Goal: Task Accomplishment & Management: Manage account settings

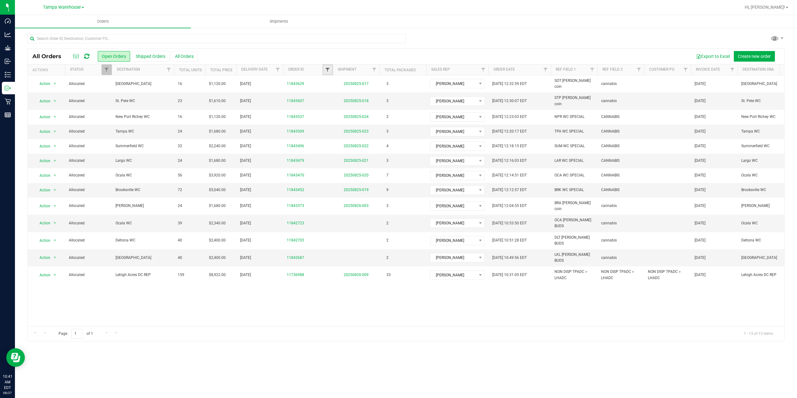
click at [329, 68] on span "Filter" at bounding box center [327, 69] width 5 height 5
type input "4291"
click at [326, 93] on button "Filter" at bounding box center [341, 100] width 30 height 14
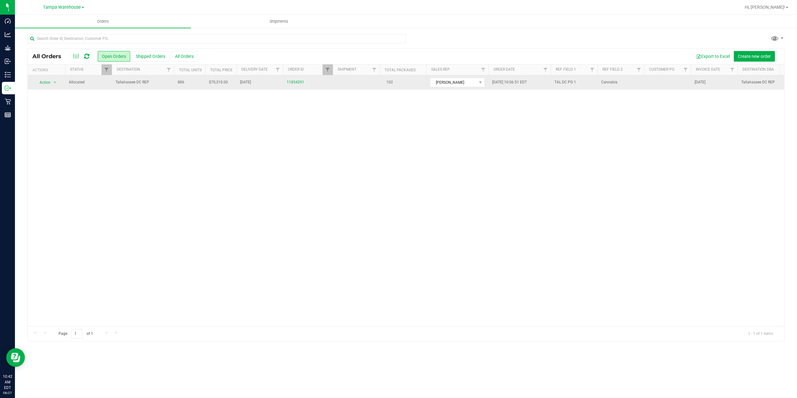
click at [157, 83] on span "Tallahassee DC REP" at bounding box center [143, 82] width 55 height 6
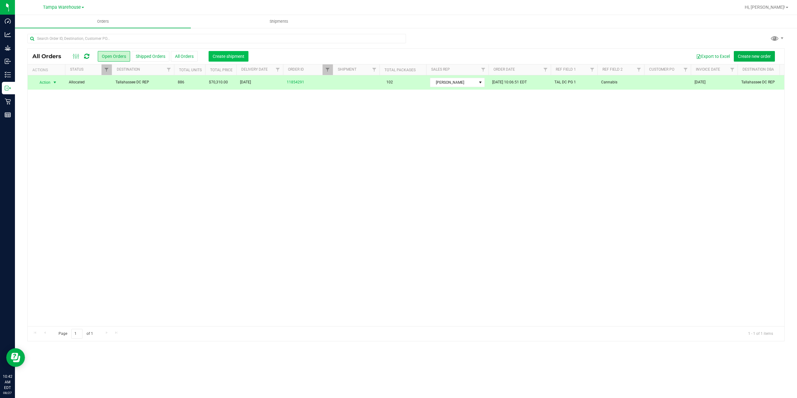
click at [227, 55] on span "Create shipment" at bounding box center [229, 56] width 32 height 5
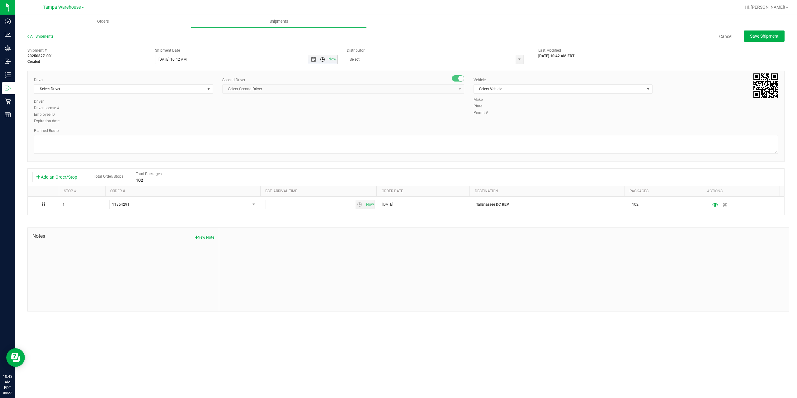
click at [322, 58] on span "Open the time view" at bounding box center [322, 59] width 5 height 5
click at [225, 122] on li "1:00 PM" at bounding box center [245, 122] width 181 height 8
type input "[DATE] 1:00 PM"
click at [378, 57] on input "text" at bounding box center [428, 59] width 163 height 9
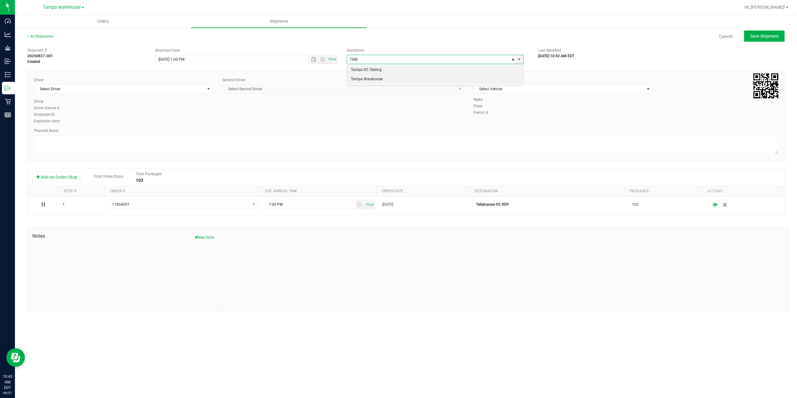
click at [373, 80] on li "Tampa Warehouse" at bounding box center [435, 79] width 176 height 9
type input "Tampa Warehouse"
click at [181, 88] on span "Select Driver" at bounding box center [119, 89] width 171 height 9
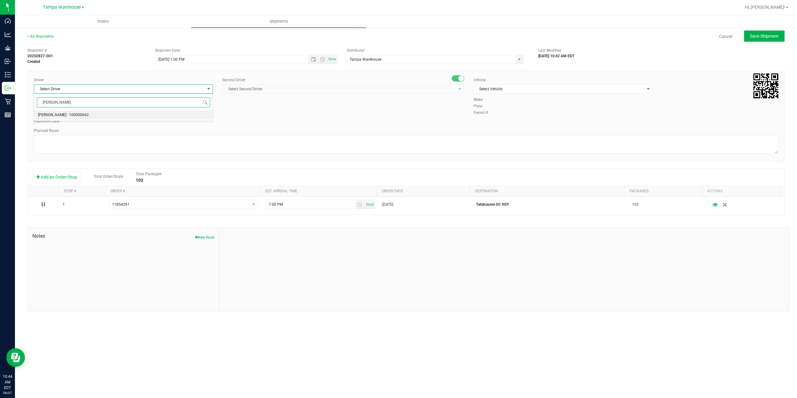
click at [159, 119] on li "[PERSON_NAME] - 100000662" at bounding box center [123, 115] width 178 height 9
type input "[PERSON_NAME]"
click at [273, 88] on span "Select Second Driver" at bounding box center [340, 89] width 234 height 9
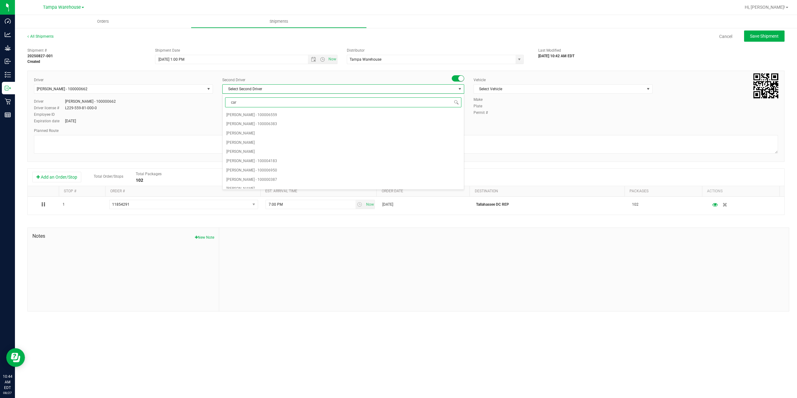
type input "cart"
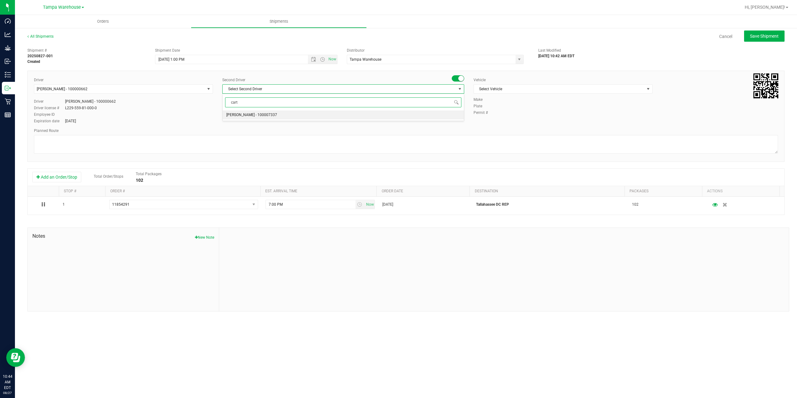
click at [253, 114] on span "[PERSON_NAME] - 100007337" at bounding box center [251, 115] width 51 height 8
click at [497, 92] on span "Select Vehicle" at bounding box center [559, 89] width 171 height 9
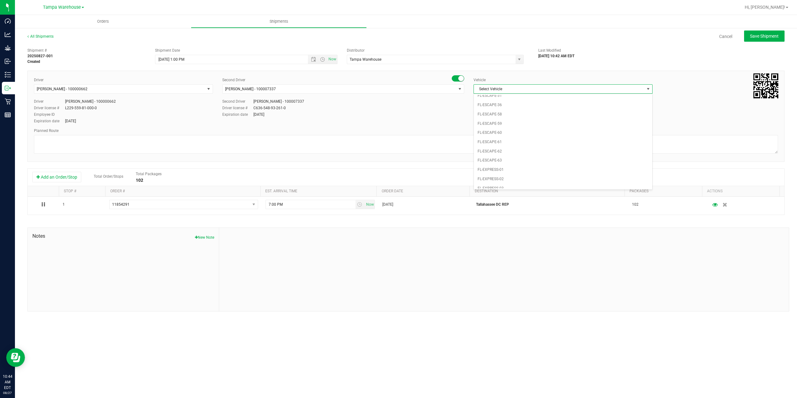
scroll to position [106, 0]
click at [510, 141] on li "FL-EXPRESS-02" at bounding box center [563, 141] width 178 height 9
click at [500, 144] on textarea at bounding box center [406, 144] width 744 height 19
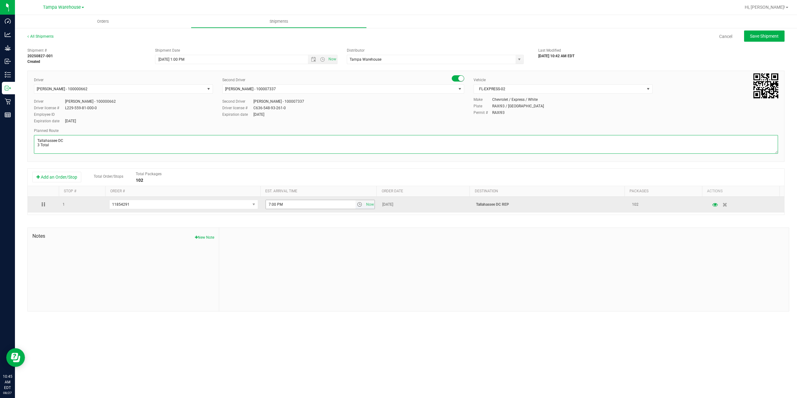
type textarea "Tallahassee DC 3 Total"
click at [268, 204] on input "7:00 PM" at bounding box center [311, 204] width 90 height 9
type input "6:00 PM"
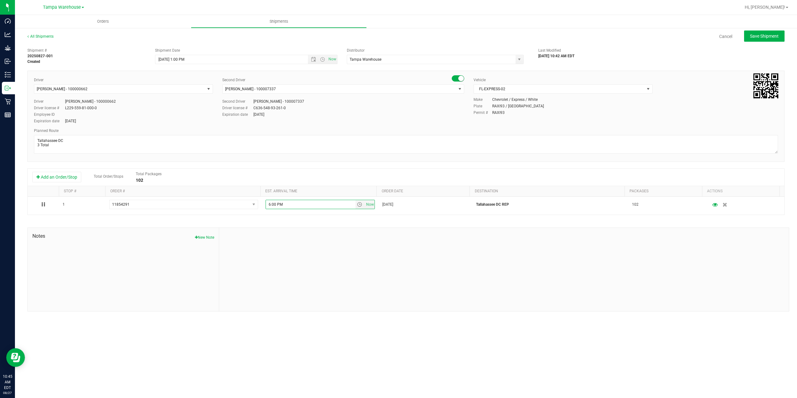
click at [307, 225] on div "Shipment # 20250827-001 Created Shipment Date [DATE] 1:00 PM Now Distributor Ta…" at bounding box center [405, 178] width 757 height 267
click at [772, 37] on span "Save Shipment" at bounding box center [764, 36] width 29 height 5
type input "[DATE] 5:00 PM"
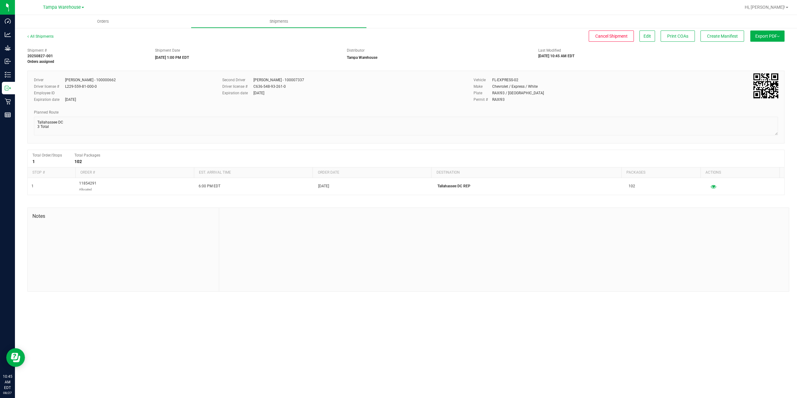
click at [772, 37] on span "Export PDF" at bounding box center [767, 36] width 24 height 5
click at [763, 51] on span "Manifest by Package ID" at bounding box center [759, 50] width 40 height 4
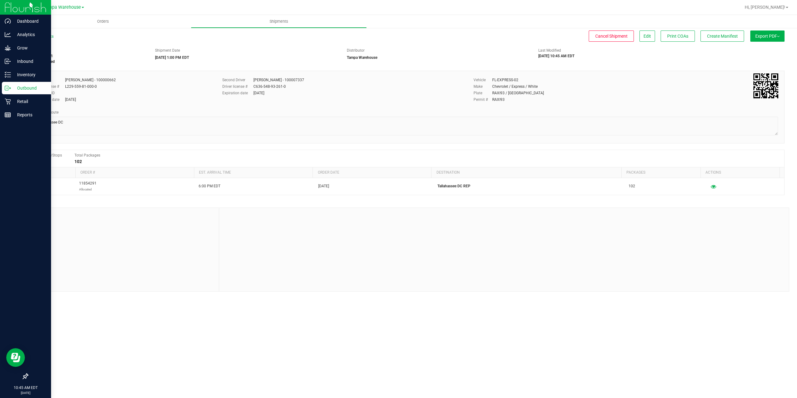
click at [11, 88] on p "Outbound" at bounding box center [29, 87] width 37 height 7
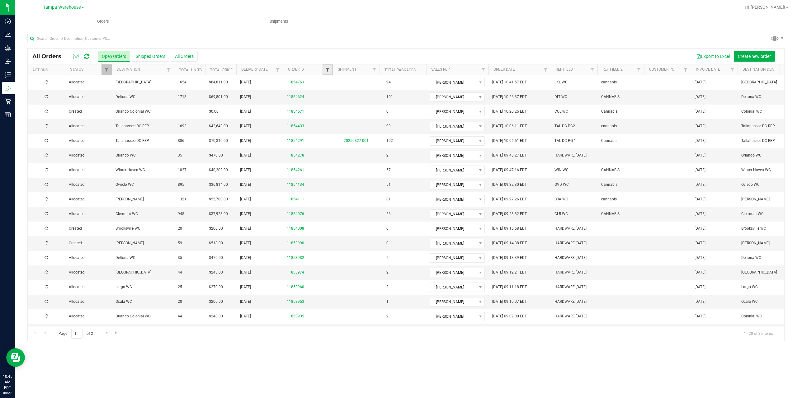
click at [329, 72] on span "Filter" at bounding box center [327, 69] width 5 height 5
type input "4433"
click at [334, 102] on button "Filter" at bounding box center [341, 100] width 30 height 14
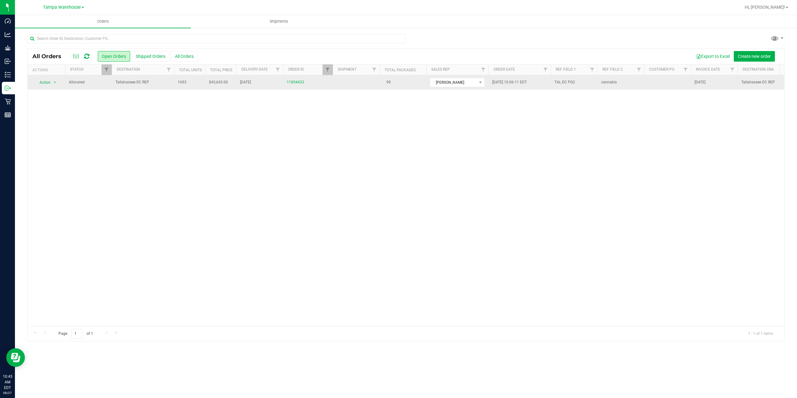
click at [157, 83] on span "Tallahassee DC REP" at bounding box center [143, 82] width 55 height 6
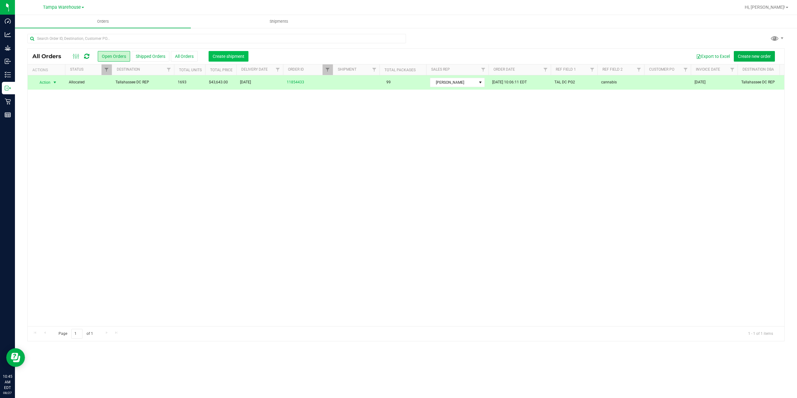
click at [223, 57] on span "Create shipment" at bounding box center [229, 56] width 32 height 5
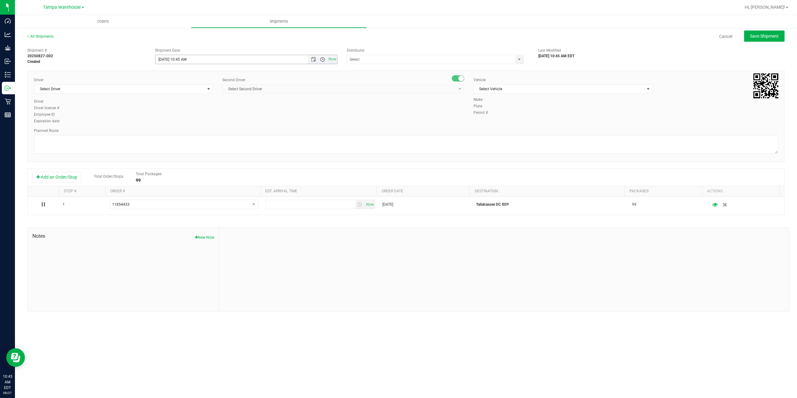
click at [322, 59] on span "Open the time view" at bounding box center [322, 59] width 5 height 5
click at [198, 120] on li "1:00 PM" at bounding box center [245, 122] width 181 height 8
type input "[DATE] 1:00 PM"
click at [359, 61] on input "text" at bounding box center [428, 59] width 163 height 9
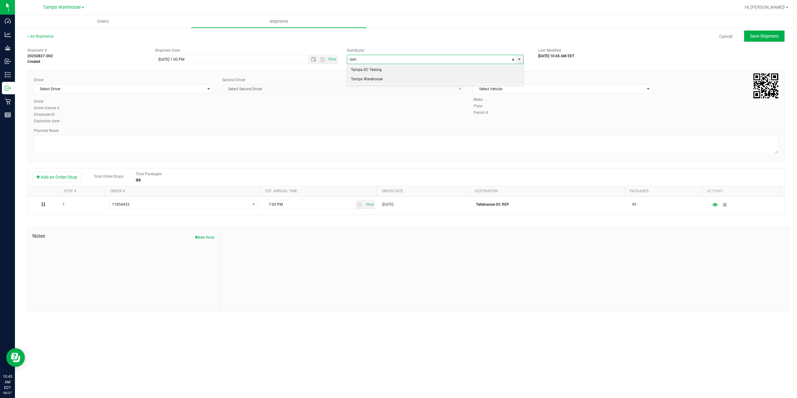
click at [361, 77] on li "Tampa Warehouse" at bounding box center [435, 79] width 176 height 9
type input "Tampa Warehouse"
click at [166, 91] on span "Select Driver" at bounding box center [119, 89] width 171 height 9
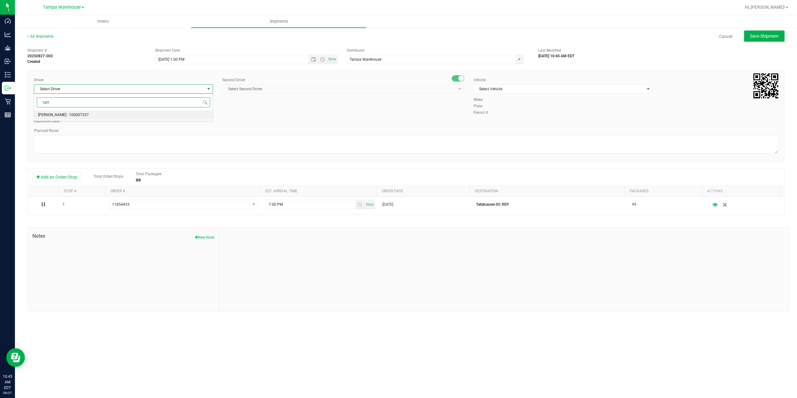
click at [110, 115] on li "[PERSON_NAME] - 100007337" at bounding box center [123, 115] width 178 height 9
type input "cart"
click at [242, 92] on span "Select Second Driver" at bounding box center [340, 89] width 234 height 9
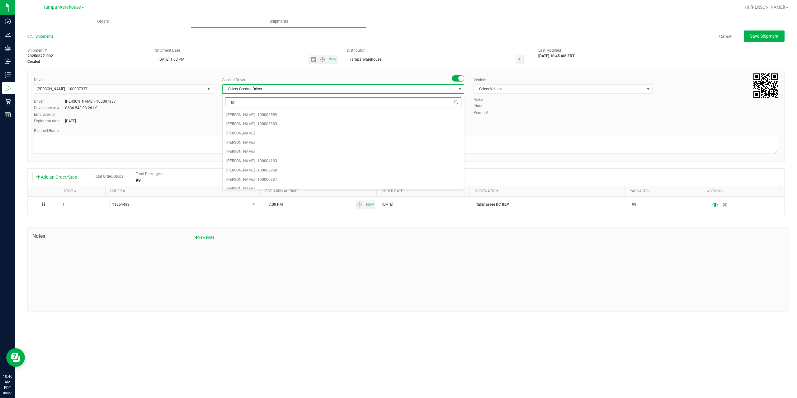
type input "bra"
click at [246, 144] on span "[PERSON_NAME] - 100000662" at bounding box center [251, 143] width 51 height 8
click at [513, 90] on span "Select Vehicle" at bounding box center [559, 89] width 171 height 9
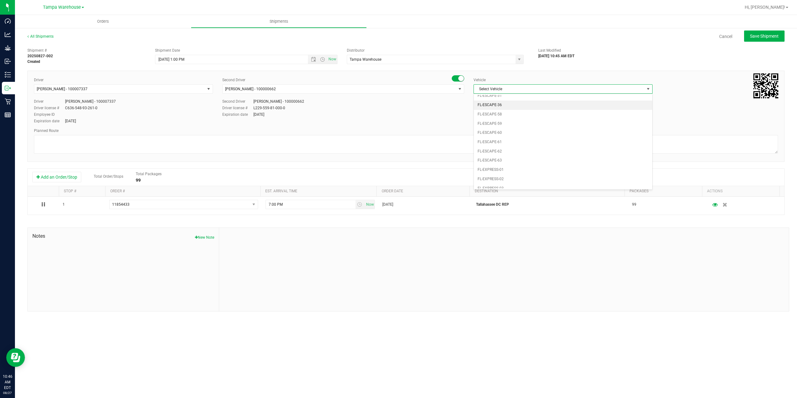
scroll to position [106, 0]
click at [514, 140] on li "FL-EXPRESS-02" at bounding box center [563, 141] width 178 height 9
click at [499, 143] on textarea at bounding box center [406, 144] width 744 height 19
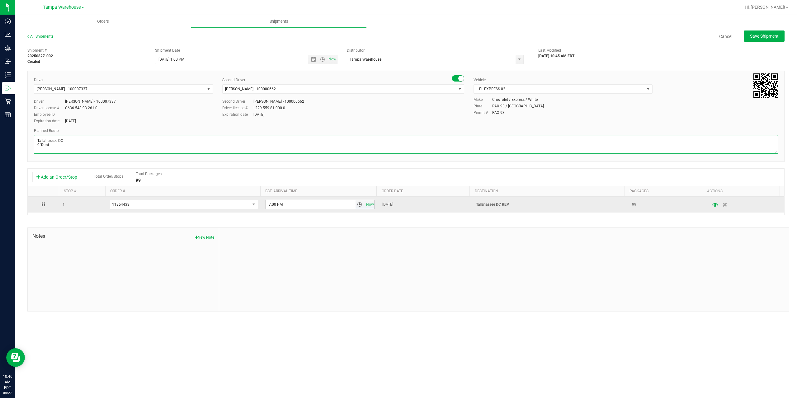
type textarea "Tallahassee DC 9 Total"
click at [269, 203] on input "7:00 PM" at bounding box center [311, 204] width 90 height 9
type input "6:00 PM"
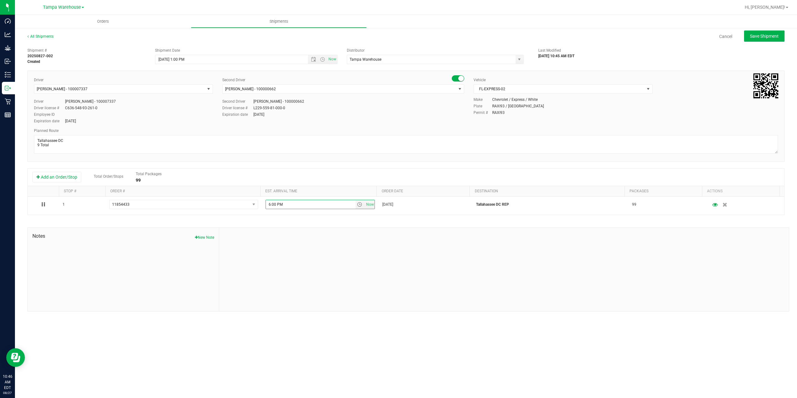
click at [348, 242] on div at bounding box center [504, 269] width 570 height 83
click at [764, 37] on span "Save Shipment" at bounding box center [764, 36] width 29 height 5
type input "[DATE] 5:00 PM"
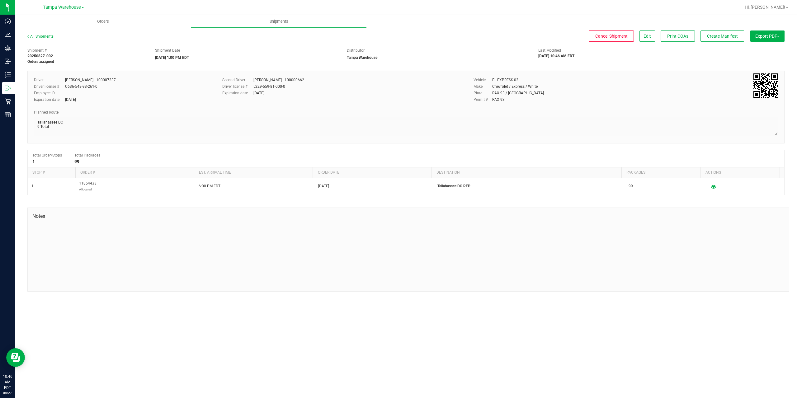
click at [764, 37] on span "Export PDF" at bounding box center [767, 36] width 24 height 5
click at [766, 49] on span "Manifest by Package ID" at bounding box center [759, 50] width 40 height 4
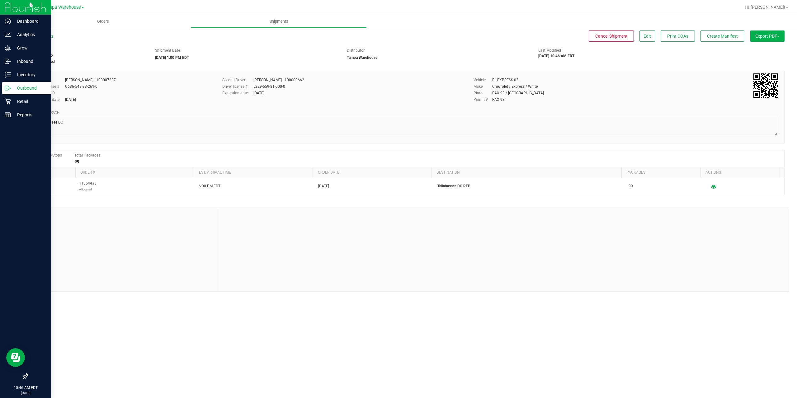
click at [8, 92] on div "Outbound" at bounding box center [26, 88] width 49 height 12
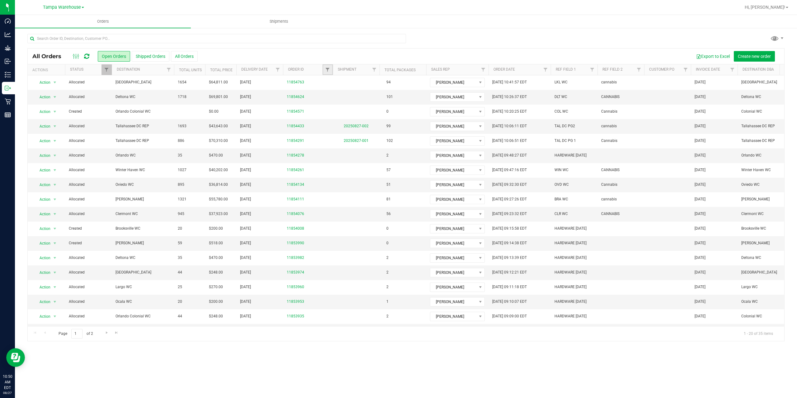
click at [325, 73] on link "Filter" at bounding box center [328, 69] width 10 height 11
type input "4111"
click at [346, 100] on button "Filter" at bounding box center [341, 100] width 30 height 14
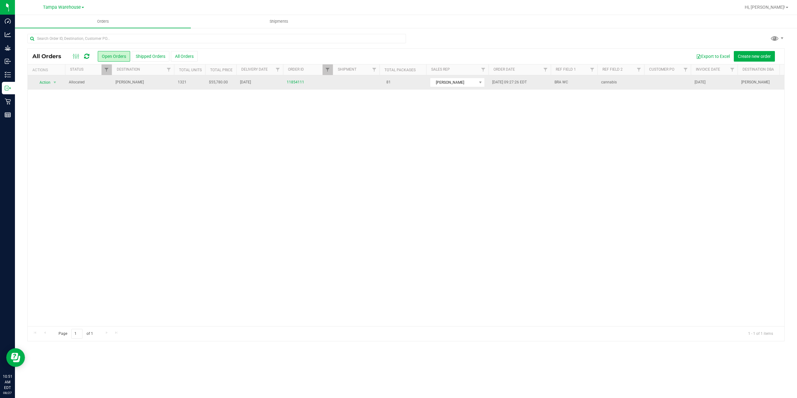
click at [164, 85] on span "[PERSON_NAME]" at bounding box center [143, 82] width 55 height 6
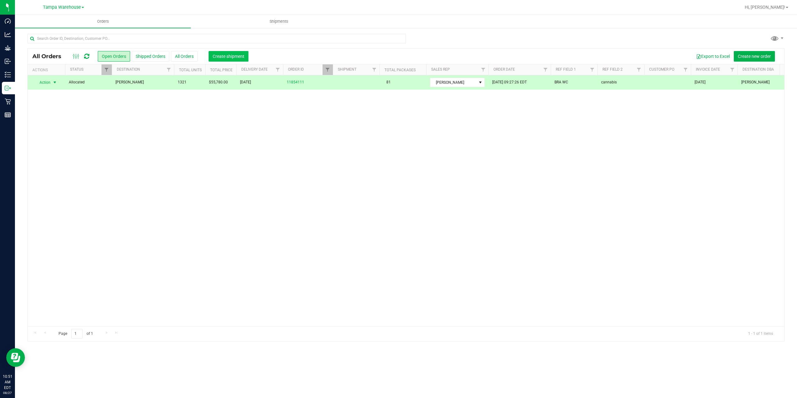
click at [229, 55] on span "Create shipment" at bounding box center [229, 56] width 32 height 5
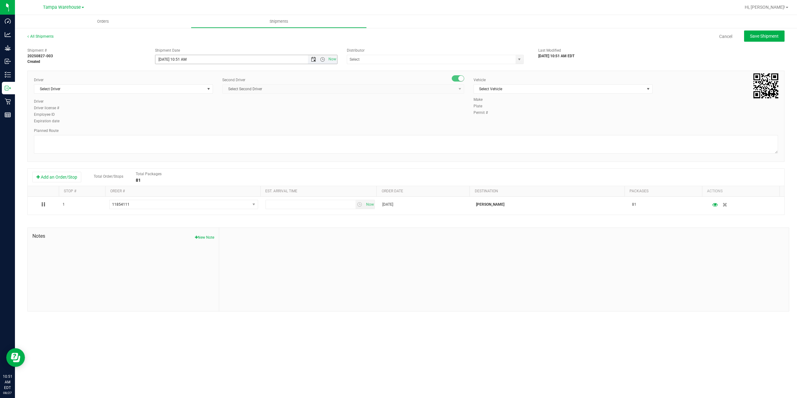
click at [311, 60] on span "Open the date view" at bounding box center [313, 59] width 5 height 5
click at [196, 132] on link "28" at bounding box center [197, 133] width 9 height 10
click at [321, 60] on span "Open the time view" at bounding box center [322, 59] width 5 height 5
click at [192, 110] on li "6:30 AM" at bounding box center [245, 111] width 181 height 8
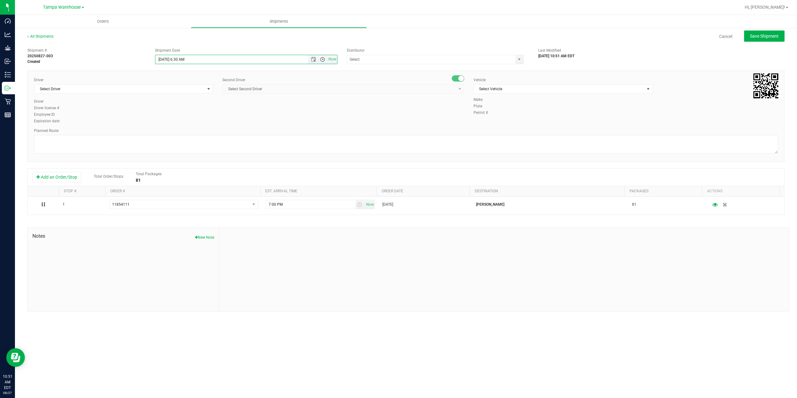
click at [322, 60] on span "Open the time view" at bounding box center [322, 59] width 5 height 5
click at [206, 87] on li "9:00 AM" at bounding box center [245, 89] width 181 height 8
type input "[DATE] 9:00 AM"
click at [378, 58] on input "text" at bounding box center [428, 59] width 163 height 9
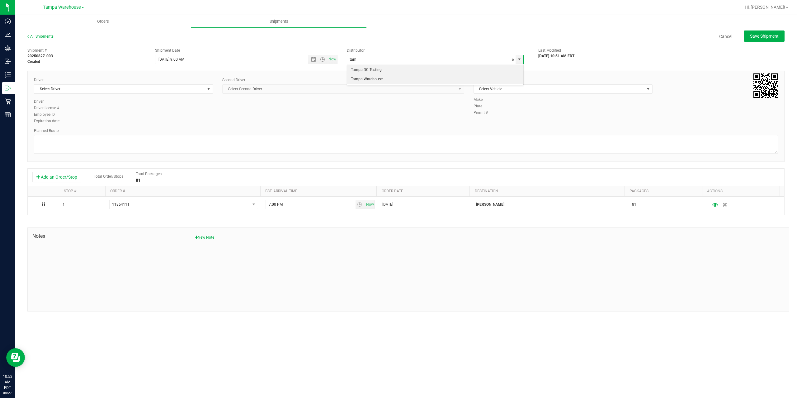
drag, startPoint x: 369, startPoint y: 79, endPoint x: 324, endPoint y: 88, distance: 45.7
click at [369, 79] on li "Tampa Warehouse" at bounding box center [435, 79] width 176 height 9
type input "Tampa Warehouse"
click at [181, 88] on span "Select Driver" at bounding box center [119, 89] width 171 height 9
click at [169, 87] on span "Select Driver" at bounding box center [119, 89] width 171 height 9
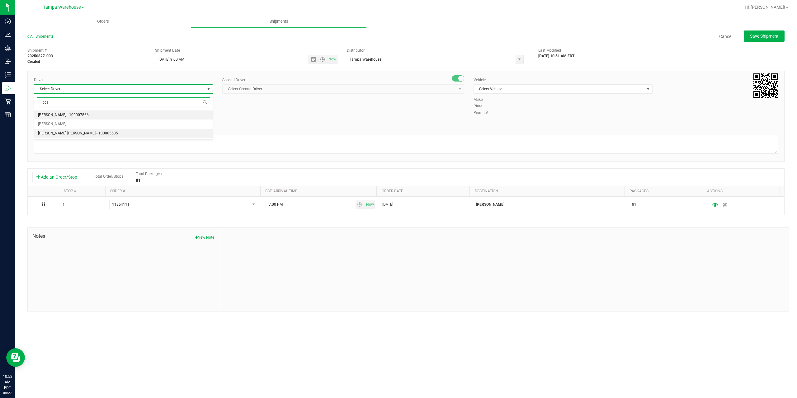
click at [103, 137] on li "[PERSON_NAME] [PERSON_NAME] - 100005535" at bounding box center [123, 133] width 178 height 9
type input "cca"
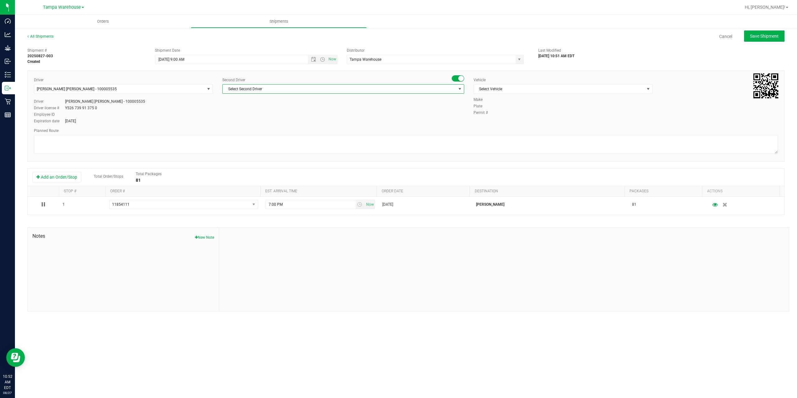
click at [265, 92] on span "Select Second Driver" at bounding box center [340, 89] width 234 height 9
type input "saa"
click at [270, 116] on span "[PERSON_NAME] - 100003927" at bounding box center [251, 115] width 51 height 8
click at [503, 93] on span "Select Vehicle" at bounding box center [559, 89] width 171 height 9
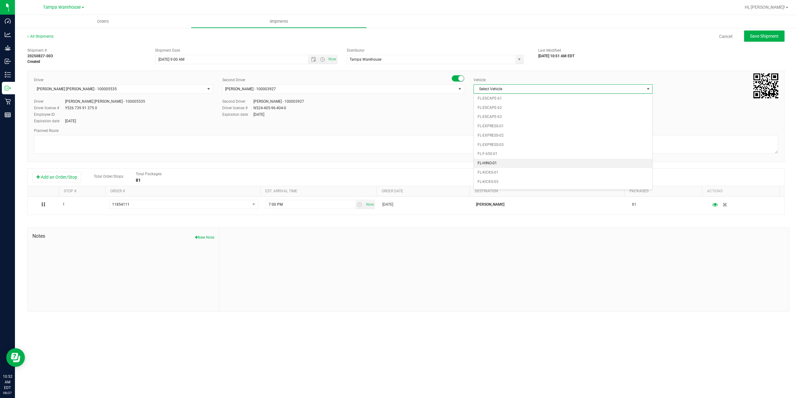
click at [509, 161] on li "FL-HINO-01" at bounding box center [563, 163] width 178 height 9
click at [312, 142] on textarea at bounding box center [406, 144] width 744 height 19
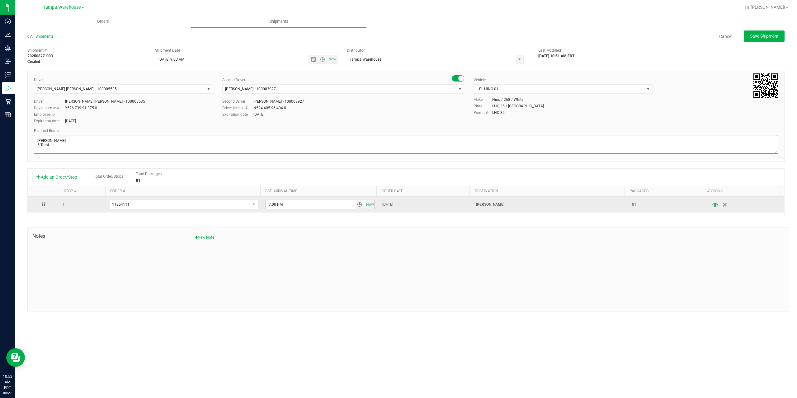
click at [358, 203] on span "select" at bounding box center [359, 204] width 5 height 5
type textarea "[PERSON_NAME] 5 Total"
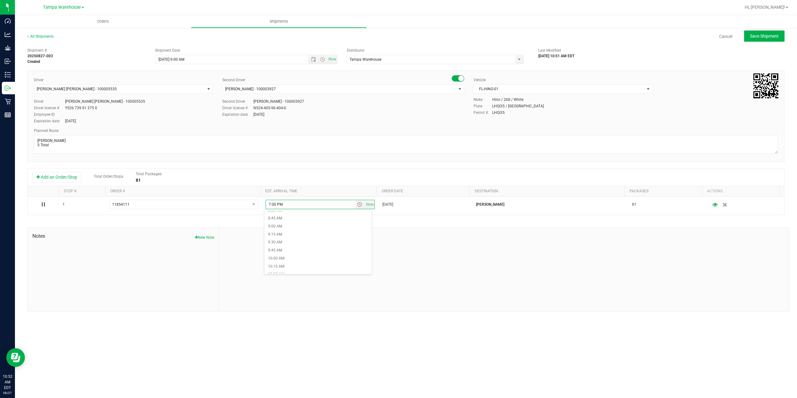
scroll to position [280, 0]
click at [302, 253] on li "10:00 AM" at bounding box center [317, 255] width 107 height 8
click at [323, 230] on div at bounding box center [504, 269] width 570 height 83
click at [776, 40] on button "Save Shipment" at bounding box center [764, 36] width 40 height 11
type input "[DATE] 1:00 PM"
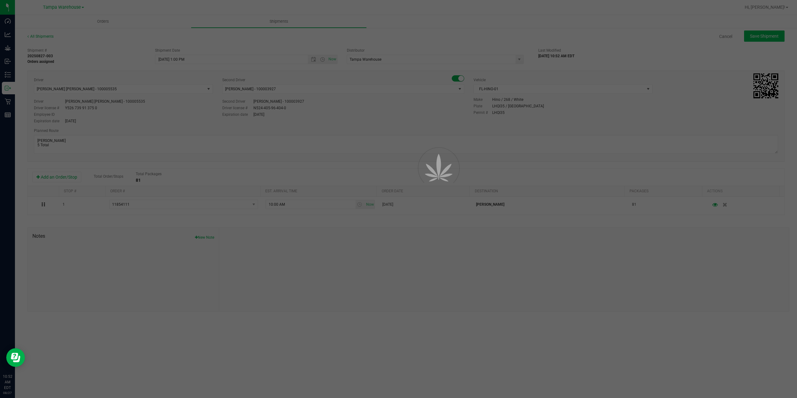
click at [776, 40] on div at bounding box center [398, 199] width 797 height 398
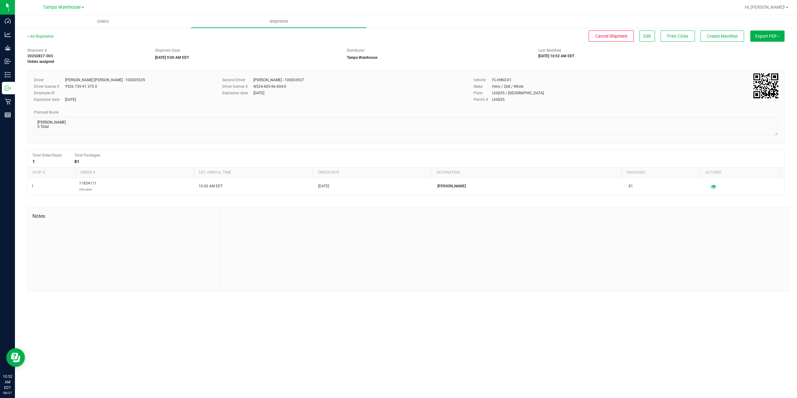
click at [776, 41] on button "Export PDF" at bounding box center [767, 36] width 34 height 11
click at [775, 49] on span "Manifest by Package ID" at bounding box center [759, 50] width 40 height 4
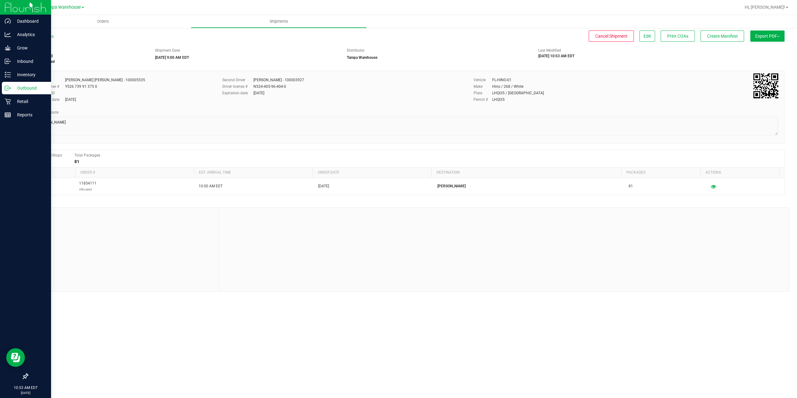
click at [7, 88] on icon at bounding box center [8, 88] width 6 height 6
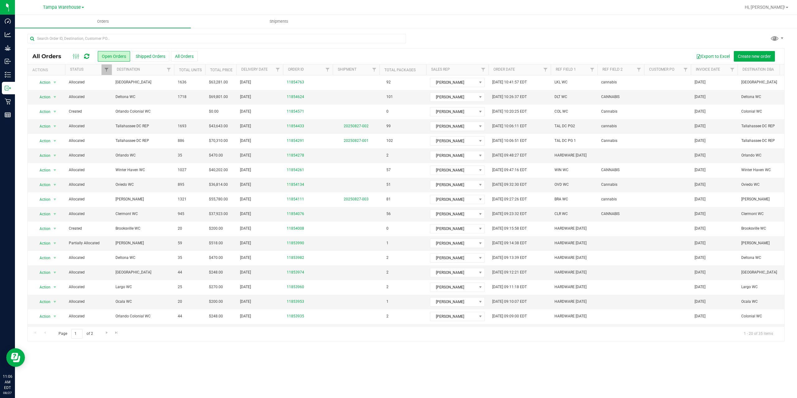
click at [87, 58] on icon at bounding box center [86, 56] width 5 height 6
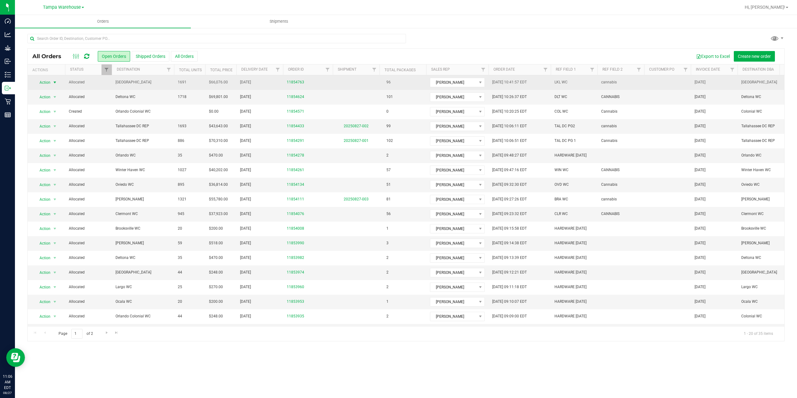
click at [50, 83] on span "Action" at bounding box center [42, 82] width 17 height 9
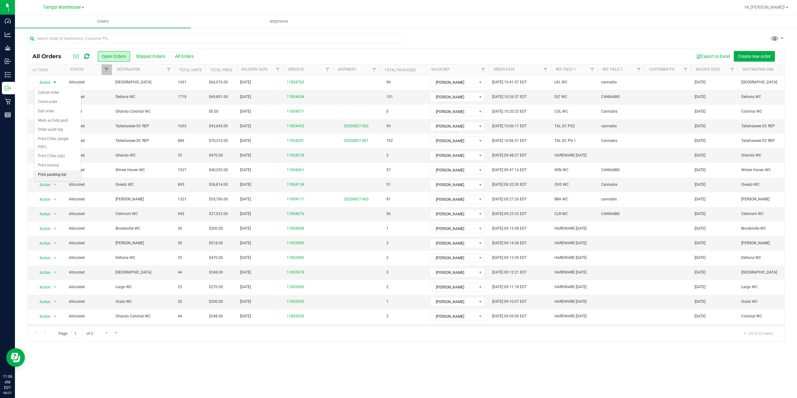
click at [55, 173] on li "Print packing list" at bounding box center [57, 174] width 47 height 9
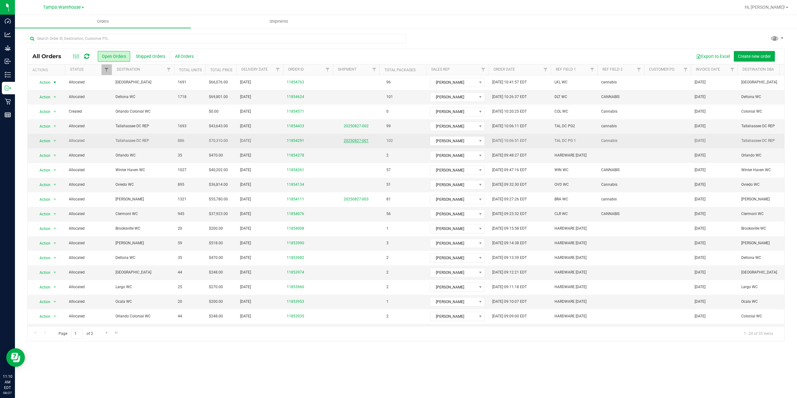
click at [360, 142] on link "20250827-001" at bounding box center [356, 141] width 25 height 4
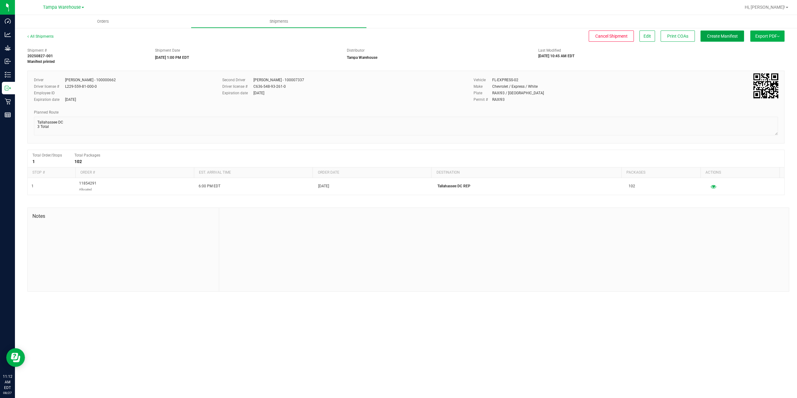
click at [736, 40] on button "Create Manifest" at bounding box center [723, 36] width 44 height 11
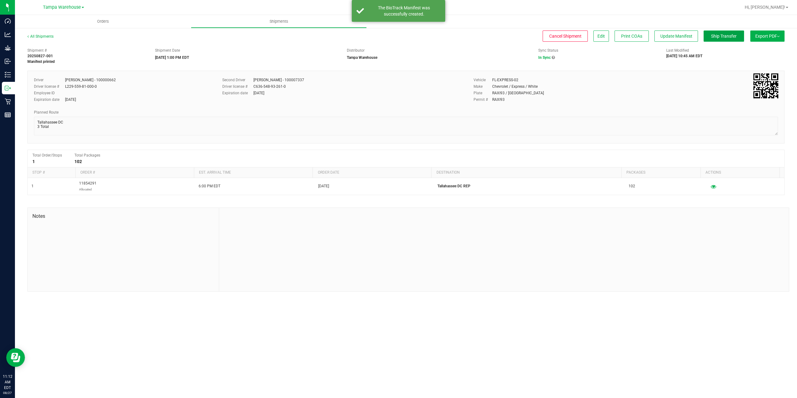
click at [736, 40] on button "Ship Transfer" at bounding box center [724, 36] width 40 height 11
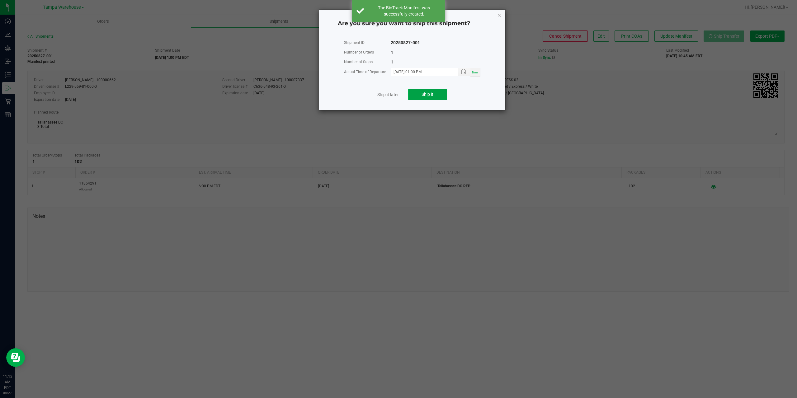
click at [426, 96] on span "Ship it" at bounding box center [428, 94] width 12 height 5
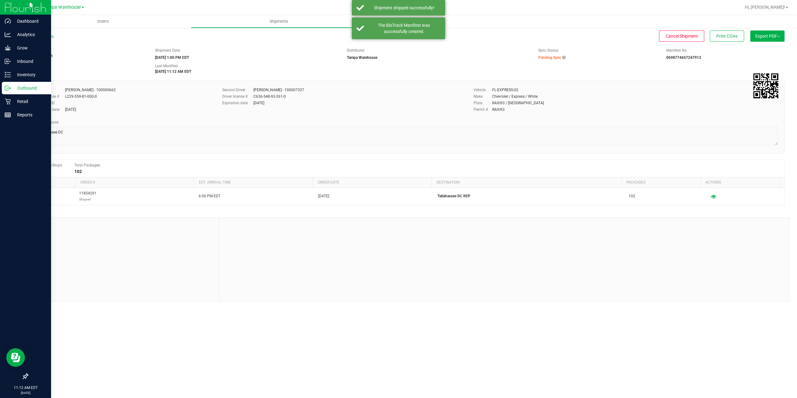
click at [8, 90] on icon at bounding box center [8, 88] width 6 height 6
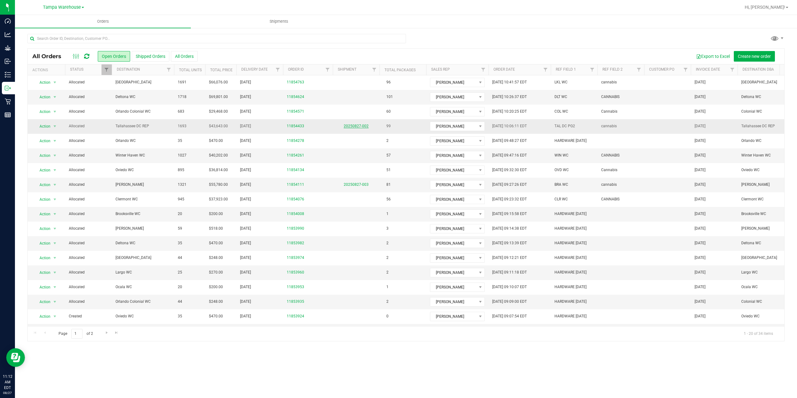
click at [348, 126] on link "20250827-002" at bounding box center [356, 126] width 25 height 4
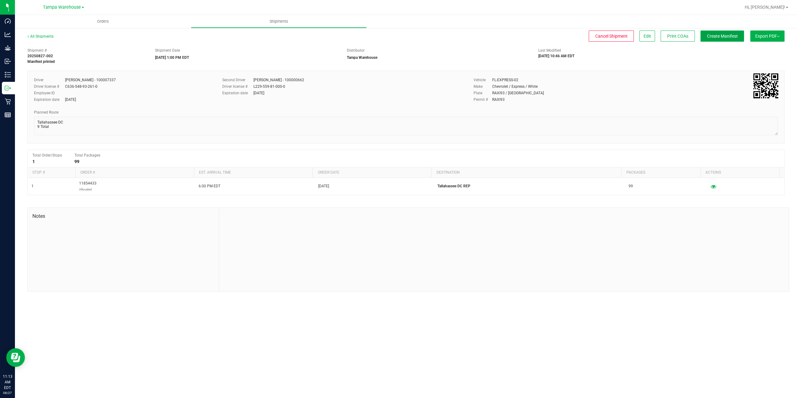
click at [721, 36] on span "Create Manifest" at bounding box center [722, 36] width 31 height 5
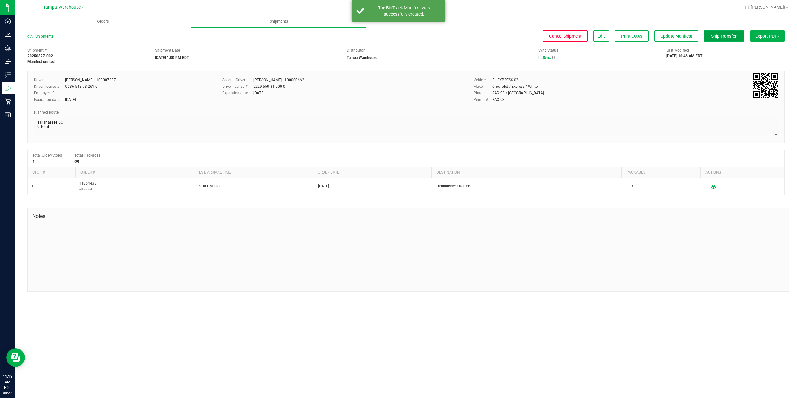
click at [721, 36] on span "Ship Transfer" at bounding box center [724, 36] width 26 height 5
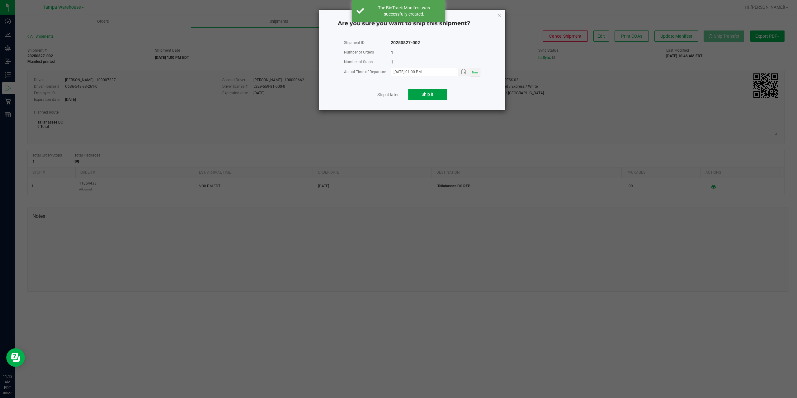
click at [441, 92] on button "Ship it" at bounding box center [427, 94] width 39 height 11
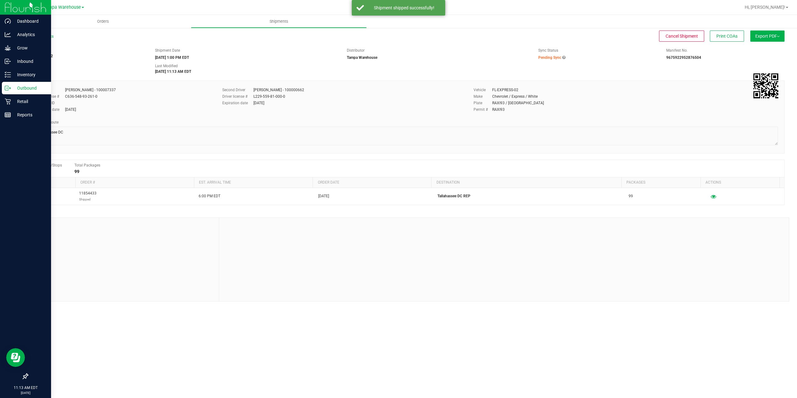
click at [9, 87] on icon at bounding box center [8, 88] width 6 height 6
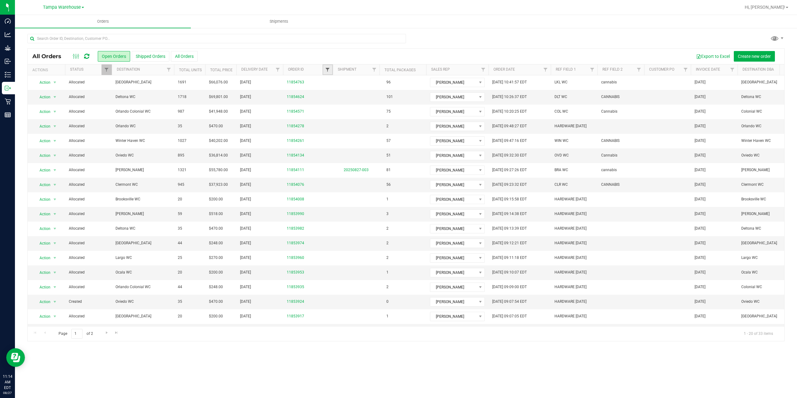
click at [327, 72] on span "Filter" at bounding box center [327, 69] width 5 height 5
type input "4076"
click at [326, 93] on button "Filter" at bounding box center [341, 100] width 30 height 14
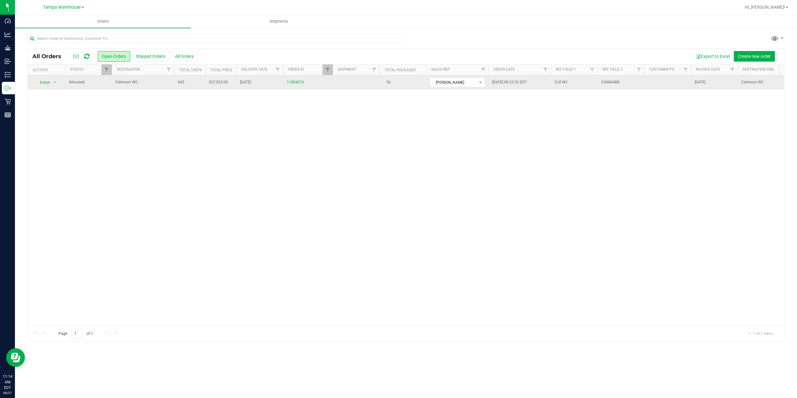
click at [144, 83] on span "Clermont WC" at bounding box center [143, 82] width 55 height 6
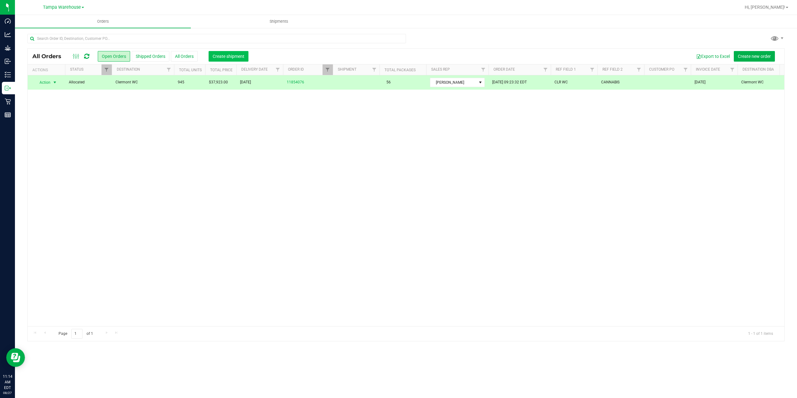
click at [225, 56] on span "Create shipment" at bounding box center [229, 56] width 32 height 5
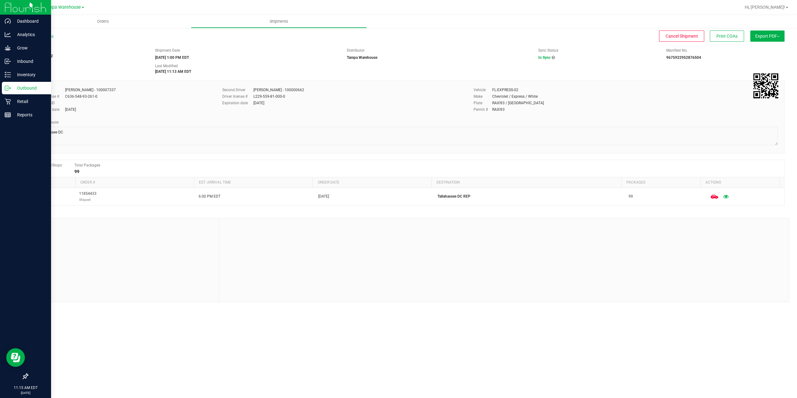
click at [12, 87] on p "Outbound" at bounding box center [29, 87] width 37 height 7
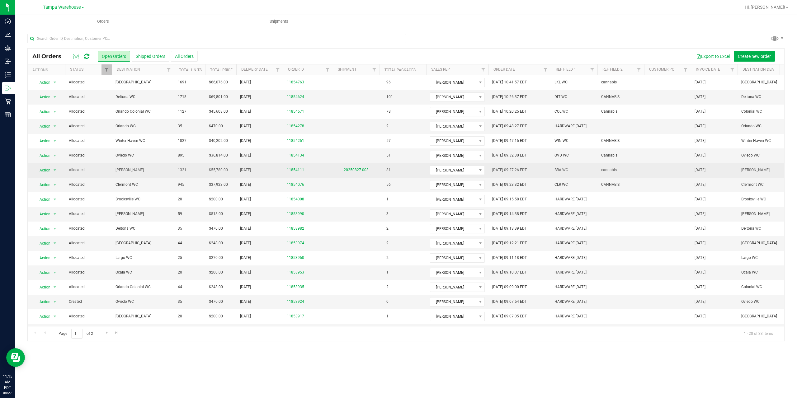
click at [353, 171] on link "20250827-003" at bounding box center [356, 170] width 25 height 4
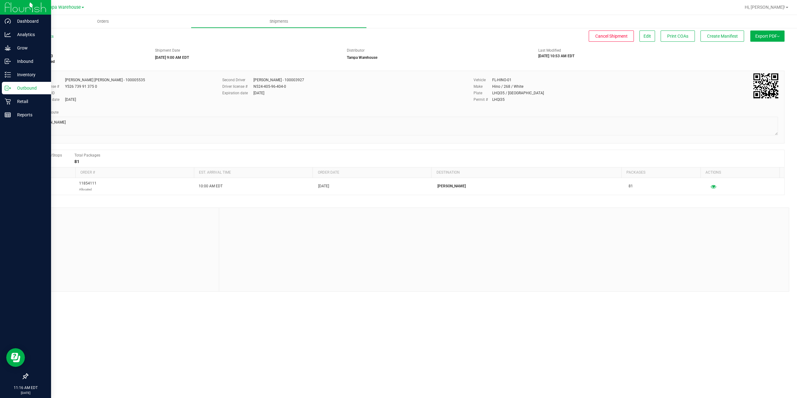
click at [9, 89] on icon at bounding box center [8, 88] width 6 height 6
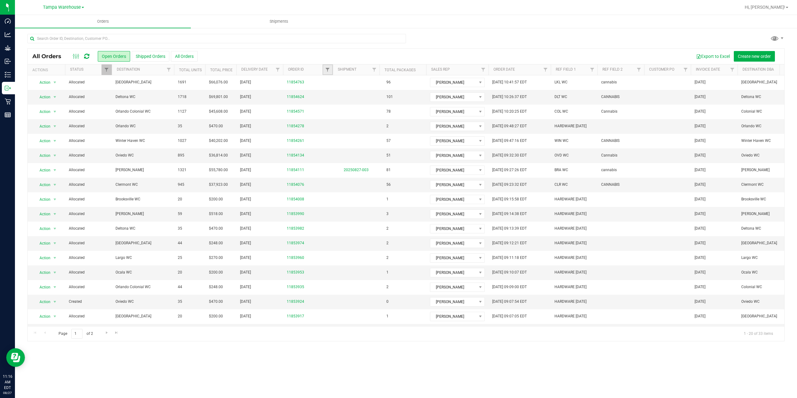
click at [325, 70] on link "Filter" at bounding box center [328, 69] width 10 height 11
type input "4076"
click at [326, 93] on button "Filter" at bounding box center [341, 100] width 30 height 14
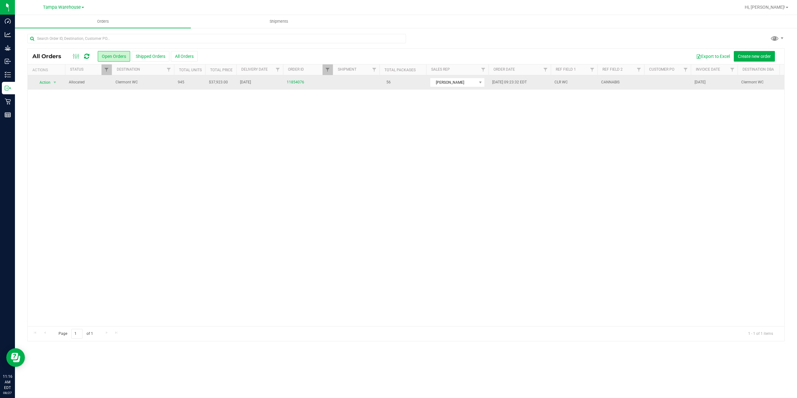
click at [139, 81] on span "Clermont WC" at bounding box center [143, 82] width 55 height 6
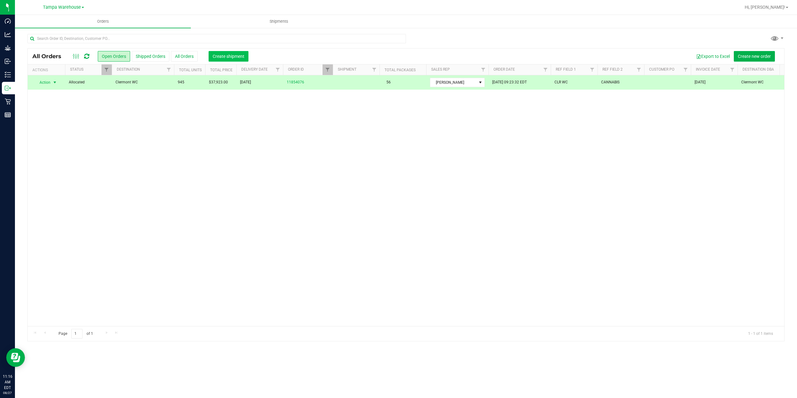
click at [237, 57] on span "Create shipment" at bounding box center [229, 56] width 32 height 5
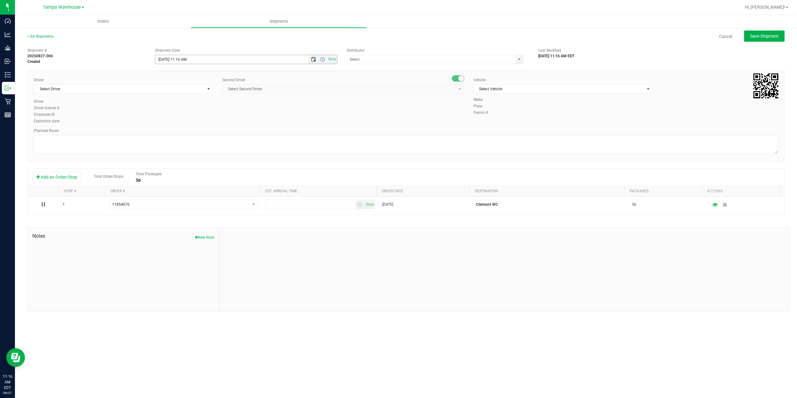
click at [313, 60] on span "Open the date view" at bounding box center [313, 59] width 5 height 5
click at [199, 132] on link "28" at bounding box center [197, 133] width 9 height 10
click at [324, 60] on span "Open the time view" at bounding box center [322, 59] width 5 height 5
click at [198, 111] on li "6:30 AM" at bounding box center [245, 111] width 181 height 8
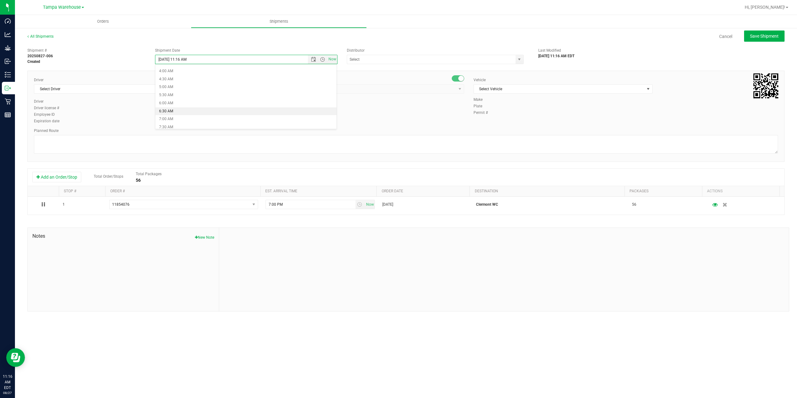
type input "[DATE] 6:30 AM"
click at [366, 58] on input "text" at bounding box center [428, 59] width 163 height 9
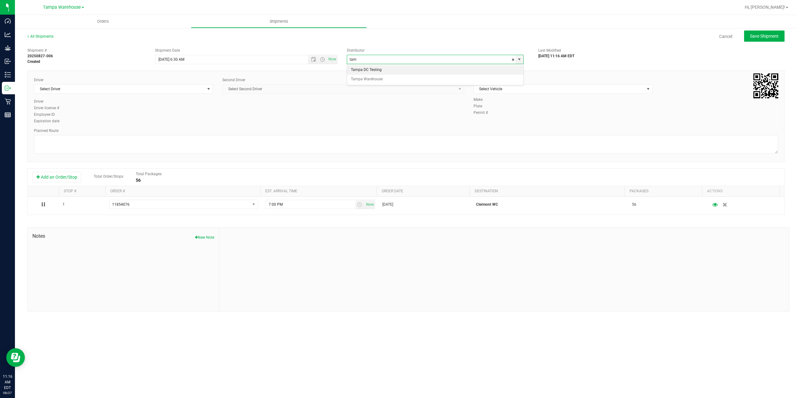
click at [362, 74] on li "Tampa DC Testing" at bounding box center [435, 69] width 176 height 9
type input "Tampa DC Testing"
click at [196, 89] on span "Select Driver" at bounding box center [119, 89] width 171 height 9
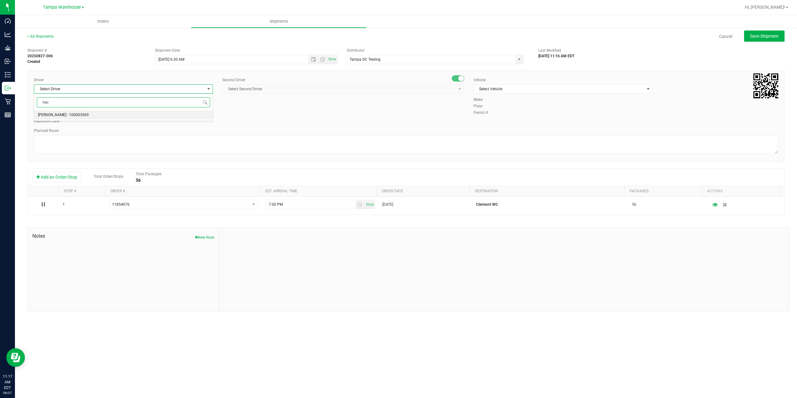
click at [156, 114] on li "[PERSON_NAME] - 100003569" at bounding box center [123, 115] width 178 height 9
type input "hec"
click at [306, 87] on span "Select Second Driver" at bounding box center [340, 89] width 234 height 9
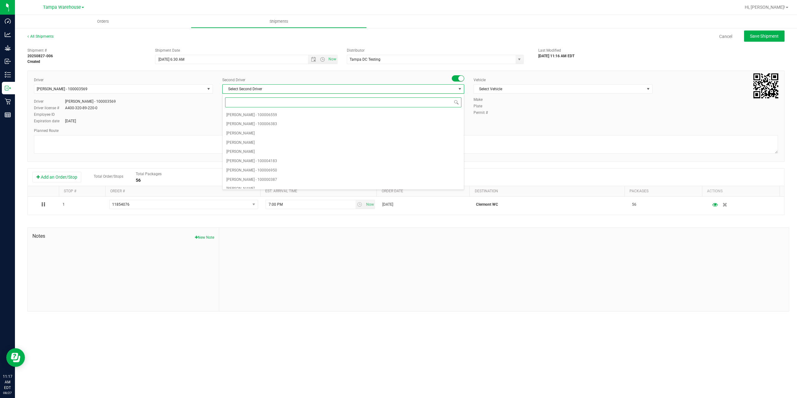
type input "z"
click at [268, 182] on span "[PERSON_NAME] - 100007761" at bounding box center [251, 184] width 51 height 8
click at [497, 89] on span "Select Vehicle" at bounding box center [559, 89] width 171 height 9
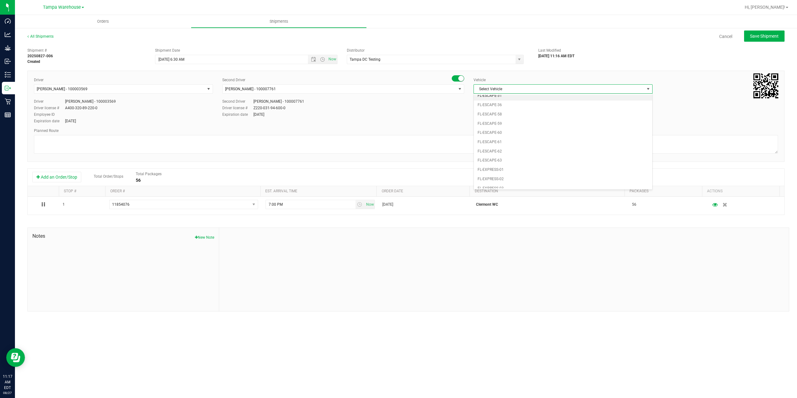
scroll to position [106, 0]
click at [530, 136] on li "FL-EXPRESS-01" at bounding box center [563, 132] width 178 height 9
click at [300, 146] on textarea at bounding box center [406, 144] width 744 height 19
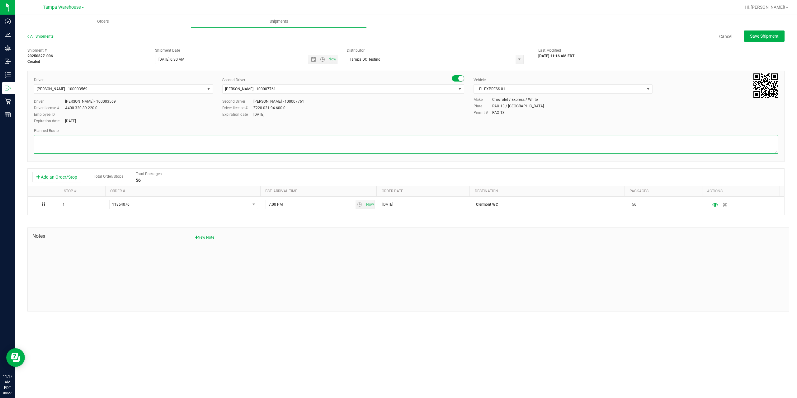
type textarea "V"
click at [63, 152] on textarea at bounding box center [406, 144] width 744 height 19
paste textarea "Deltona [PERSON_NAME][GEOGRAPHIC_DATA] WC Colonial [PERSON_NAME][GEOGRAPHIC_DAT…"
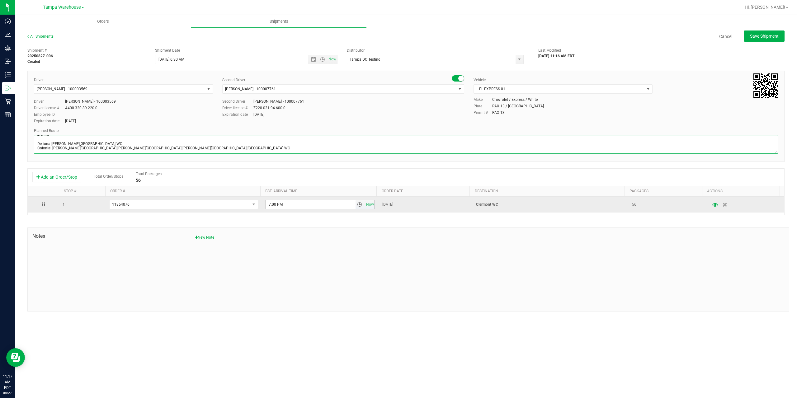
click at [358, 205] on span "select" at bounding box center [359, 204] width 5 height 5
type textarea "[PERSON_NAME] 4 Total Deltona [PERSON_NAME][GEOGRAPHIC_DATA] WC Colonial [PERSO…"
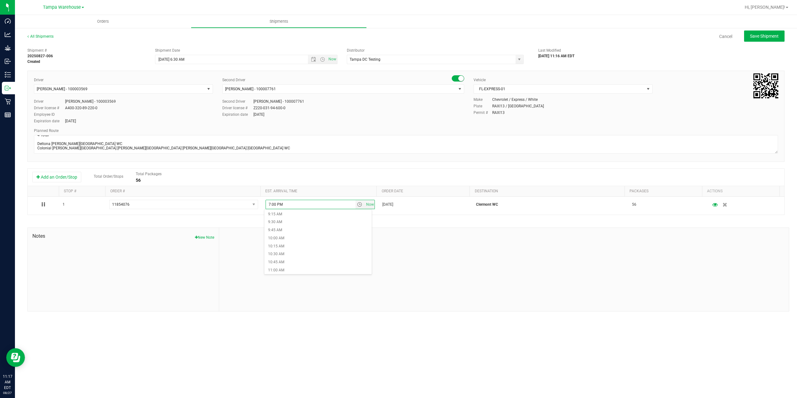
scroll to position [343, 0]
click at [287, 226] on li "11:00 AM" at bounding box center [317, 225] width 107 height 8
click at [287, 226] on div "Shipment # 20250827-006 Created Shipment Date [DATE] 6:30 AM Now Distributor Ta…" at bounding box center [405, 178] width 757 height 267
click at [755, 40] on button "Save Shipment" at bounding box center [764, 36] width 40 height 11
type input "[DATE] 10:30 AM"
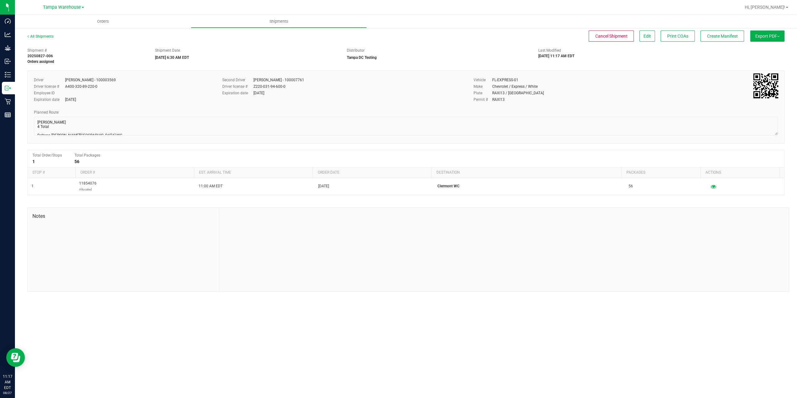
click at [755, 40] on button "Export PDF" at bounding box center [767, 36] width 34 height 11
click at [755, 52] on span "Manifest by Package ID" at bounding box center [759, 50] width 40 height 4
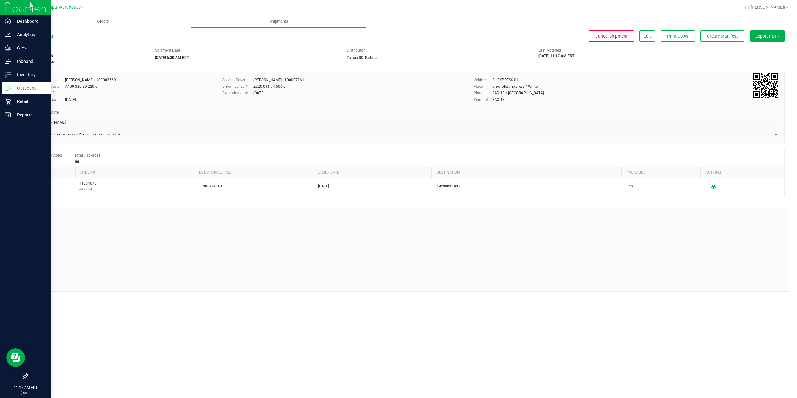
click at [12, 90] on p "Outbound" at bounding box center [29, 87] width 37 height 7
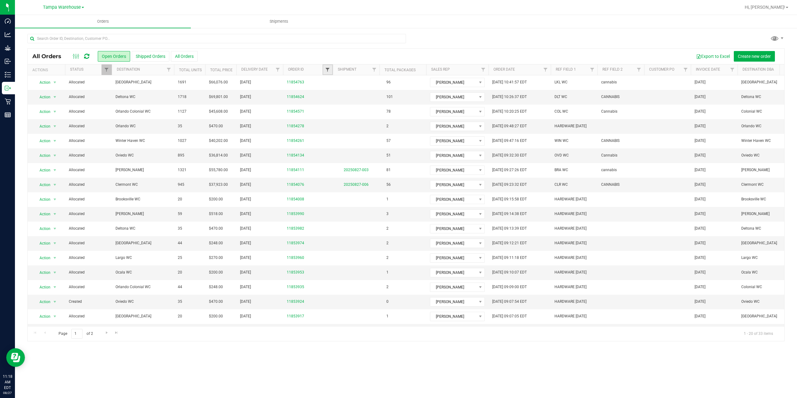
click at [329, 68] on span "Filter" at bounding box center [327, 69] width 5 height 5
type input "2705"
click at [342, 103] on button "Filter" at bounding box center [341, 100] width 30 height 14
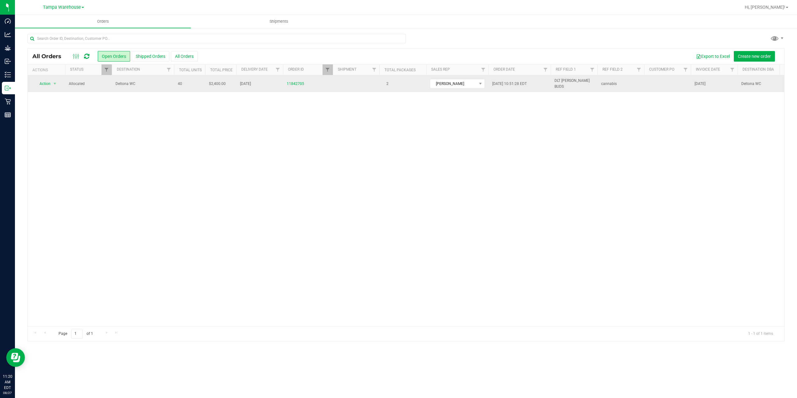
click at [151, 84] on span "Deltona WC" at bounding box center [143, 84] width 55 height 6
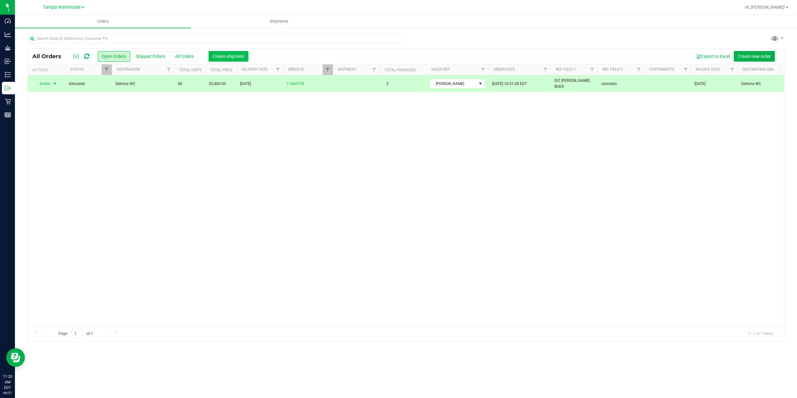
click at [227, 57] on span "Create shipment" at bounding box center [229, 56] width 32 height 5
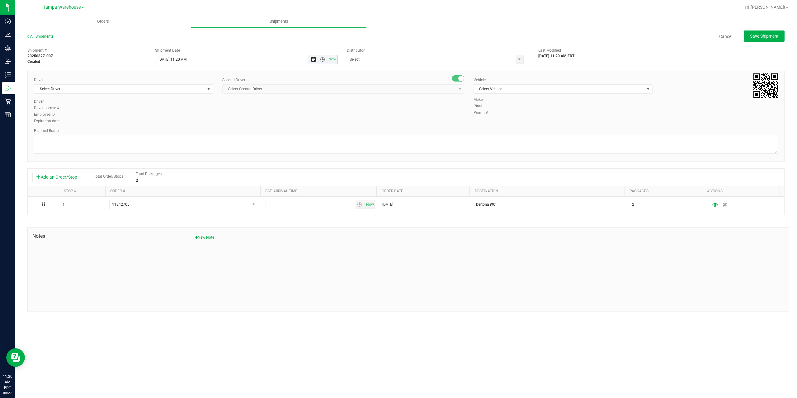
click at [312, 60] on span "Open the date view" at bounding box center [313, 59] width 5 height 5
click at [196, 132] on link "28" at bounding box center [197, 133] width 9 height 10
click at [323, 61] on span "Open the time view" at bounding box center [322, 59] width 5 height 5
click at [205, 109] on li "6:30 AM" at bounding box center [245, 111] width 181 height 8
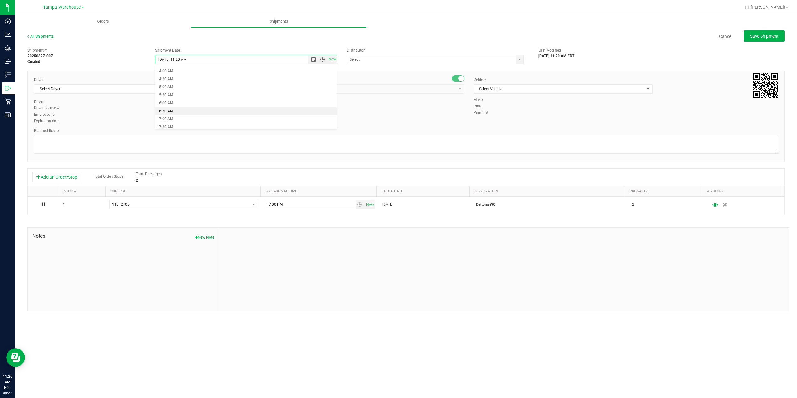
type input "[DATE] 6:30 AM"
click at [371, 58] on input "text" at bounding box center [428, 59] width 163 height 9
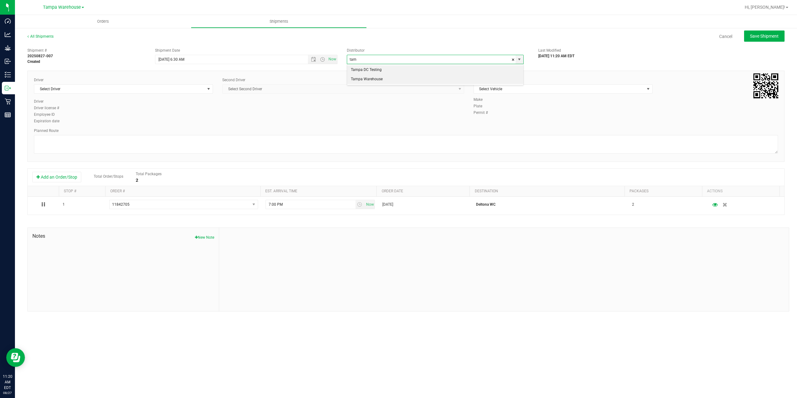
click at [361, 77] on li "Tampa Warehouse" at bounding box center [435, 79] width 176 height 9
type input "Tampa Warehouse"
click at [161, 91] on span "Select Driver" at bounding box center [119, 89] width 171 height 9
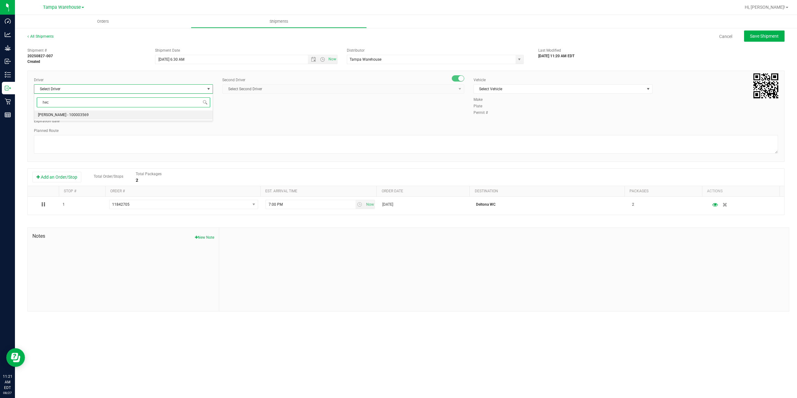
click at [106, 115] on li "[PERSON_NAME] - 100003569" at bounding box center [123, 115] width 178 height 9
type input "hec"
click at [268, 92] on span "Select Second Driver" at bounding box center [340, 89] width 234 height 9
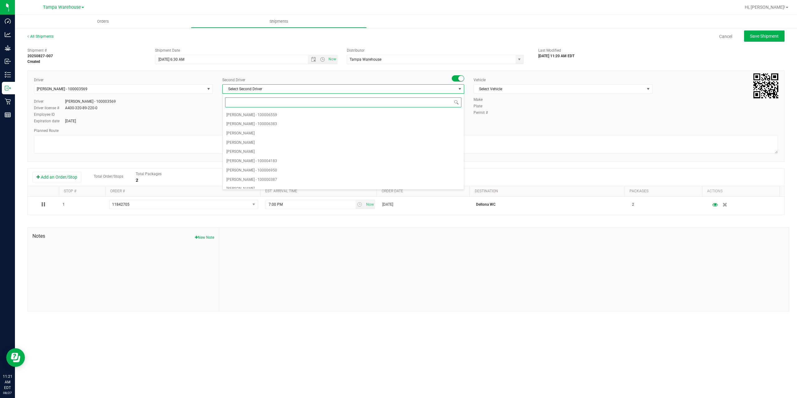
type input "z"
click at [257, 184] on span "[PERSON_NAME] - 100007761" at bounding box center [251, 184] width 51 height 8
click at [503, 88] on span "Select Vehicle" at bounding box center [559, 89] width 171 height 9
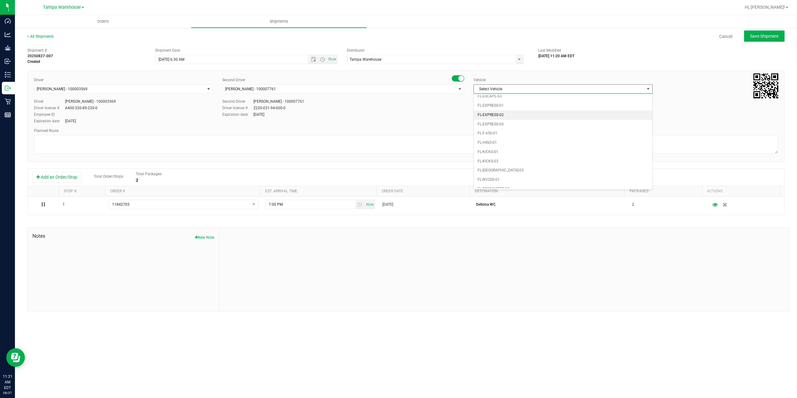
scroll to position [137, 0]
click at [509, 102] on li "FL-EXPRESS-01" at bounding box center [563, 101] width 178 height 9
click at [407, 138] on textarea at bounding box center [406, 144] width 744 height 19
paste textarea "Deltona [PERSON_NAME][GEOGRAPHIC_DATA] WC Colonial [PERSON_NAME][GEOGRAPHIC_DAT…"
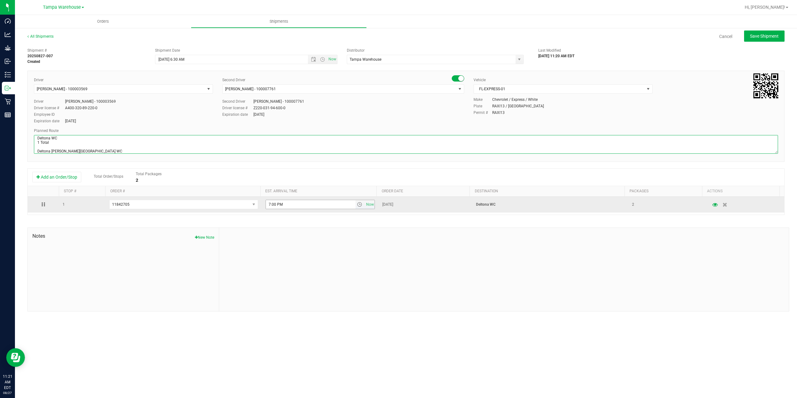
click at [358, 203] on span "select" at bounding box center [359, 204] width 5 height 5
type textarea "Deltona WC 1 Total Deltona [PERSON_NAME][GEOGRAPHIC_DATA] WC Colonial [PERSON_N…"
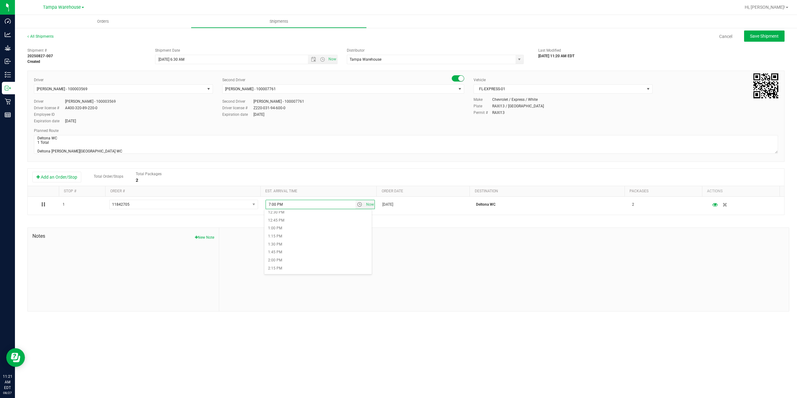
scroll to position [405, 0]
click at [299, 244] on li "1:30 PM" at bounding box center [317, 243] width 107 height 8
click at [299, 244] on div at bounding box center [504, 269] width 570 height 83
click at [761, 37] on span "Save Shipment" at bounding box center [764, 36] width 29 height 5
type input "[DATE] 10:30 AM"
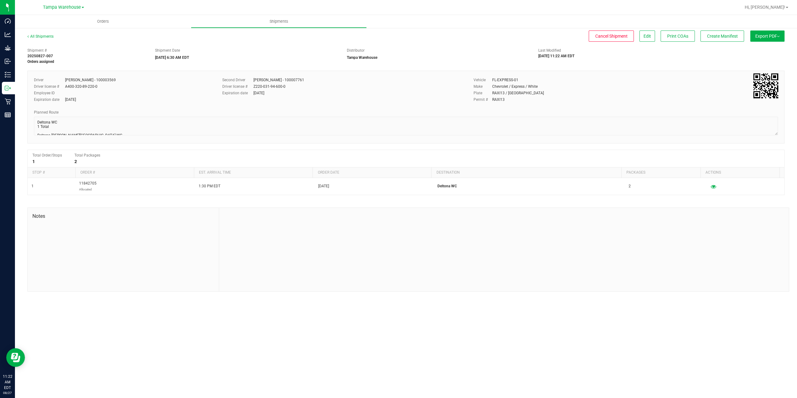
click at [761, 37] on span "Export PDF" at bounding box center [767, 36] width 24 height 5
click at [761, 51] on span "Manifest by Package ID" at bounding box center [759, 50] width 40 height 4
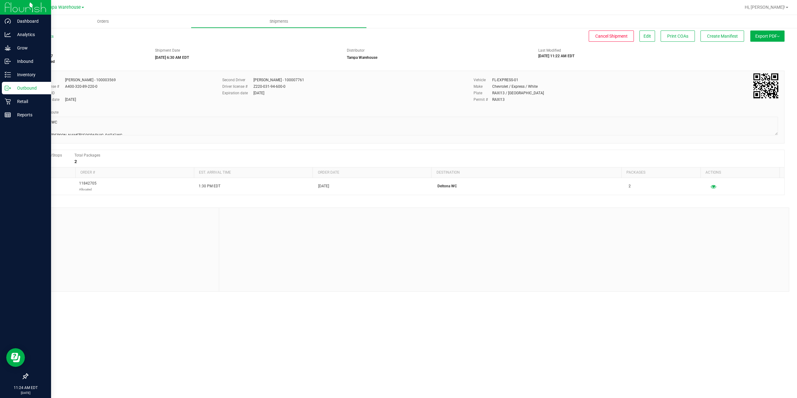
click at [17, 91] on p "Outbound" at bounding box center [29, 87] width 37 height 7
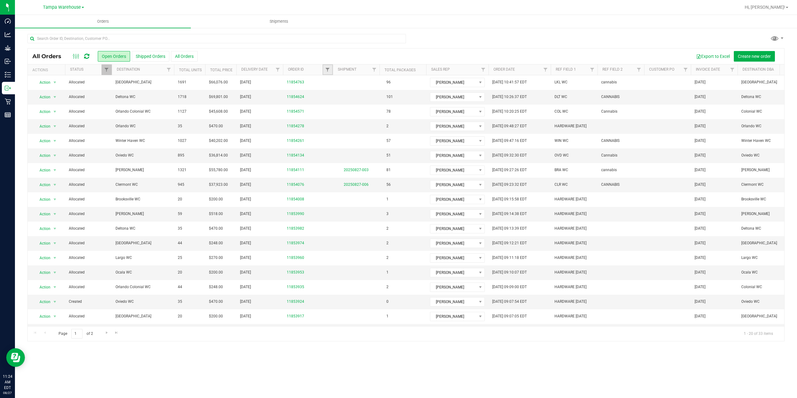
click at [330, 73] on link "Filter" at bounding box center [328, 69] width 10 height 11
type input "4624"
click at [326, 93] on button "Filter" at bounding box center [341, 100] width 30 height 14
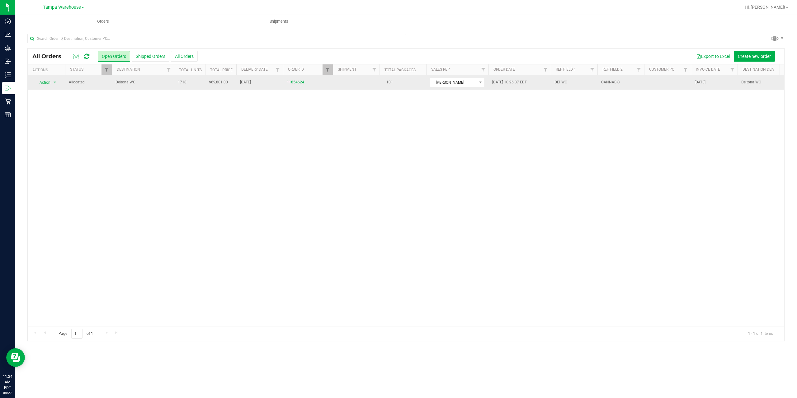
click at [149, 82] on span "Deltona WC" at bounding box center [143, 82] width 55 height 6
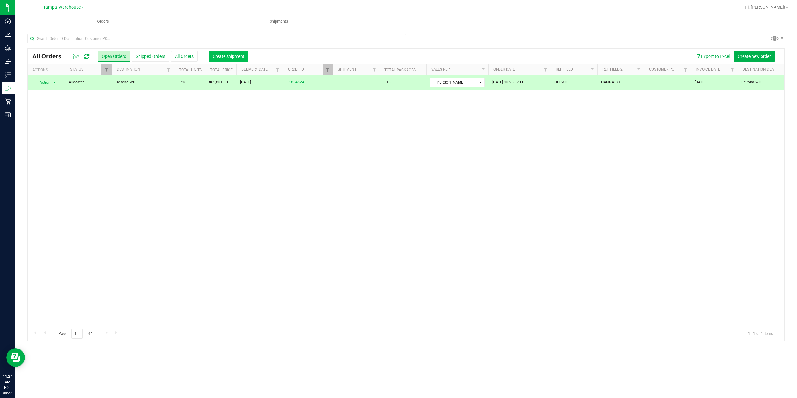
click at [232, 57] on span "Create shipment" at bounding box center [229, 56] width 32 height 5
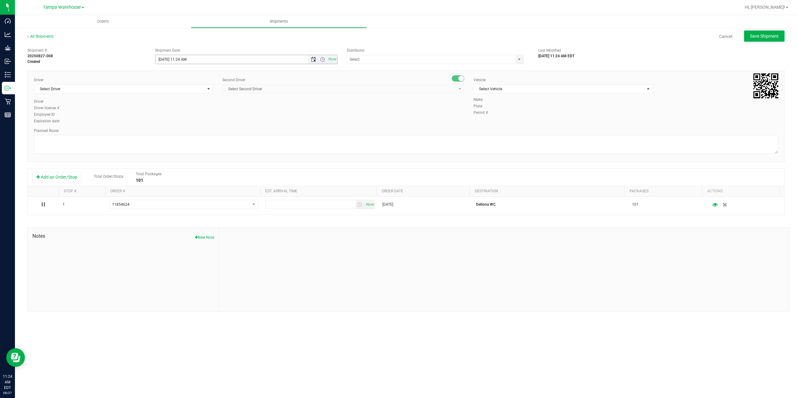
click at [314, 58] on span "Open the date view" at bounding box center [313, 59] width 5 height 5
click at [199, 131] on link "28" at bounding box center [197, 133] width 9 height 10
click at [324, 59] on span "Open the time view" at bounding box center [322, 59] width 5 height 5
click at [201, 112] on li "6:30 AM" at bounding box center [245, 111] width 181 height 8
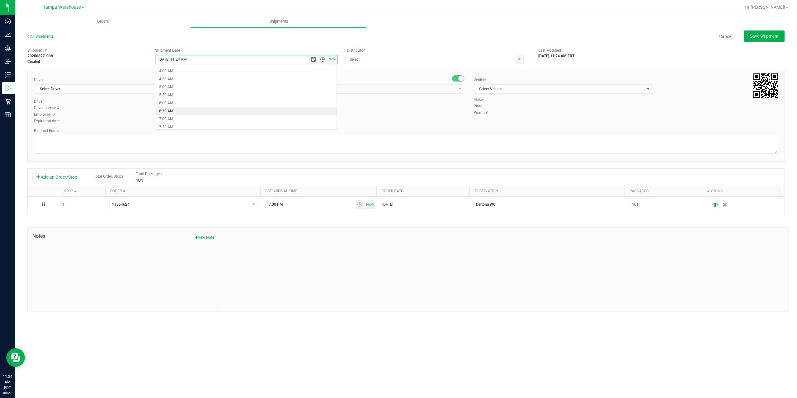
type input "[DATE] 6:30 AM"
click at [372, 60] on input "text" at bounding box center [428, 59] width 163 height 9
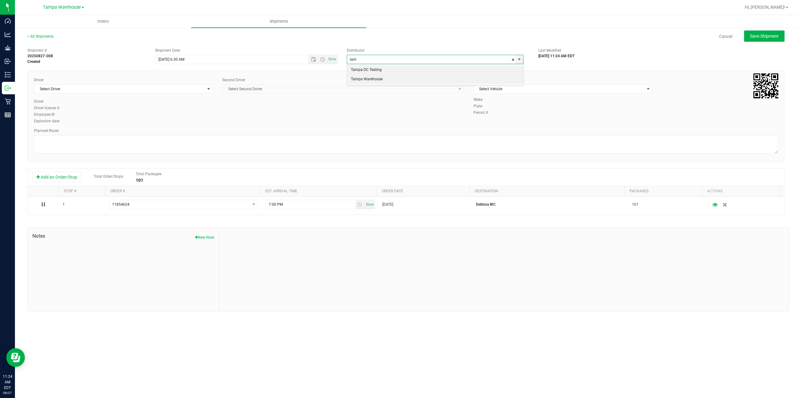
click at [363, 80] on li "Tampa Warehouse" at bounding box center [435, 79] width 176 height 9
type input "Tampa Warehouse"
click at [136, 88] on span "Select Driver" at bounding box center [119, 89] width 171 height 9
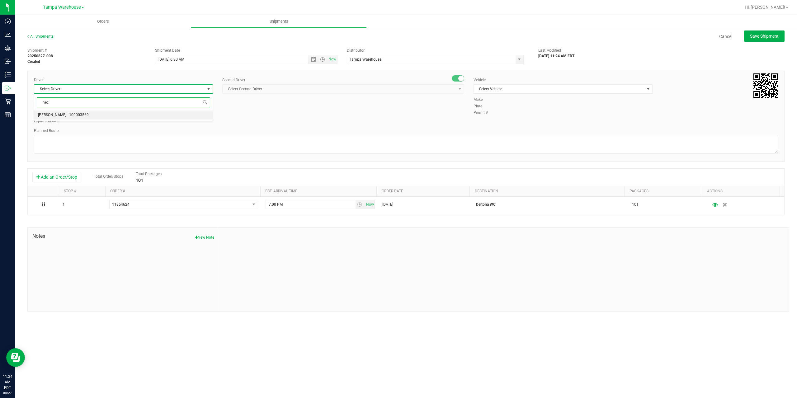
click at [121, 114] on li "[PERSON_NAME] - 100003569" at bounding box center [123, 115] width 178 height 9
type input "hec"
click at [266, 90] on span "Select Second Driver" at bounding box center [340, 89] width 234 height 9
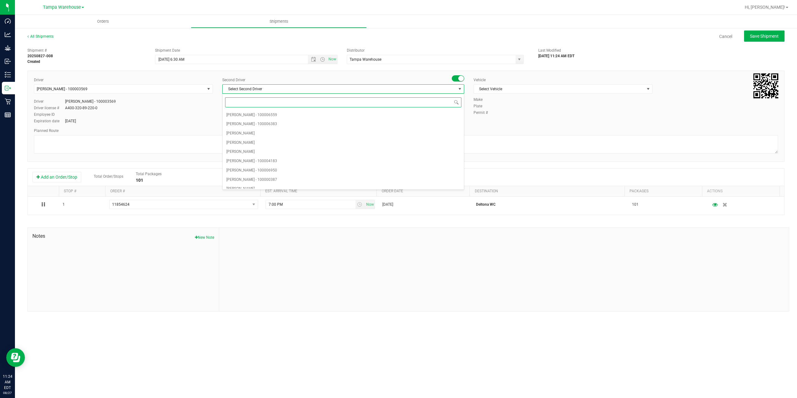
type input "z"
click at [256, 185] on span "[PERSON_NAME] - 100007761" at bounding box center [251, 184] width 51 height 8
click at [510, 85] on span "Select Vehicle" at bounding box center [559, 89] width 171 height 9
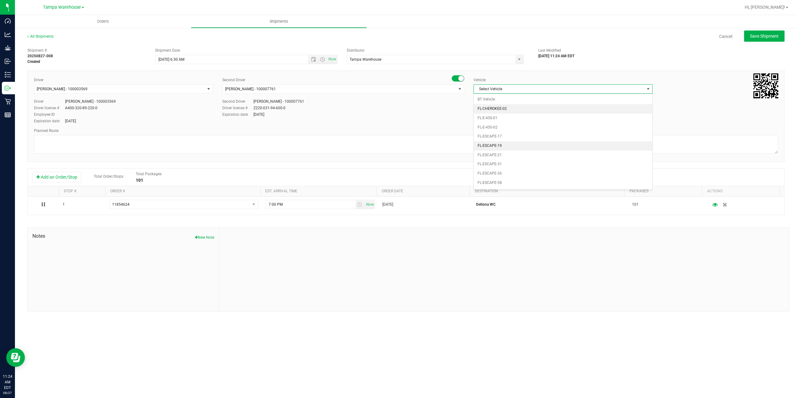
scroll to position [69, 0]
click at [511, 170] on li "FL-EXPRESS-01" at bounding box center [563, 169] width 178 height 9
click at [494, 150] on textarea at bounding box center [406, 144] width 744 height 19
paste textarea "Deltona [PERSON_NAME][GEOGRAPHIC_DATA] WC Colonial [PERSON_NAME][GEOGRAPHIC_DAT…"
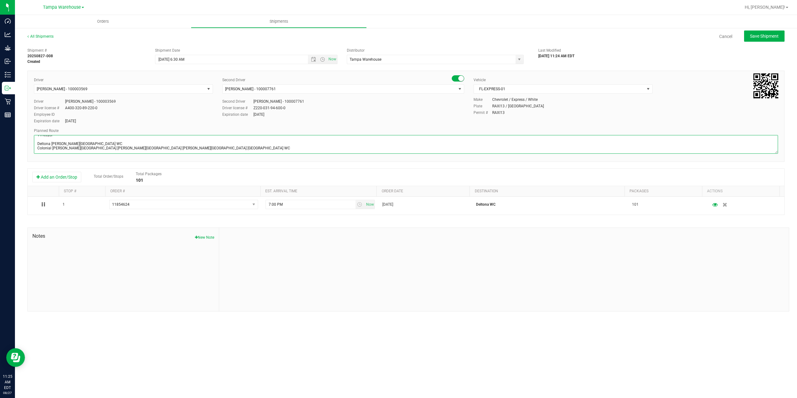
scroll to position [38, 0]
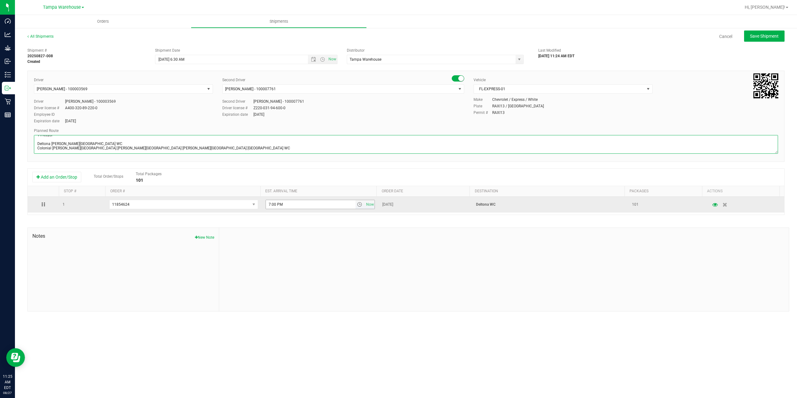
click at [357, 204] on span "select" at bounding box center [359, 204] width 5 height 5
type textarea "Deltona WC 7 Total 1 Freezer Deltona [PERSON_NAME][GEOGRAPHIC_DATA] WC Colonial…"
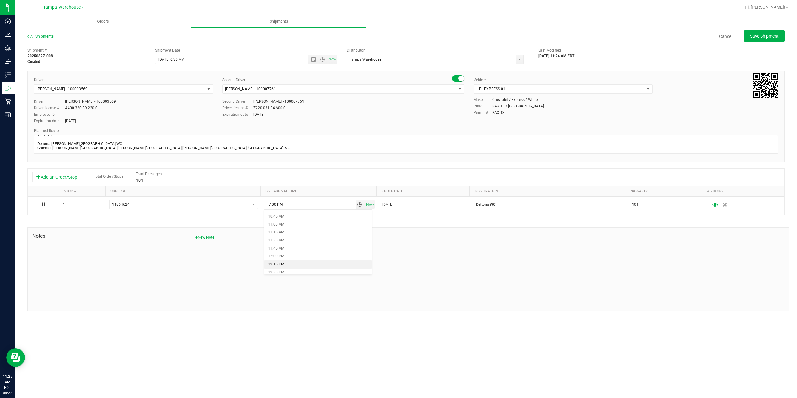
scroll to position [374, 0]
click at [286, 271] on li "1:30 PM" at bounding box center [317, 274] width 107 height 8
click at [308, 256] on div at bounding box center [504, 269] width 570 height 83
click at [771, 36] on span "Save Shipment" at bounding box center [764, 36] width 29 height 5
type input "[DATE] 10:30 AM"
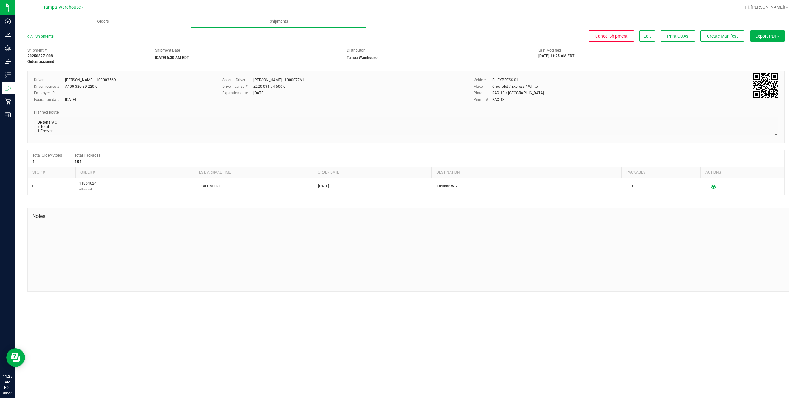
click at [771, 36] on span "Export PDF" at bounding box center [767, 36] width 24 height 5
click at [769, 47] on li "Manifest by Package ID" at bounding box center [765, 49] width 63 height 9
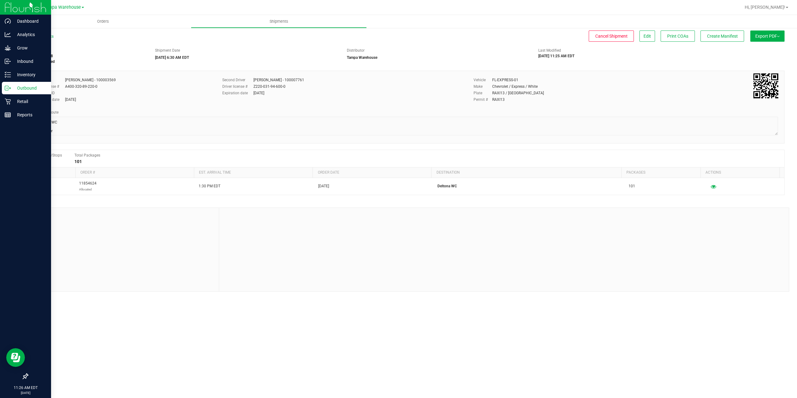
click at [7, 91] on icon at bounding box center [8, 88] width 6 height 6
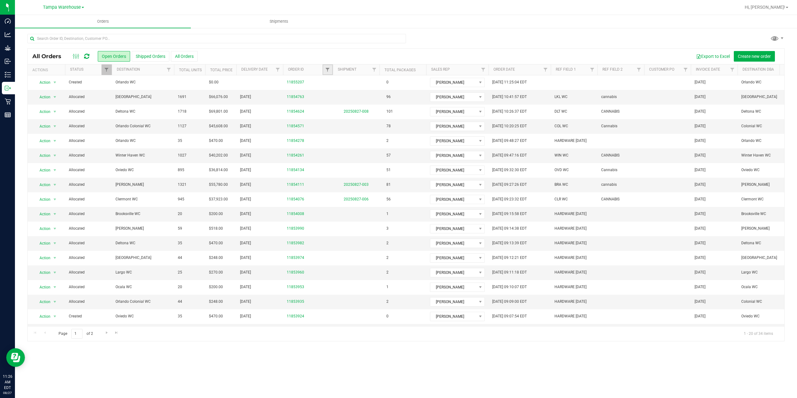
click at [327, 67] on link "Filter" at bounding box center [328, 69] width 10 height 11
type input "4763"
click at [326, 93] on button "Filter" at bounding box center [341, 100] width 30 height 14
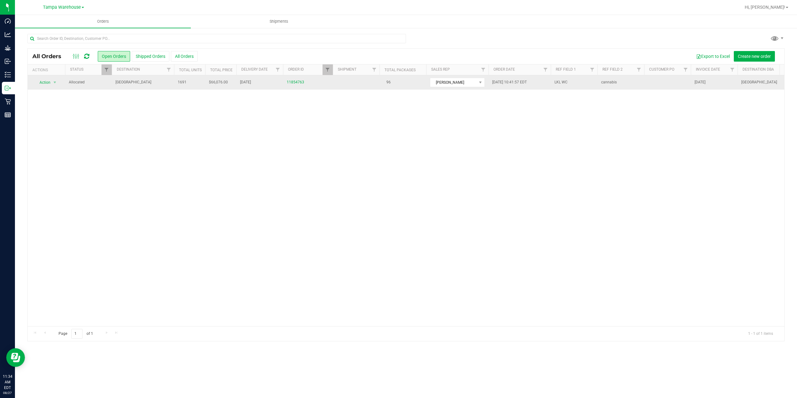
click at [149, 85] on span "[GEOGRAPHIC_DATA]" at bounding box center [143, 82] width 55 height 6
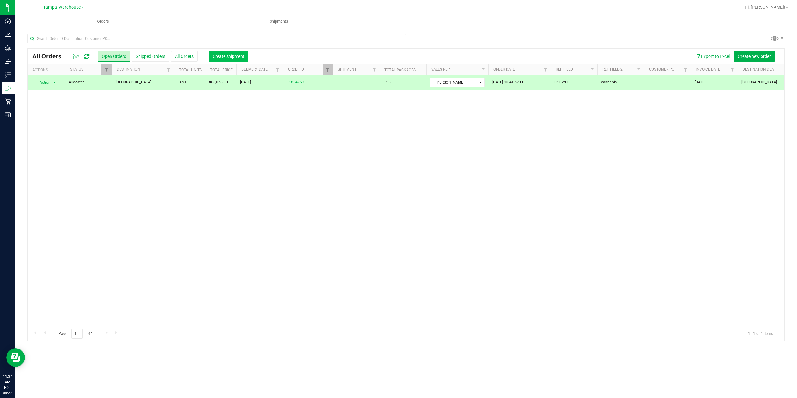
click at [218, 58] on span "Create shipment" at bounding box center [229, 56] width 32 height 5
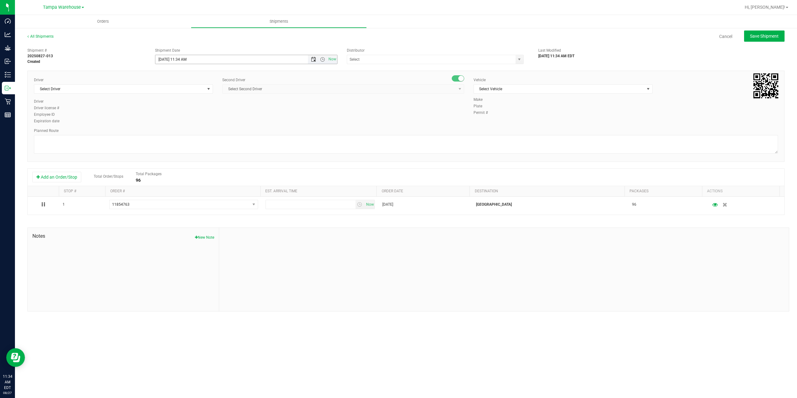
click at [315, 60] on span "Open the date view" at bounding box center [313, 59] width 5 height 5
click at [197, 131] on link "28" at bounding box center [197, 133] width 9 height 10
click at [322, 61] on span "Open the time view" at bounding box center [322, 59] width 5 height 5
click at [214, 112] on li "6:30 AM" at bounding box center [245, 111] width 181 height 8
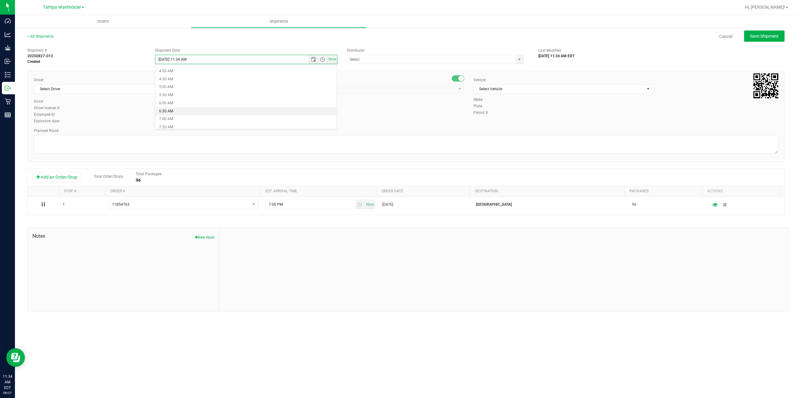
type input "[DATE] 6:30 AM"
click at [369, 59] on input "text" at bounding box center [428, 59] width 163 height 9
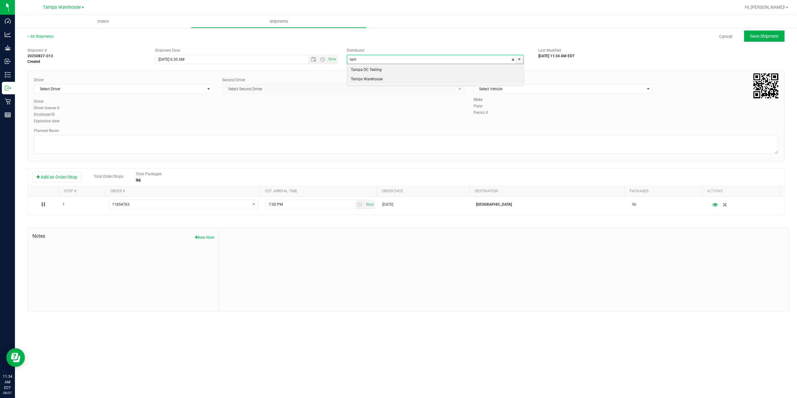
click at [362, 79] on li "Tampa Warehouse" at bounding box center [435, 79] width 176 height 9
type input "Tampa Warehouse"
click at [161, 90] on span "Select Driver" at bounding box center [119, 89] width 171 height 9
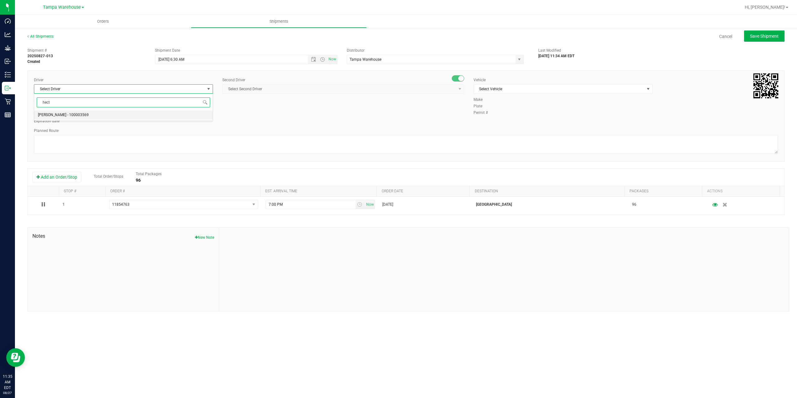
click at [153, 116] on li "[PERSON_NAME] - 100003569" at bounding box center [123, 115] width 178 height 9
type input "hect"
click at [281, 91] on span "Select Second Driver" at bounding box center [340, 89] width 234 height 9
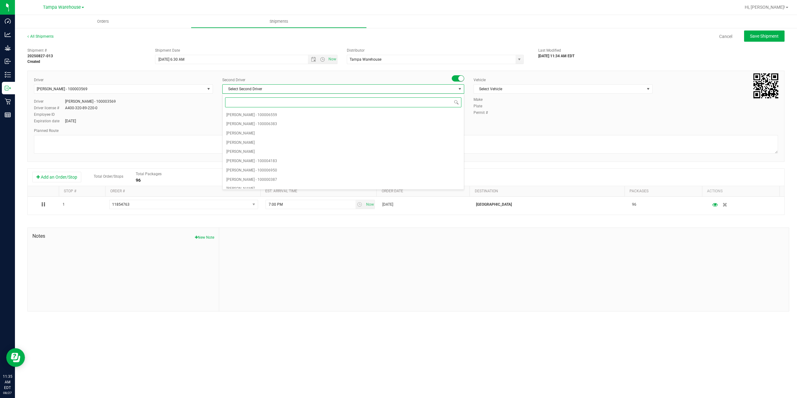
type input "z"
click at [282, 183] on li "[PERSON_NAME] - 100007761" at bounding box center [343, 184] width 241 height 9
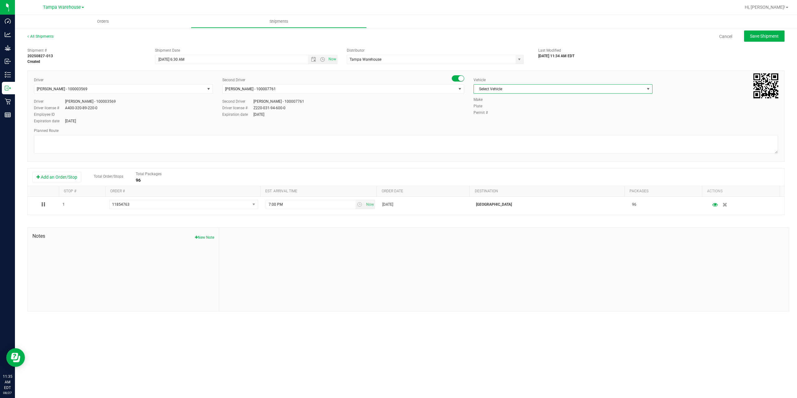
click at [537, 87] on span "Select Vehicle" at bounding box center [559, 89] width 171 height 9
click at [526, 132] on li "FL-EXPRESS-01" at bounding box center [563, 131] width 178 height 9
click at [494, 147] on textarea at bounding box center [406, 144] width 744 height 19
paste textarea "Deltona [PERSON_NAME][GEOGRAPHIC_DATA] WC Colonial [PERSON_NAME][GEOGRAPHIC_DAT…"
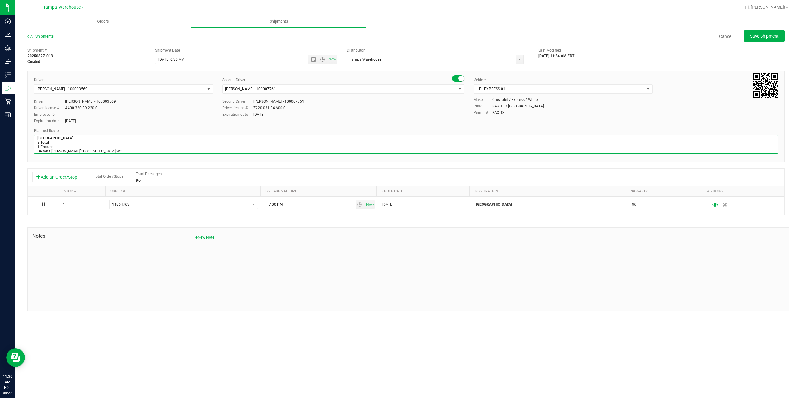
scroll to position [33, 0]
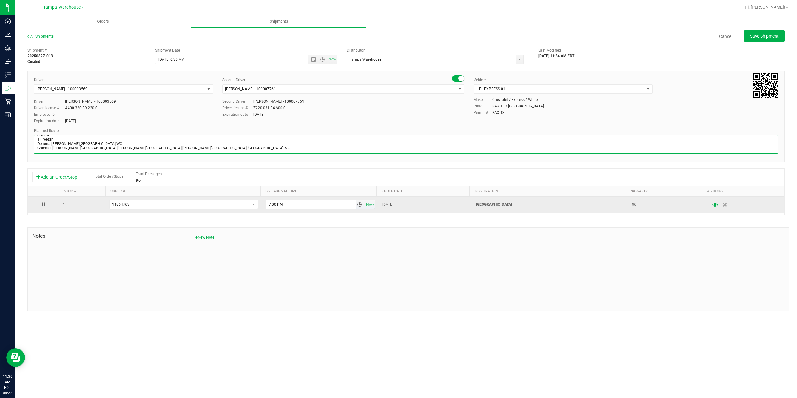
click at [358, 205] on span "select" at bounding box center [359, 204] width 5 height 5
type textarea "[GEOGRAPHIC_DATA] 8 Total 1 Freezer Deltona [PERSON_NAME][GEOGRAPHIC_DATA] WC C…"
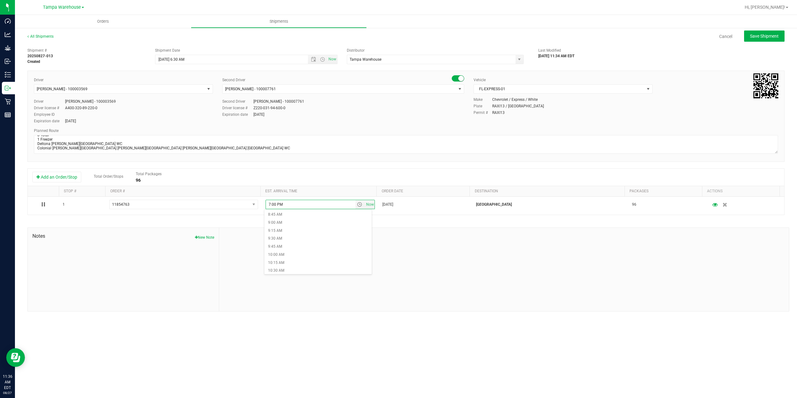
scroll to position [311, 0]
click at [291, 224] on li "10:00 AM" at bounding box center [317, 224] width 107 height 8
click at [773, 38] on span "Save Shipment" at bounding box center [764, 36] width 29 height 5
type input "[DATE] 10:30 AM"
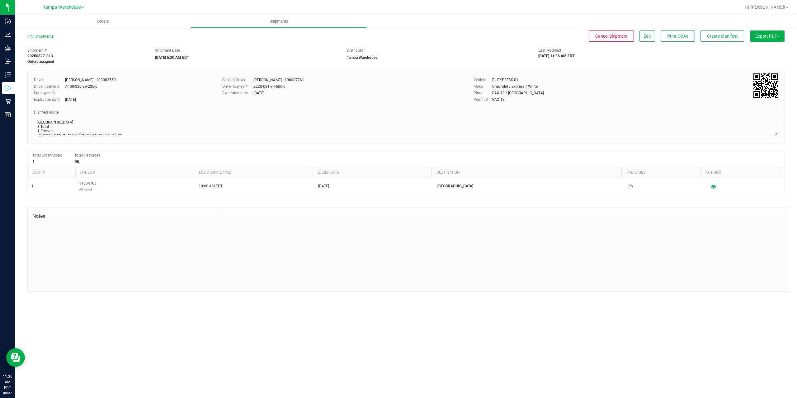
click at [773, 38] on span "Export PDF" at bounding box center [767, 36] width 24 height 5
click at [770, 47] on li "Manifest by Package ID" at bounding box center [765, 49] width 63 height 9
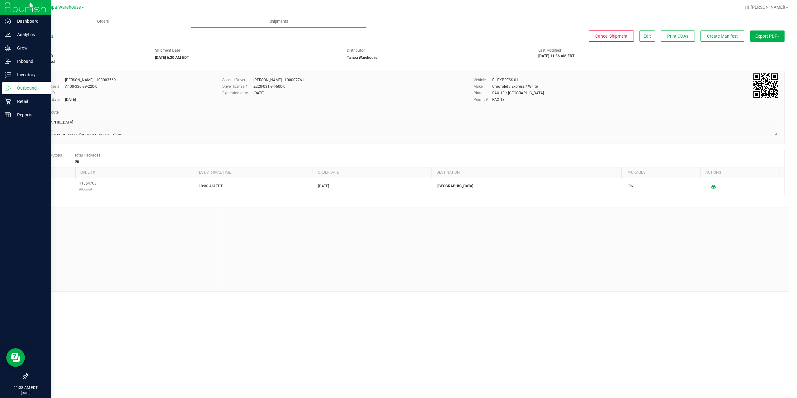
click at [11, 88] on p "Outbound" at bounding box center [29, 87] width 37 height 7
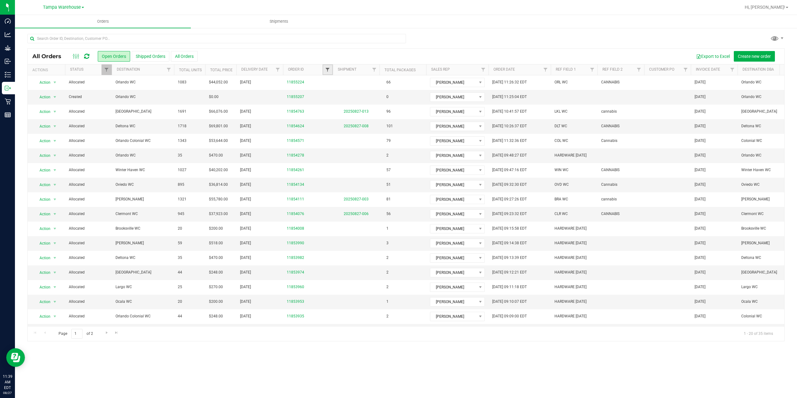
click at [328, 70] on span "Filter" at bounding box center [327, 69] width 5 height 5
type input "2687"
click at [326, 93] on button "Filter" at bounding box center [341, 100] width 30 height 14
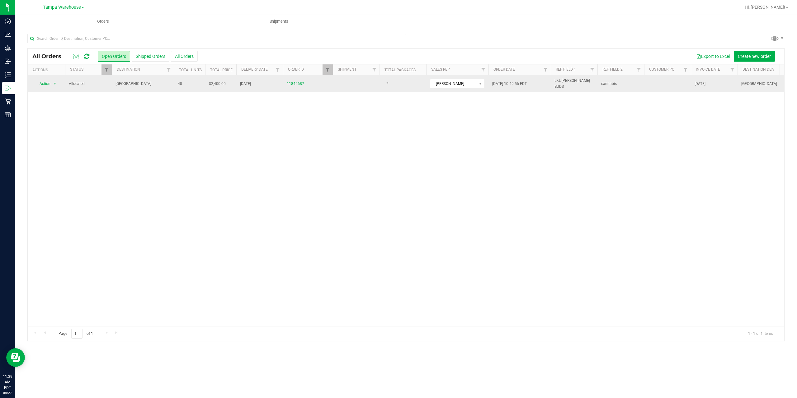
click at [155, 81] on span "[GEOGRAPHIC_DATA]" at bounding box center [143, 84] width 55 height 6
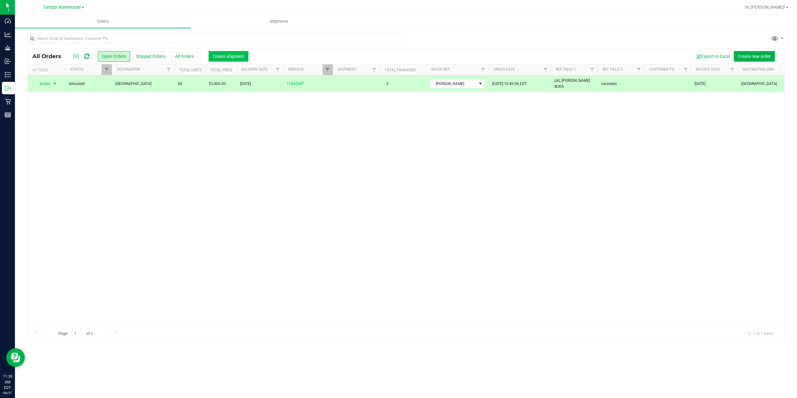
click at [219, 59] on button "Create shipment" at bounding box center [229, 56] width 40 height 11
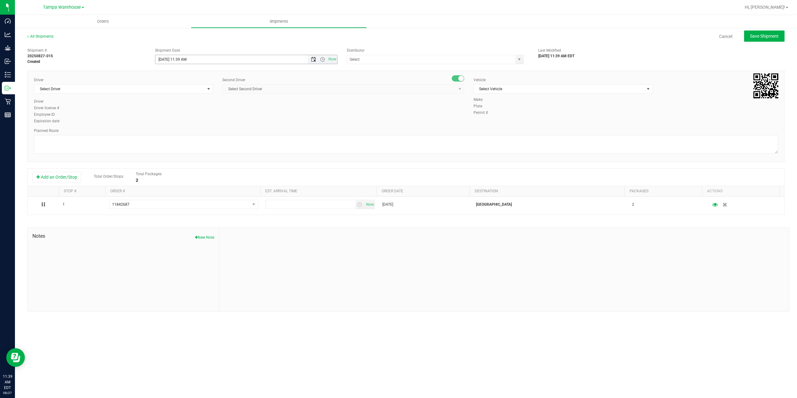
click at [313, 60] on span "Open the date view" at bounding box center [313, 59] width 5 height 5
click at [199, 133] on link "28" at bounding box center [197, 133] width 9 height 10
click at [320, 60] on span "Open the time view" at bounding box center [322, 59] width 5 height 5
click at [177, 113] on li "6:30 AM" at bounding box center [245, 111] width 181 height 8
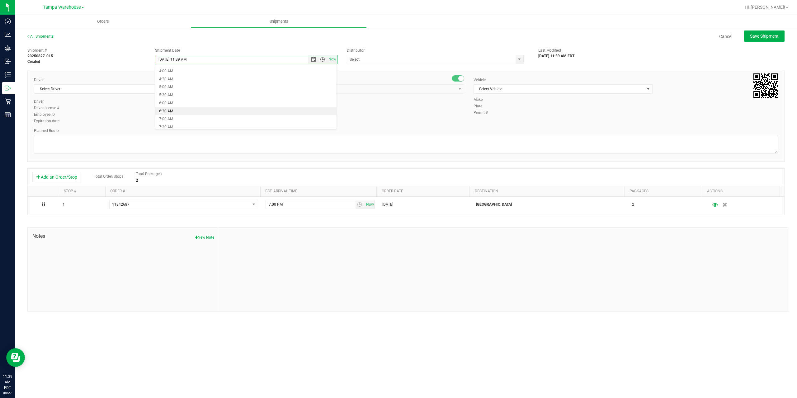
type input "[DATE] 6:30 AM"
click at [375, 61] on input "text" at bounding box center [428, 59] width 163 height 9
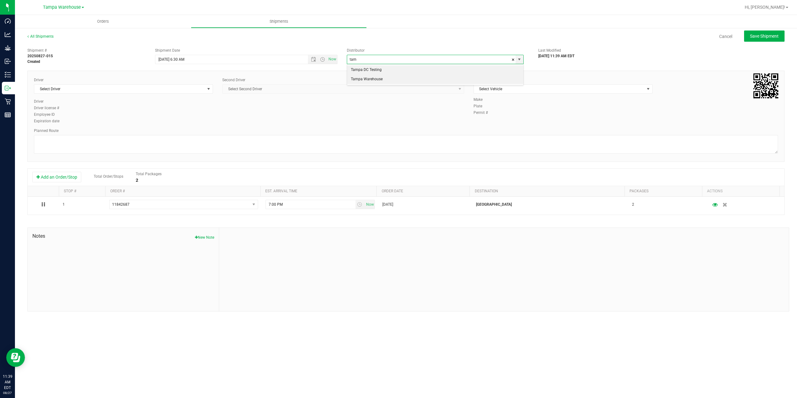
click at [363, 80] on li "Tampa Warehouse" at bounding box center [435, 79] width 176 height 9
type input "Tampa Warehouse"
click at [153, 89] on span "Select Driver" at bounding box center [119, 89] width 171 height 9
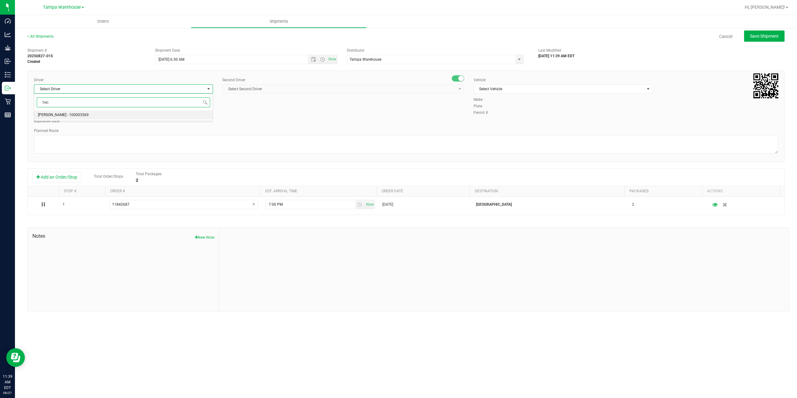
click at [112, 115] on li "[PERSON_NAME] - 100003569" at bounding box center [123, 115] width 178 height 9
type input "hec"
click at [247, 89] on span "Select Second Driver" at bounding box center [340, 89] width 234 height 9
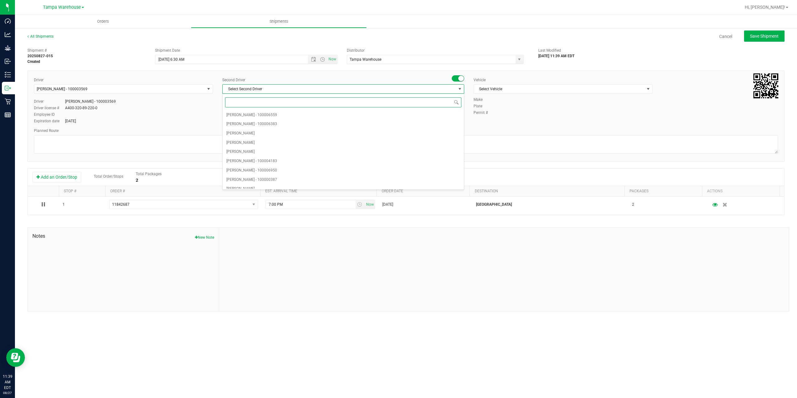
type input "z"
click at [265, 183] on span "[PERSON_NAME] - 100007761" at bounding box center [251, 184] width 51 height 8
click at [538, 89] on span "Select Vehicle" at bounding box center [559, 89] width 171 height 9
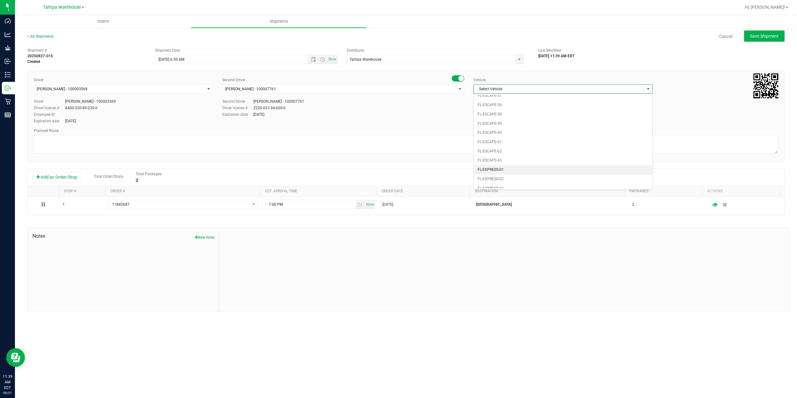
scroll to position [106, 0]
click at [543, 135] on li "FL-EXPRESS-01" at bounding box center [563, 132] width 178 height 9
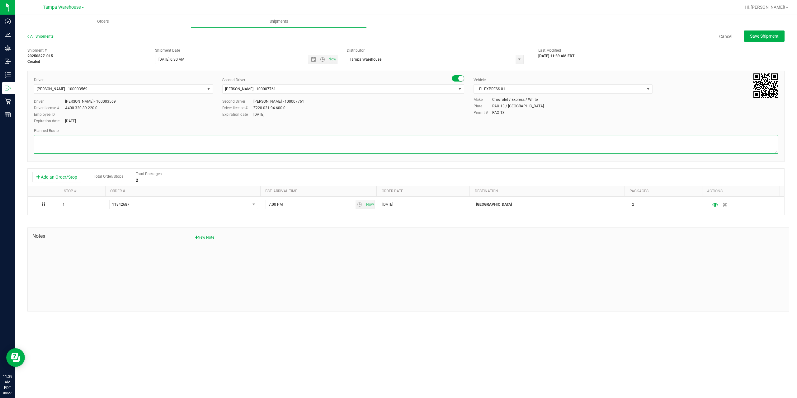
click at [521, 148] on textarea at bounding box center [406, 144] width 744 height 19
paste textarea "Deltona [PERSON_NAME][GEOGRAPHIC_DATA] WC Colonial [PERSON_NAME][GEOGRAPHIC_DAT…"
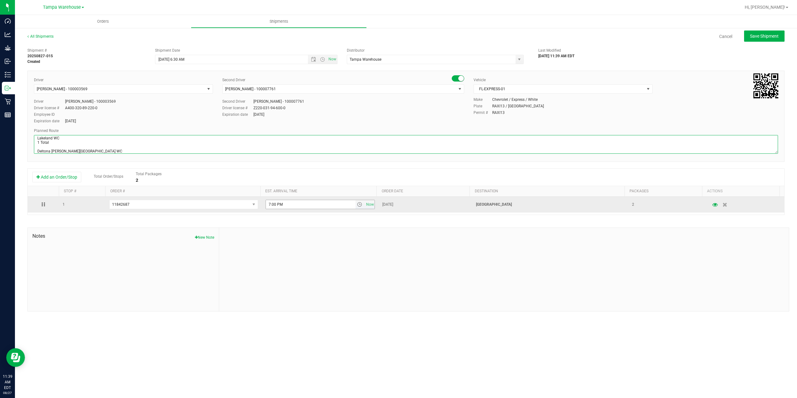
click at [357, 207] on span "select" at bounding box center [359, 204] width 5 height 5
type textarea "Lakeland WC 1 Total Deltona [PERSON_NAME][GEOGRAPHIC_DATA] WC Colonial [PERSON_…"
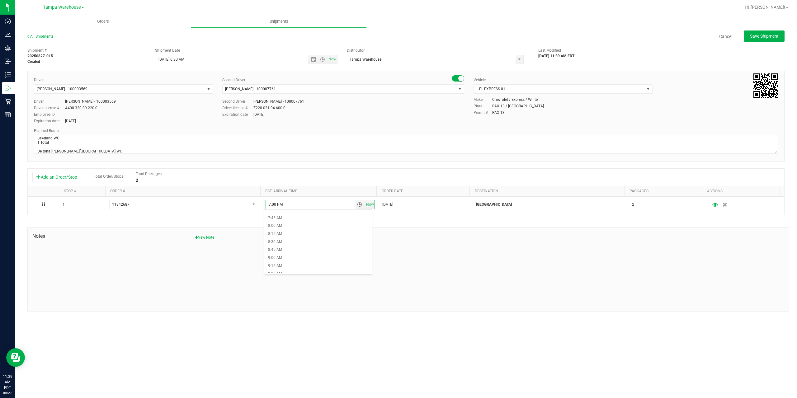
scroll to position [311, 0]
click at [319, 221] on li "10:00 AM" at bounding box center [317, 224] width 107 height 8
click at [319, 221] on div "Shipment # 20250827-015 Created Shipment Date [DATE] 6:30 AM Now Distributor Ta…" at bounding box center [405, 178] width 757 height 267
click at [777, 35] on span "Save Shipment" at bounding box center [764, 36] width 29 height 5
type input "[DATE] 10:30 AM"
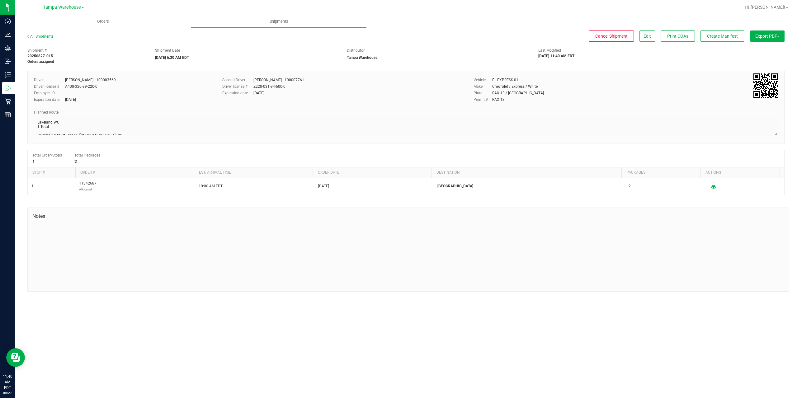
click at [777, 35] on span "Export PDF" at bounding box center [767, 36] width 24 height 5
click at [770, 48] on span "Manifest by Package ID" at bounding box center [759, 50] width 40 height 4
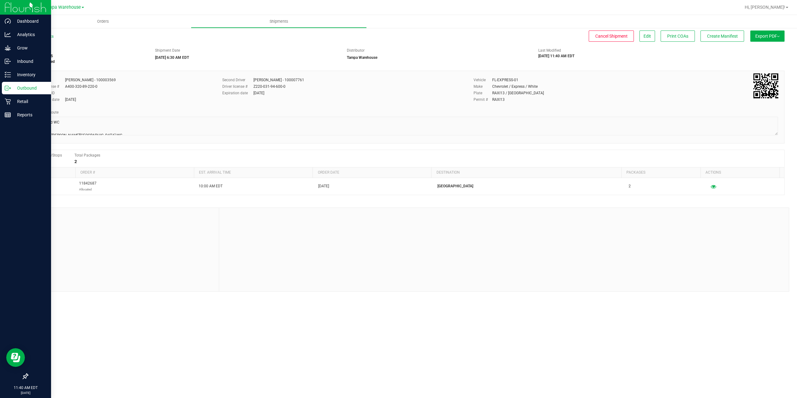
click at [6, 89] on icon at bounding box center [8, 88] width 6 height 6
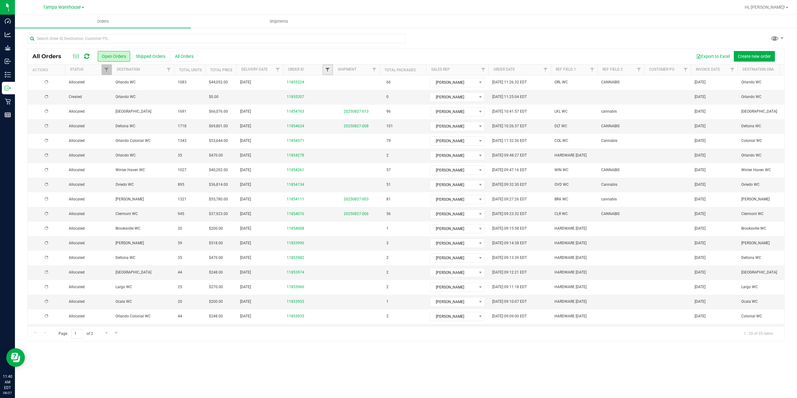
click at [329, 72] on span "Filter" at bounding box center [327, 69] width 5 height 5
click at [362, 356] on div "Orders Shipments All Orders Open Orders Shipped Orders All Orders Export to Exc…" at bounding box center [406, 206] width 782 height 383
click at [170, 71] on span "Filter" at bounding box center [168, 69] width 5 height 5
type input "lake"
click at [178, 100] on span "[GEOGRAPHIC_DATA]" at bounding box center [195, 99] width 36 height 4
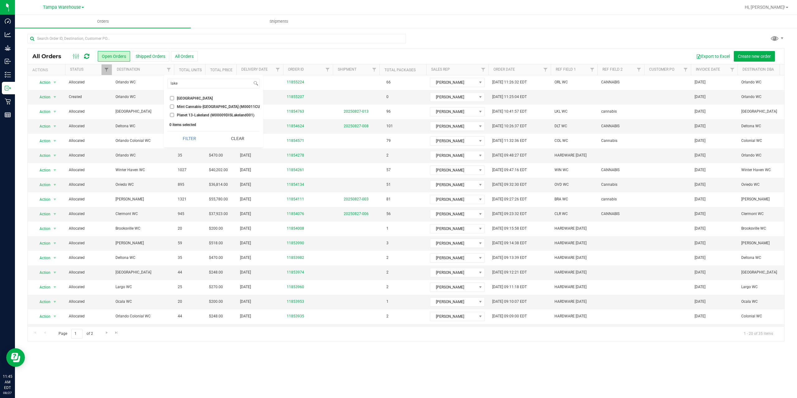
click at [174, 100] on input "[GEOGRAPHIC_DATA]" at bounding box center [172, 98] width 4 height 4
checkbox input "true"
click at [188, 142] on button "Filter" at bounding box center [190, 139] width 44 height 14
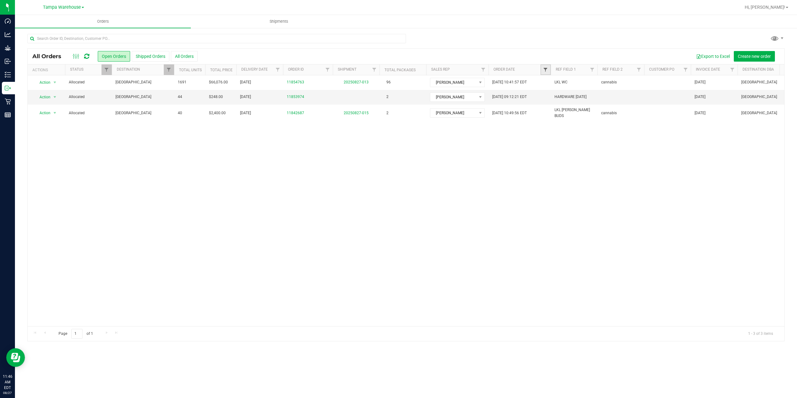
click at [546, 71] on span "Filter" at bounding box center [545, 69] width 5 height 5
click at [603, 109] on span "select" at bounding box center [603, 107] width 5 height 5
click at [562, 182] on link "25" at bounding box center [559, 183] width 9 height 10
type input "[DATE]"
click at [556, 125] on button "Filter" at bounding box center [559, 124] width 30 height 14
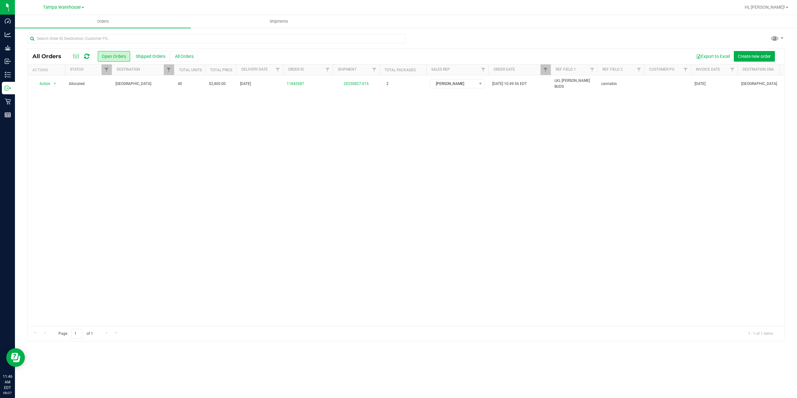
click at [150, 59] on button "Shipped Orders" at bounding box center [151, 56] width 38 height 11
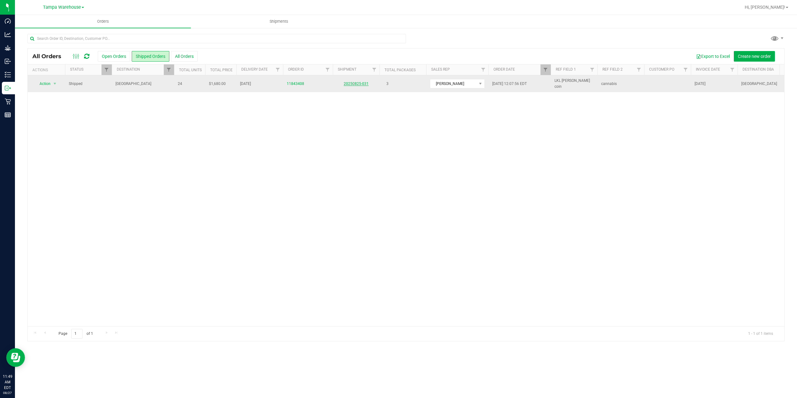
click at [363, 84] on link "20250825-031" at bounding box center [356, 84] width 25 height 4
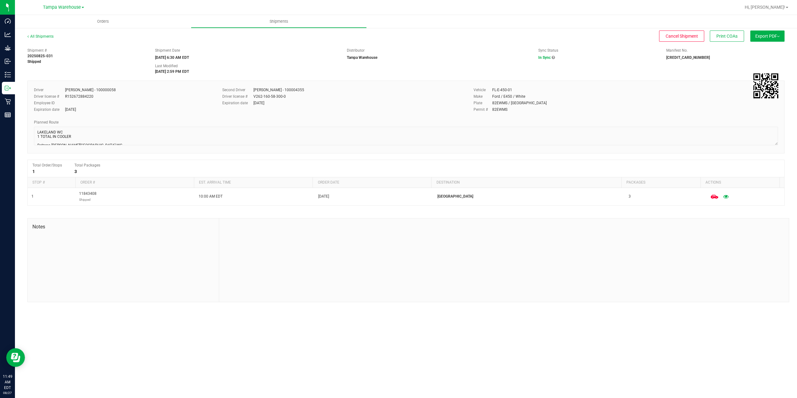
click at [769, 39] on button "Export PDF" at bounding box center [767, 36] width 34 height 11
click at [771, 50] on span "Manifest by Package ID" at bounding box center [759, 50] width 40 height 4
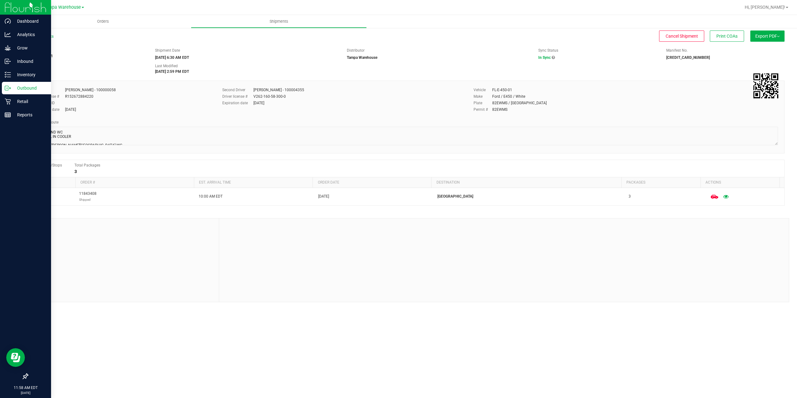
click at [10, 90] on icon at bounding box center [8, 88] width 6 height 6
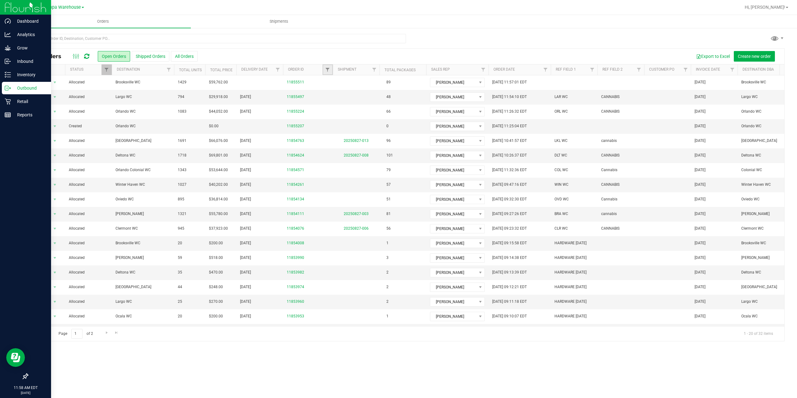
click at [326, 73] on link "Filter" at bounding box center [328, 69] width 10 height 11
type input "4134"
click at [348, 100] on button "Filter" at bounding box center [341, 100] width 30 height 14
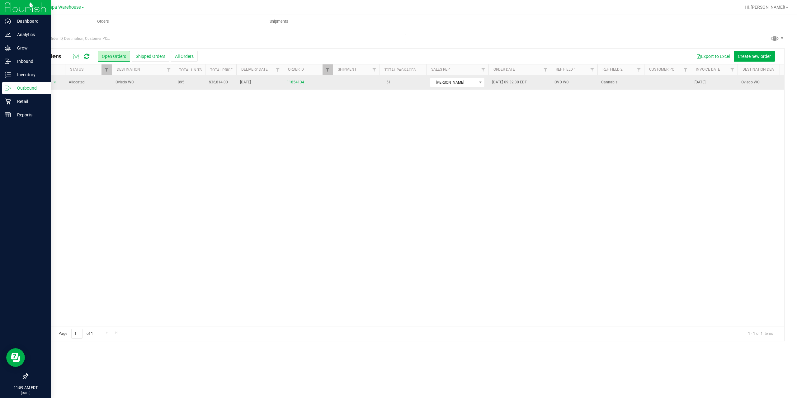
click at [141, 83] on span "Oviedo WC" at bounding box center [143, 82] width 55 height 6
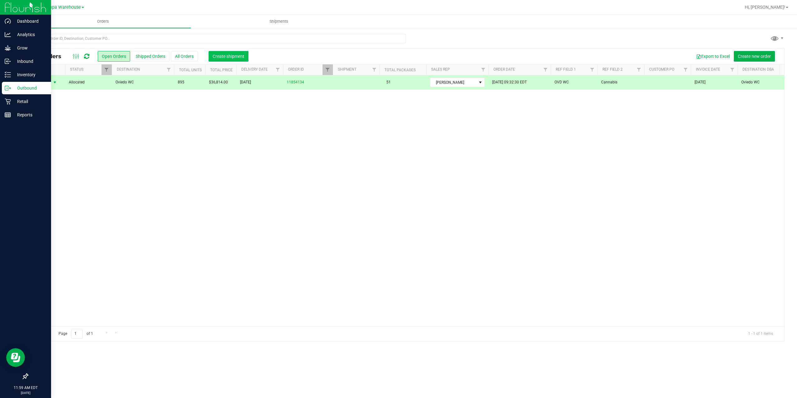
click at [221, 56] on span "Create shipment" at bounding box center [229, 56] width 32 height 5
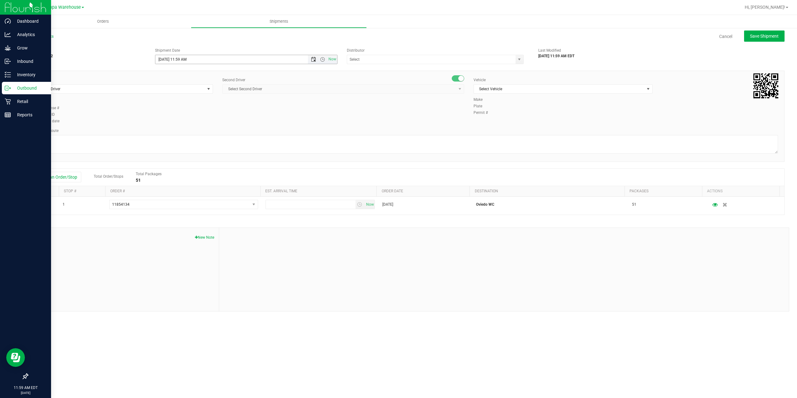
click at [313, 59] on span "Open the date view" at bounding box center [313, 59] width 5 height 5
click at [195, 134] on link "28" at bounding box center [197, 133] width 9 height 10
click at [321, 60] on span "Open the time view" at bounding box center [322, 59] width 5 height 5
click at [203, 113] on li "6:30 AM" at bounding box center [245, 111] width 181 height 8
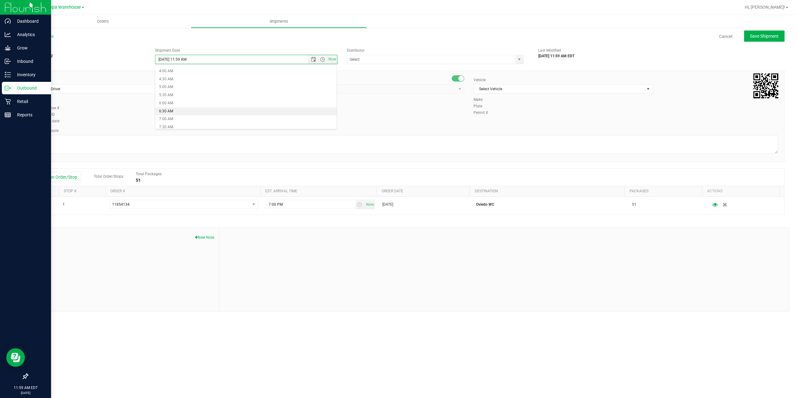
type input "[DATE] 6:30 AM"
click at [384, 58] on input "text" at bounding box center [428, 59] width 163 height 9
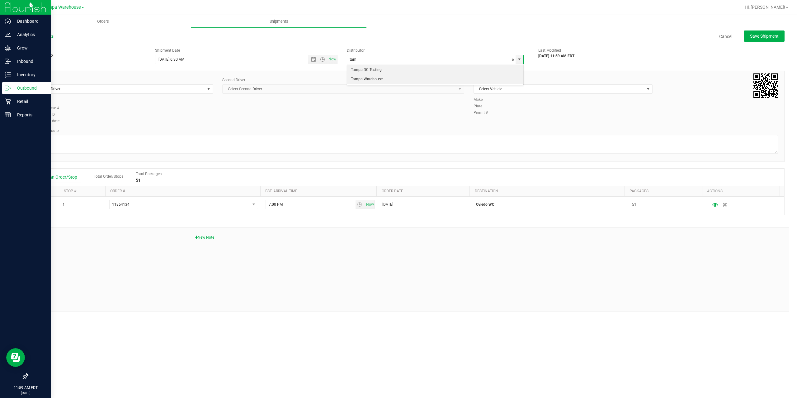
click at [362, 80] on li "Tampa Warehouse" at bounding box center [435, 79] width 176 height 9
type input "Tampa Warehouse"
click at [149, 92] on span "Select Driver" at bounding box center [119, 89] width 171 height 9
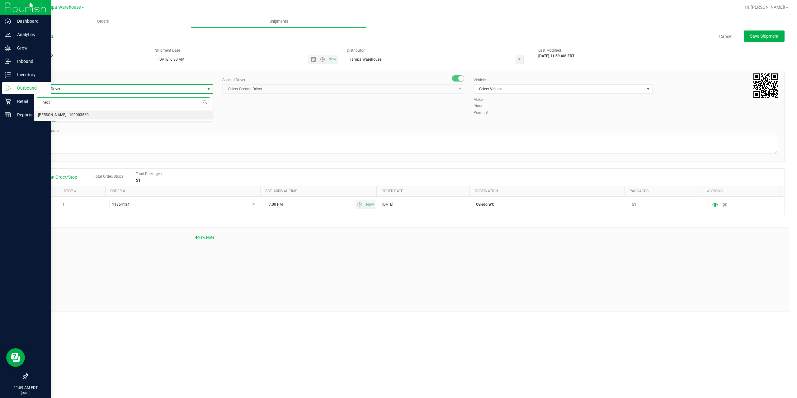
click at [78, 115] on span "[PERSON_NAME] - 100003569" at bounding box center [63, 115] width 51 height 8
type input "hect"
click at [277, 87] on span "Select Second Driver" at bounding box center [340, 89] width 234 height 9
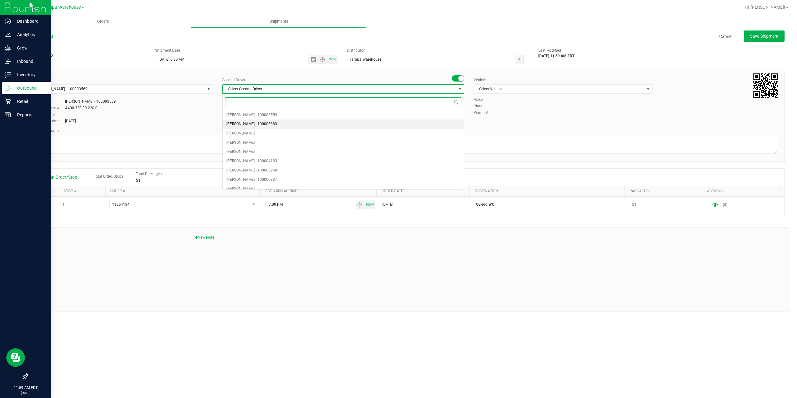
type input "z"
click at [253, 182] on span "[PERSON_NAME] - 100007761" at bounding box center [251, 184] width 51 height 8
click at [504, 91] on span "Select Vehicle" at bounding box center [559, 89] width 171 height 9
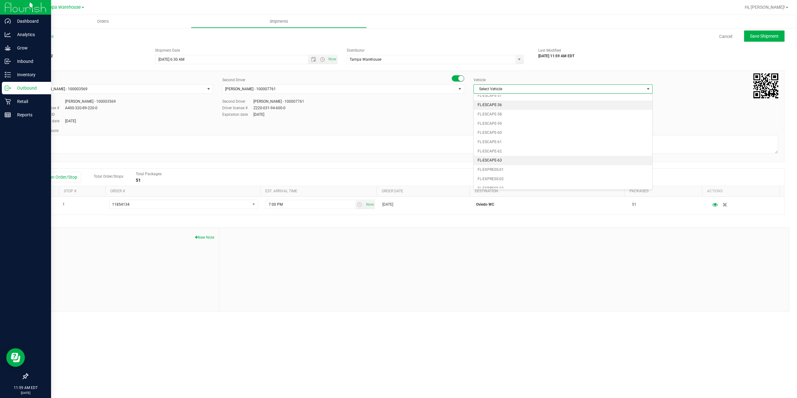
scroll to position [106, 0]
click at [508, 131] on li "FL-EXPRESS-01" at bounding box center [563, 132] width 178 height 9
click at [500, 143] on textarea at bounding box center [406, 144] width 744 height 19
paste textarea "Deltona [PERSON_NAME][GEOGRAPHIC_DATA] WC Colonial [PERSON_NAME][GEOGRAPHIC_DAT…"
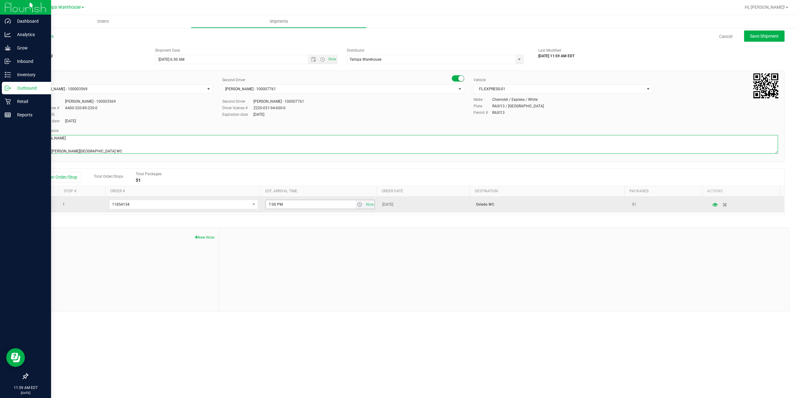
click at [357, 204] on span "select" at bounding box center [359, 204] width 5 height 5
type textarea "[PERSON_NAME] 3 Total Deltona [PERSON_NAME][GEOGRAPHIC_DATA] WC Colonial [PERSO…"
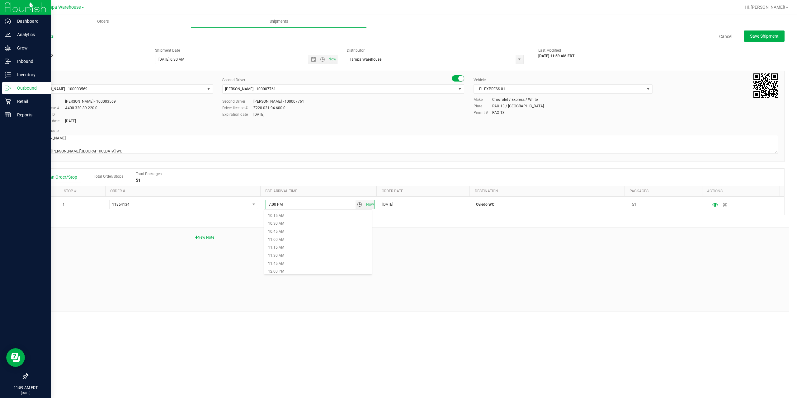
scroll to position [343, 0]
click at [293, 271] on li "12:30 PM" at bounding box center [317, 273] width 107 height 8
click at [303, 251] on div at bounding box center [504, 269] width 570 height 83
click at [748, 41] on button "Save Shipment" at bounding box center [764, 36] width 40 height 11
type input "[DATE] 10:30 AM"
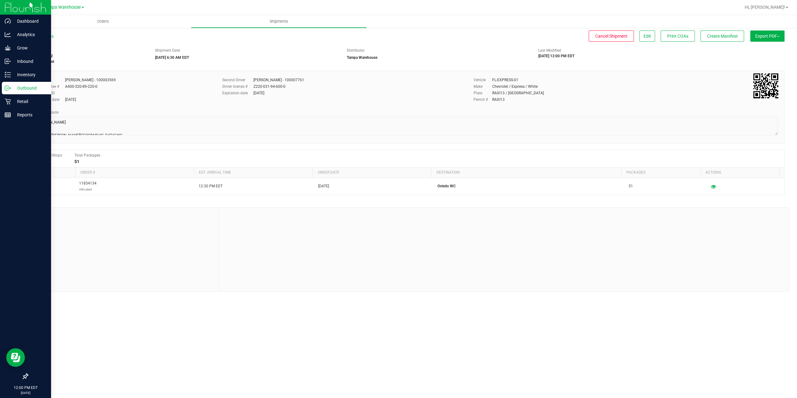
click at [765, 34] on span "Export PDF" at bounding box center [767, 36] width 24 height 5
click at [769, 49] on span "Manifest by Package ID" at bounding box center [759, 50] width 40 height 4
click at [3, 91] on div "Outbound" at bounding box center [26, 88] width 49 height 12
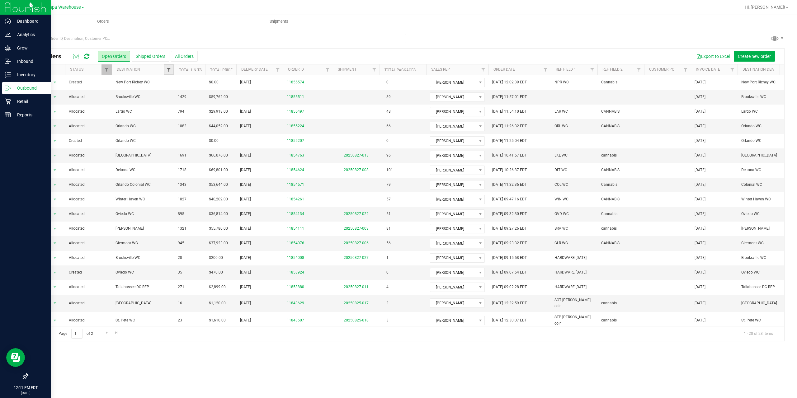
click at [168, 72] on span "Filter" at bounding box center [168, 69] width 5 height 5
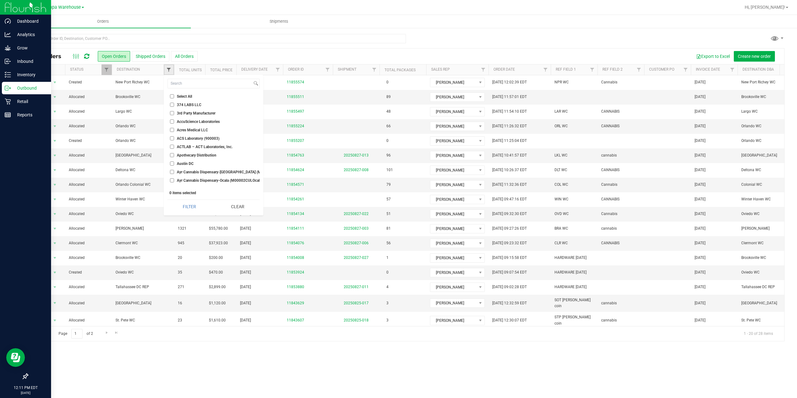
click at [168, 72] on span "Filter" at bounding box center [168, 69] width 5 height 5
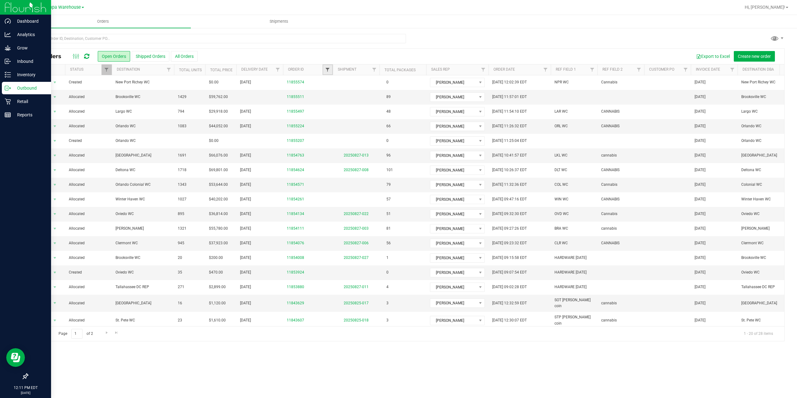
click at [329, 72] on span "Filter" at bounding box center [327, 69] width 5 height 5
type input "4261"
click at [348, 100] on button "Filter" at bounding box center [341, 100] width 30 height 14
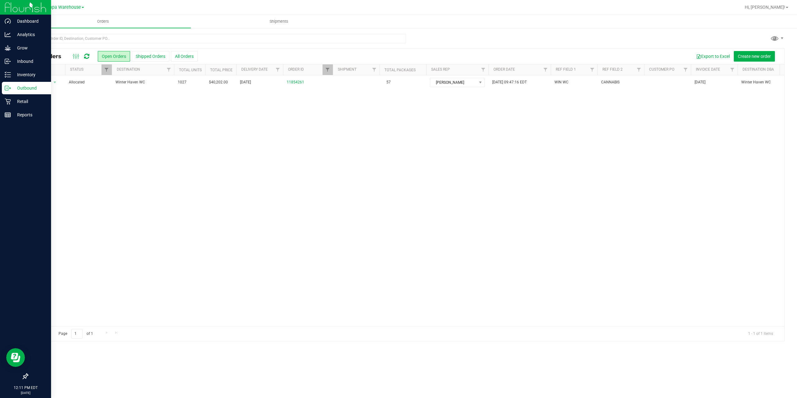
click at [414, 375] on div "Orders Shipments All Orders Open Orders Shipped Orders All Orders Export to Exc…" at bounding box center [406, 206] width 782 height 383
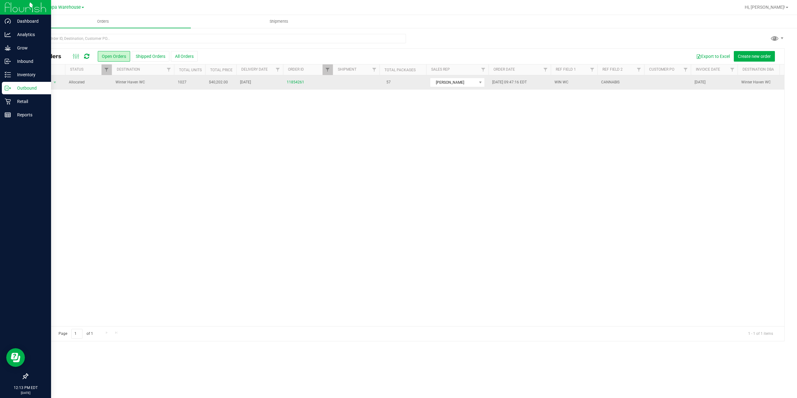
drag, startPoint x: 156, startPoint y: 84, endPoint x: 167, endPoint y: 81, distance: 11.4
click at [156, 84] on span "Winter Haven WC" at bounding box center [143, 82] width 55 height 6
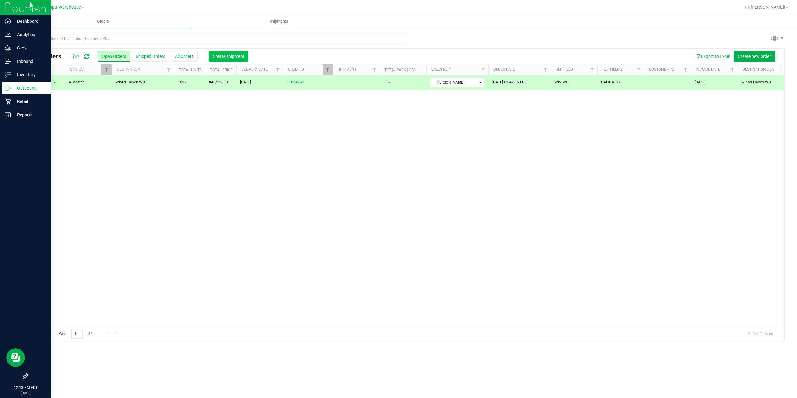
click at [225, 58] on span "Create shipment" at bounding box center [229, 56] width 32 height 5
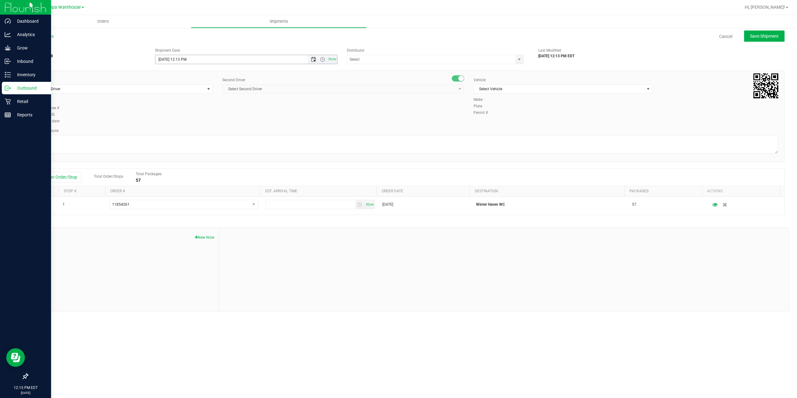
click at [312, 61] on span "Open the date view" at bounding box center [313, 59] width 5 height 5
click at [195, 134] on link "28" at bounding box center [197, 133] width 9 height 10
click at [323, 59] on span "Open the time view" at bounding box center [322, 59] width 5 height 5
click at [182, 82] on li "6:30 AM" at bounding box center [245, 80] width 181 height 8
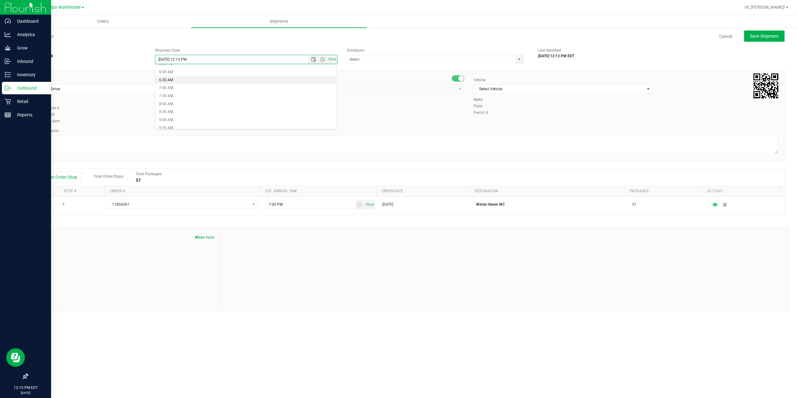
type input "[DATE] 6:30 AM"
click at [363, 62] on input "text" at bounding box center [428, 59] width 163 height 9
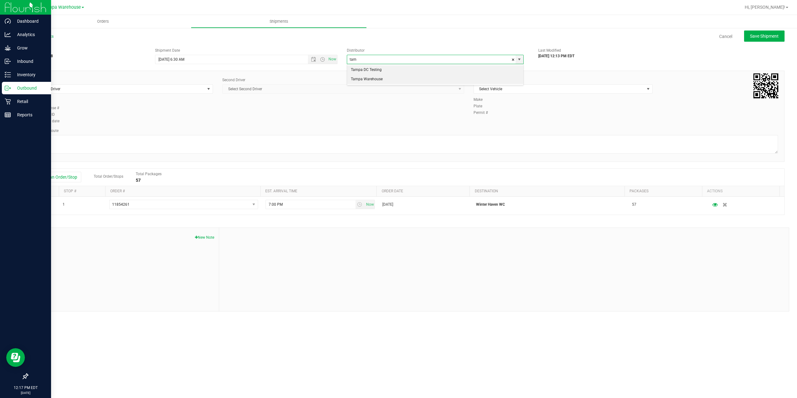
click at [372, 78] on li "Tampa Warehouse" at bounding box center [435, 79] width 176 height 9
type input "Tampa Warehouse"
click at [164, 92] on span "Select Driver" at bounding box center [119, 89] width 171 height 9
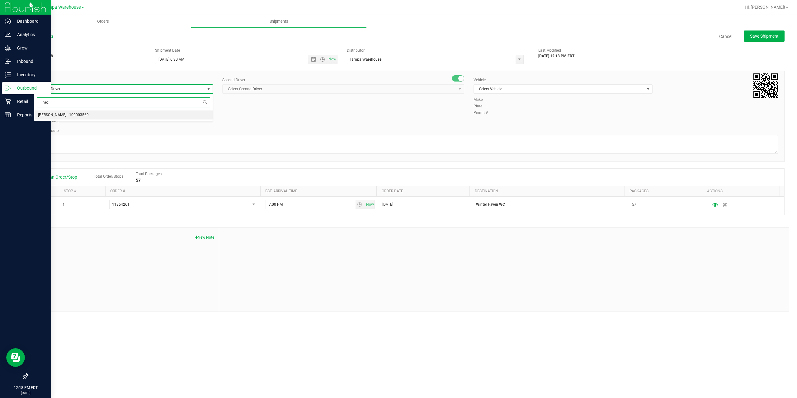
click at [114, 116] on li "[PERSON_NAME] - 100003569" at bounding box center [123, 115] width 178 height 9
type input "hec"
click at [263, 87] on span "Select Second Driver" at bounding box center [340, 89] width 234 height 9
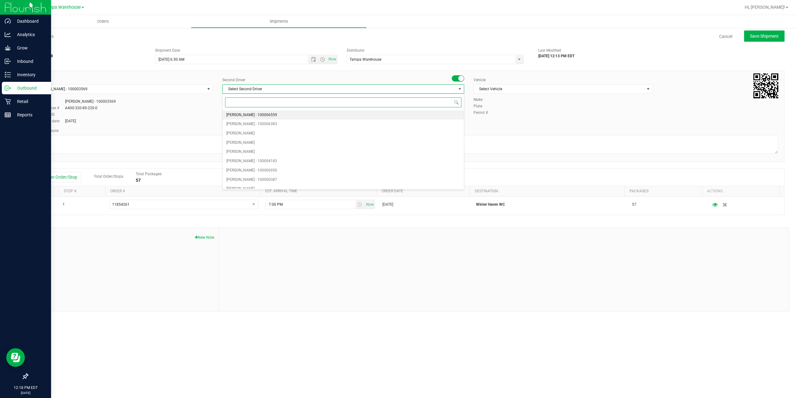
type input "z"
click at [251, 184] on span "[PERSON_NAME] - 100007761" at bounding box center [251, 184] width 51 height 8
click at [505, 92] on span "Select Vehicle" at bounding box center [559, 89] width 171 height 9
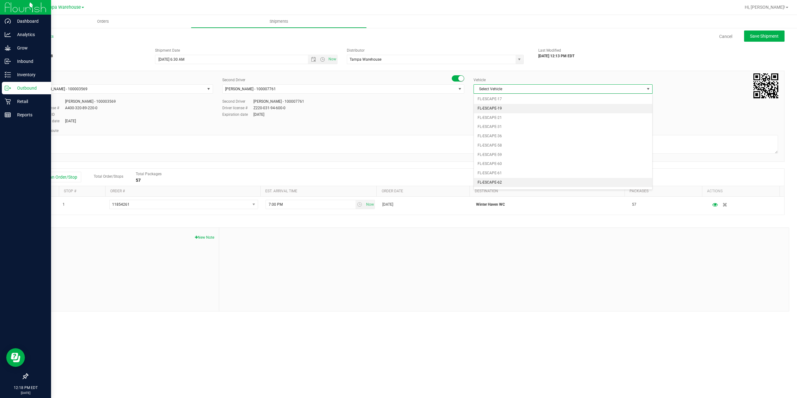
scroll to position [69, 0]
click at [514, 169] on li "FL-EXPRESS-01" at bounding box center [563, 169] width 178 height 9
click at [497, 145] on textarea at bounding box center [406, 144] width 744 height 19
paste textarea "Deltona [PERSON_NAME][GEOGRAPHIC_DATA] WC Colonial [PERSON_NAME][GEOGRAPHIC_DAT…"
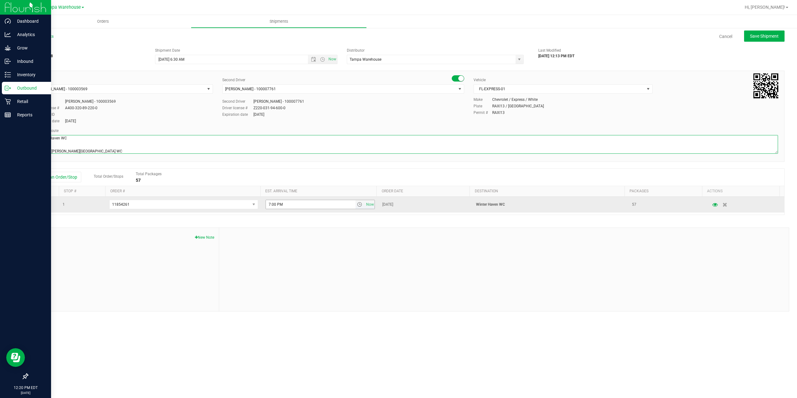
click at [359, 205] on span "select" at bounding box center [359, 204] width 5 height 5
type textarea "Winter Haven WC 4 Total Deltona [PERSON_NAME][GEOGRAPHIC_DATA] WC Colonial [PER…"
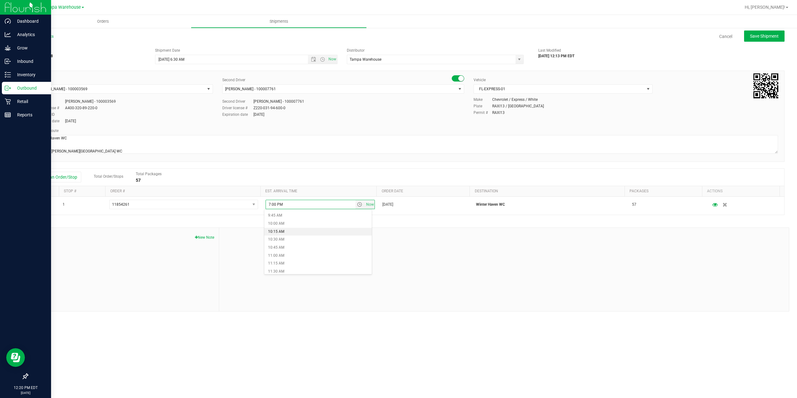
scroll to position [280, 0]
click at [296, 223] on li "9:00 AM" at bounding box center [317, 223] width 107 height 8
click at [296, 223] on div "Shipment # 20250827-028 Created Shipment Date [DATE] 6:30 AM Now Distributor Ta…" at bounding box center [405, 178] width 757 height 267
click at [763, 39] on span "Save Shipment" at bounding box center [764, 36] width 29 height 5
type input "[DATE] 10:30 AM"
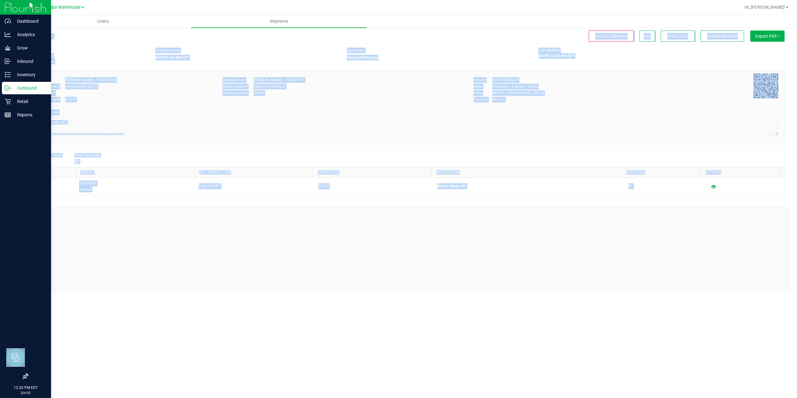
click at [763, 39] on button "Export PDF" at bounding box center [767, 36] width 34 height 11
click at [760, 50] on span "Manifest by Package ID" at bounding box center [759, 50] width 40 height 4
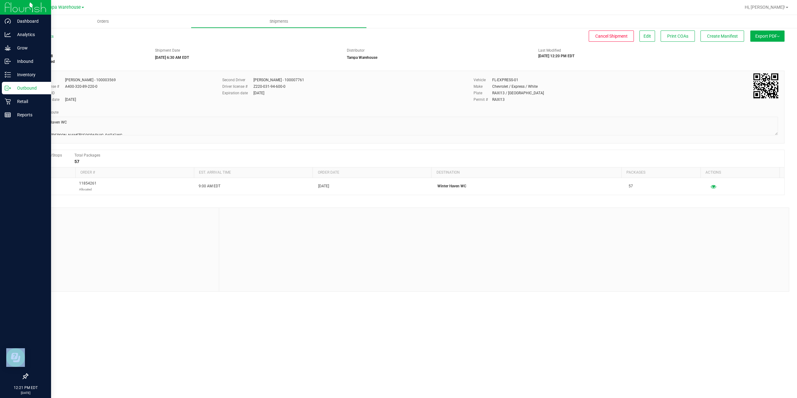
click at [10, 87] on icon at bounding box center [8, 88] width 6 height 6
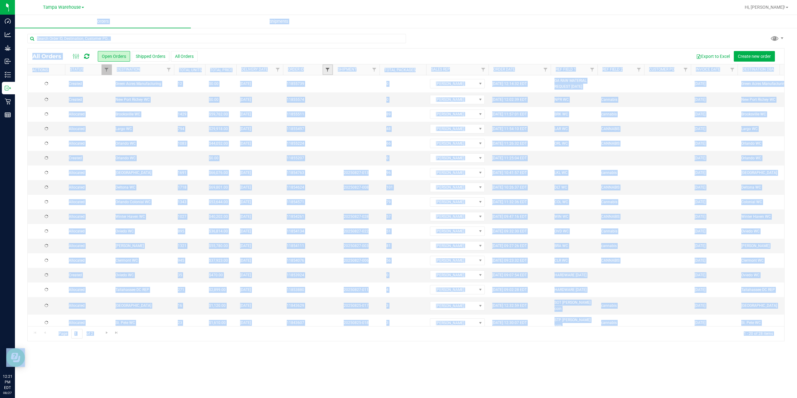
click at [327, 70] on span "Filter" at bounding box center [327, 69] width 5 height 5
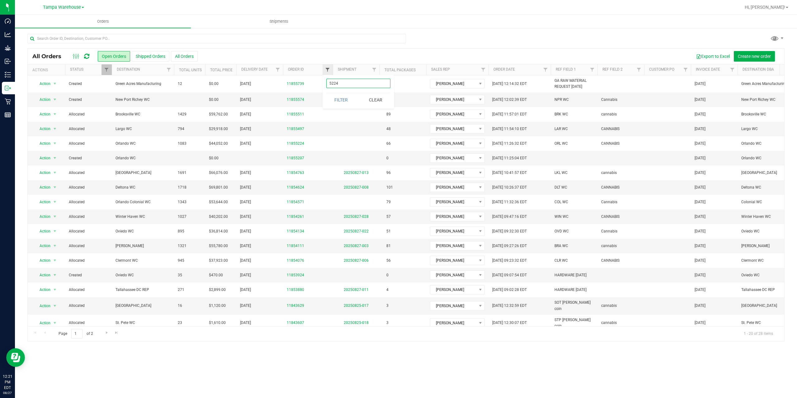
type input "5224"
click at [326, 93] on button "Filter" at bounding box center [341, 100] width 30 height 14
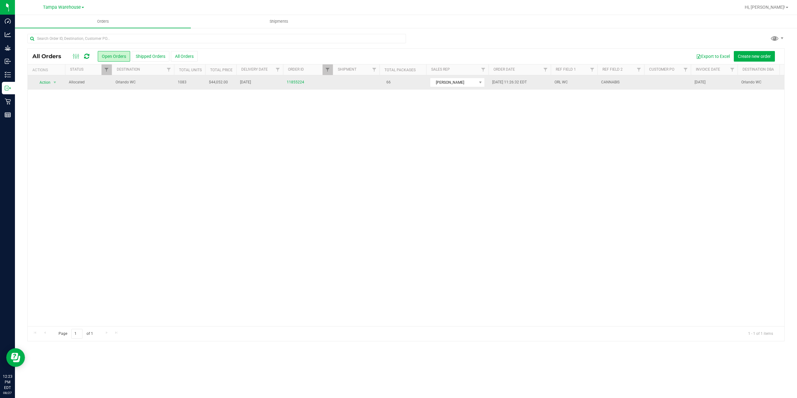
click at [156, 79] on td "Orlando WC" at bounding box center [143, 82] width 62 height 14
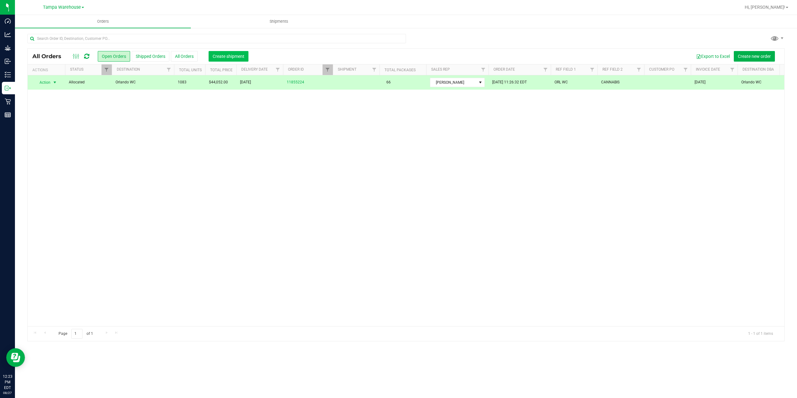
click at [227, 61] on button "Create shipment" at bounding box center [229, 56] width 40 height 11
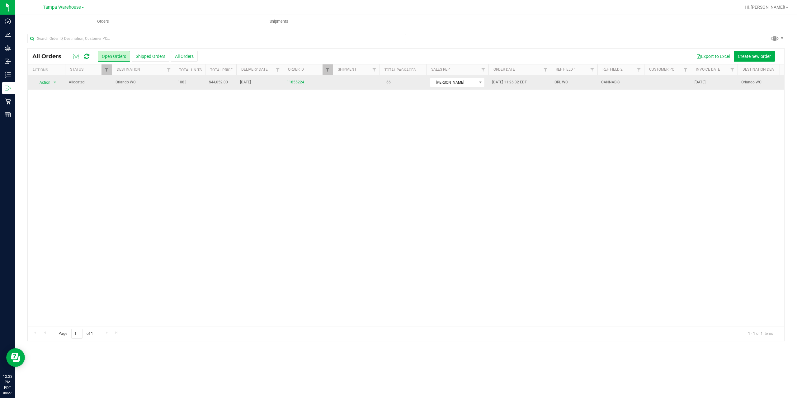
click at [144, 83] on span "Orlando WC" at bounding box center [143, 82] width 55 height 6
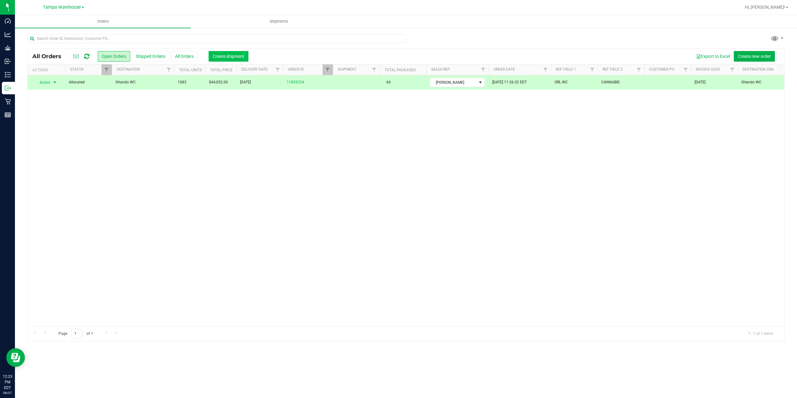
click at [232, 57] on span "Create shipment" at bounding box center [229, 56] width 32 height 5
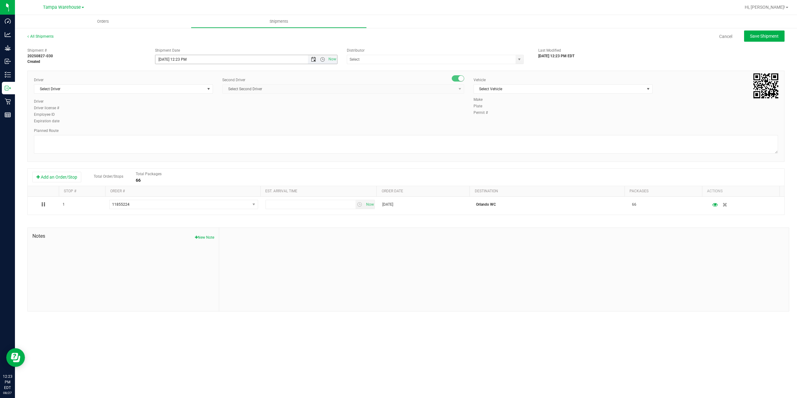
click at [315, 59] on span "Open the date view" at bounding box center [313, 59] width 5 height 5
click at [199, 135] on link "28" at bounding box center [197, 133] width 9 height 10
click at [322, 61] on span "Open the time view" at bounding box center [322, 59] width 5 height 5
click at [205, 111] on li "6:30 AM" at bounding box center [245, 111] width 181 height 8
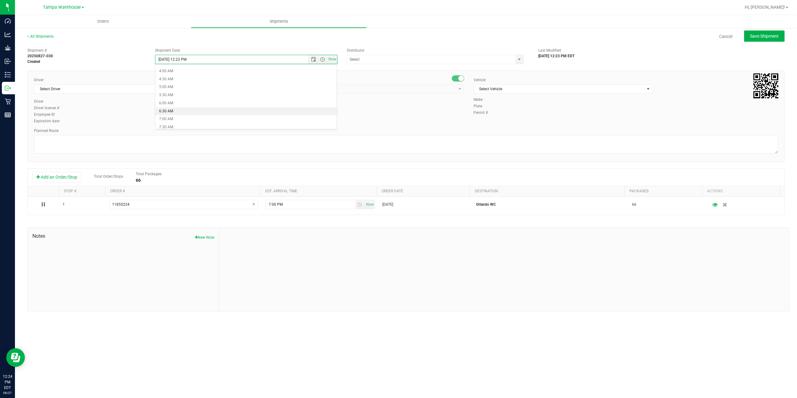
type input "[DATE] 6:30 AM"
click at [376, 60] on input "text" at bounding box center [428, 59] width 163 height 9
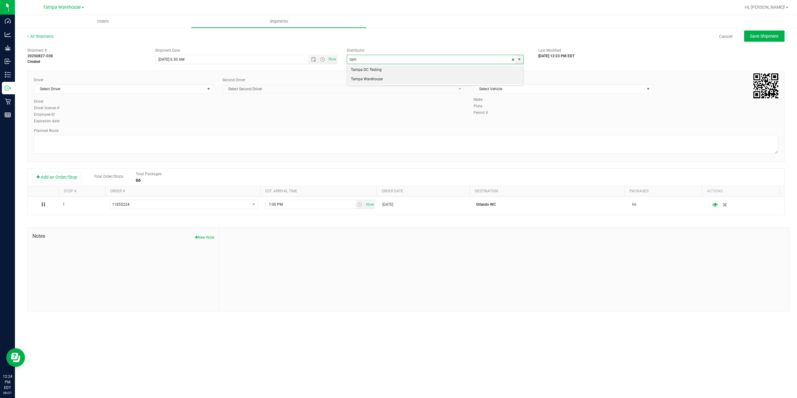
click at [363, 79] on li "Tampa Warehouse" at bounding box center [435, 79] width 176 height 9
type input "Tampa Warehouse"
click at [162, 92] on span "Select Driver" at bounding box center [119, 89] width 171 height 9
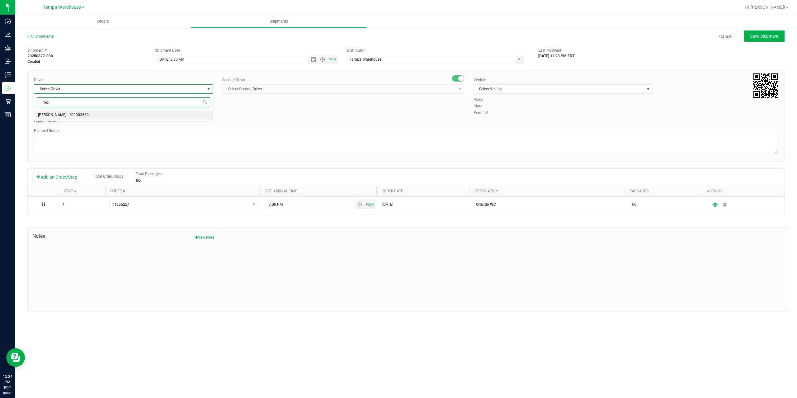
click at [123, 115] on li "[PERSON_NAME] - 100003569" at bounding box center [123, 115] width 178 height 9
type input "hec"
click at [279, 92] on span "Select Second Driver" at bounding box center [340, 89] width 234 height 9
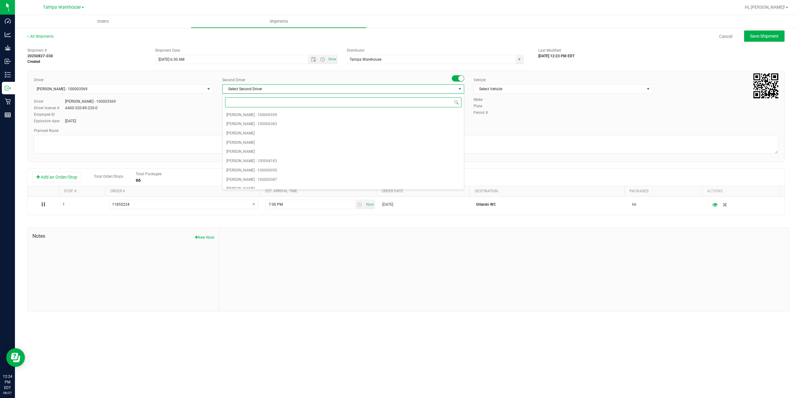
type input "z"
click at [264, 181] on span "[PERSON_NAME] - 100007761" at bounding box center [251, 184] width 51 height 8
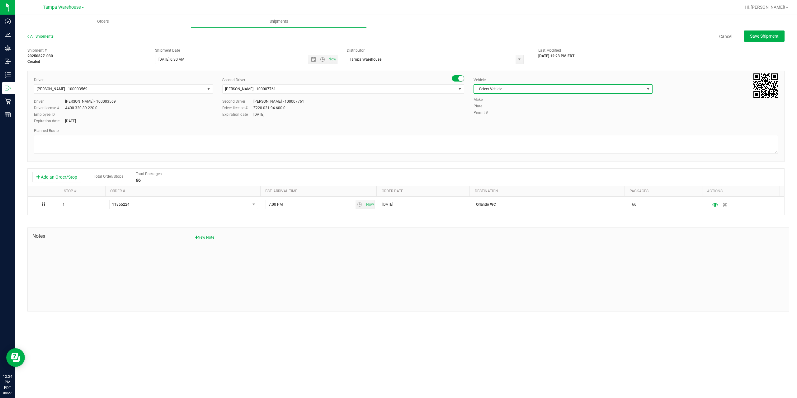
click at [548, 89] on span "Select Vehicle" at bounding box center [559, 89] width 171 height 9
click at [509, 130] on li "FL-EXPRESS-01" at bounding box center [563, 132] width 178 height 9
click at [320, 145] on textarea at bounding box center [406, 144] width 744 height 19
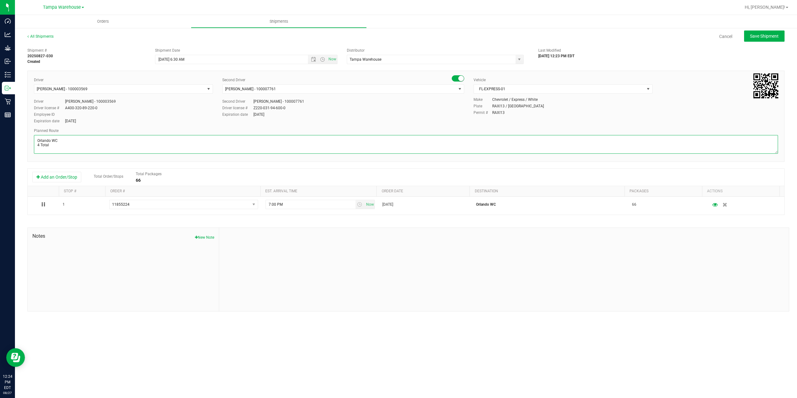
paste textarea "Deltona [PERSON_NAME][GEOGRAPHIC_DATA] WC Colonial [PERSON_NAME][GEOGRAPHIC_DAT…"
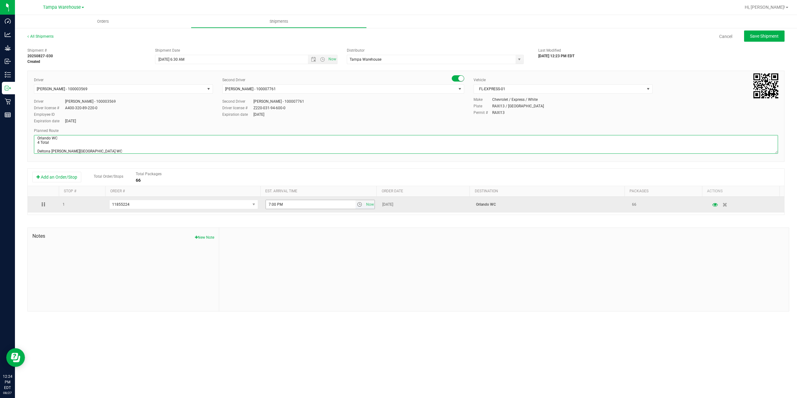
click at [359, 206] on span "select" at bounding box center [359, 204] width 5 height 5
type textarea "Orlando WC 4 Total Deltona WC Oviedo WC Colonial WC Orlando WC Clermont WC Wint…"
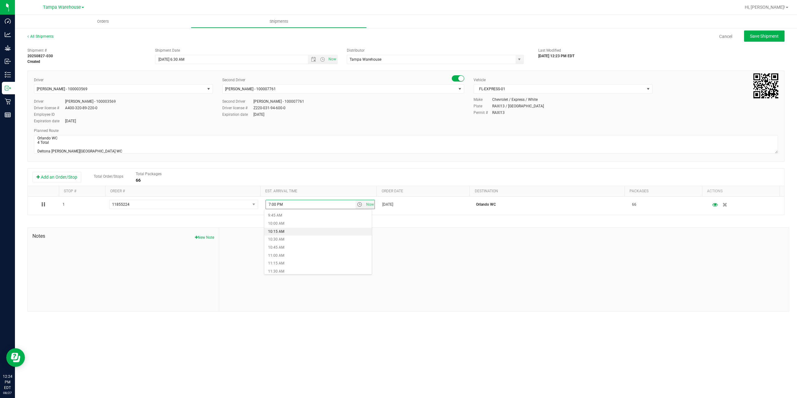
scroll to position [343, 0]
click at [303, 257] on li "12:00 PM" at bounding box center [317, 257] width 107 height 8
click at [304, 258] on div at bounding box center [504, 269] width 570 height 83
click at [757, 37] on span "Save Shipment" at bounding box center [764, 36] width 29 height 5
type input "[DATE] 10:30 AM"
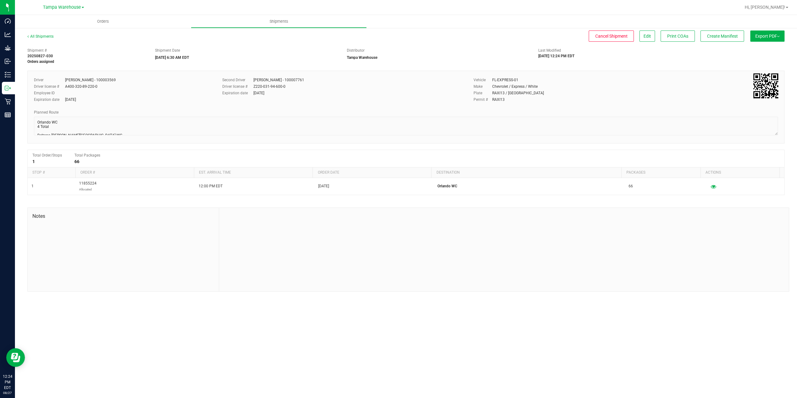
click at [757, 37] on span "Export PDF" at bounding box center [767, 36] width 24 height 5
click at [753, 49] on span "Manifest by Package ID" at bounding box center [759, 50] width 40 height 4
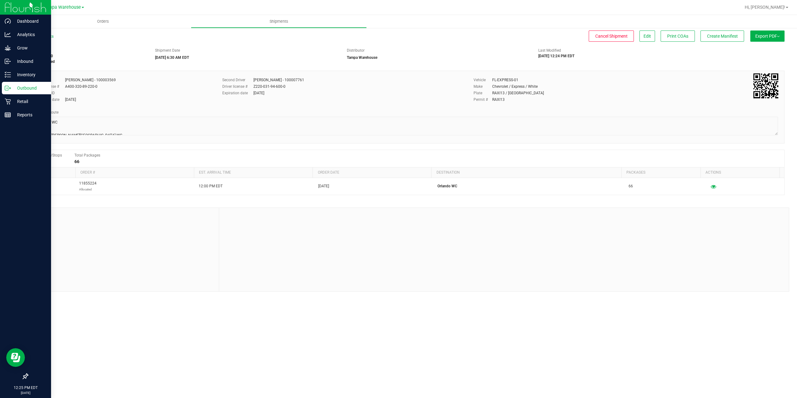
click at [18, 88] on p "Outbound" at bounding box center [29, 87] width 37 height 7
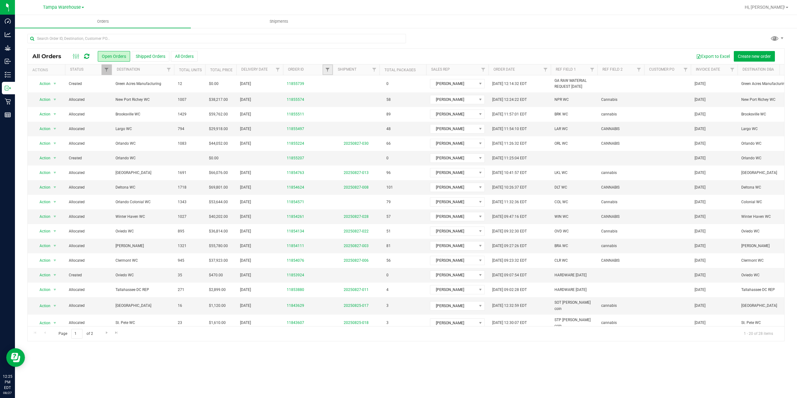
click at [325, 73] on link "Filter" at bounding box center [328, 69] width 10 height 11
type input "4571"
click at [338, 101] on button "Filter" at bounding box center [341, 100] width 30 height 14
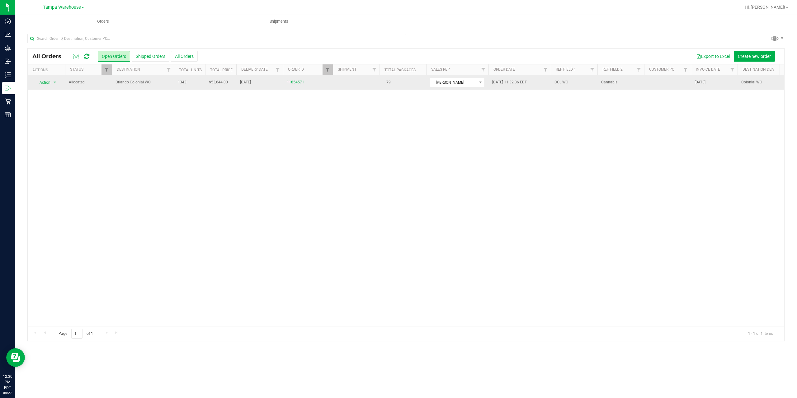
click at [166, 82] on span "Orlando Colonial WC" at bounding box center [143, 82] width 55 height 6
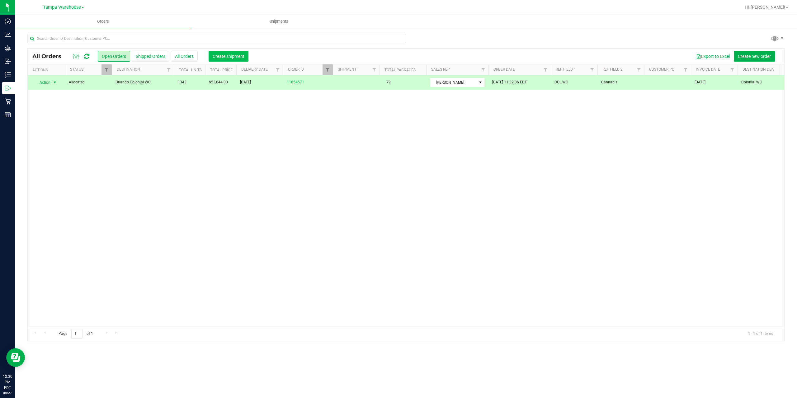
click at [224, 61] on button "Create shipment" at bounding box center [229, 56] width 40 height 11
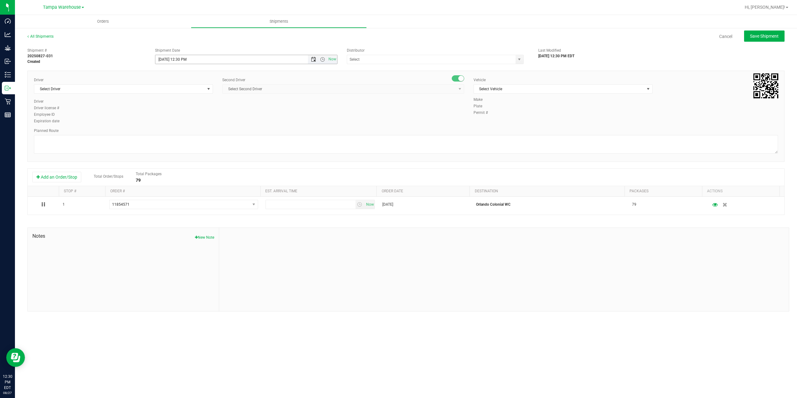
click at [314, 59] on span "Open the date view" at bounding box center [313, 59] width 5 height 5
click at [198, 132] on link "28" at bounding box center [197, 133] width 9 height 10
click at [323, 59] on span "Open the time view" at bounding box center [322, 59] width 5 height 5
click at [234, 92] on li "6:30 AM" at bounding box center [245, 92] width 181 height 8
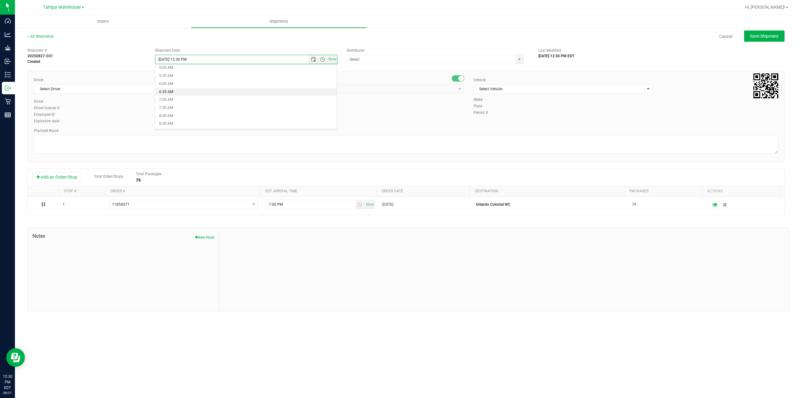
type input "[DATE] 6:30 AM"
click at [381, 60] on input "text" at bounding box center [428, 59] width 163 height 9
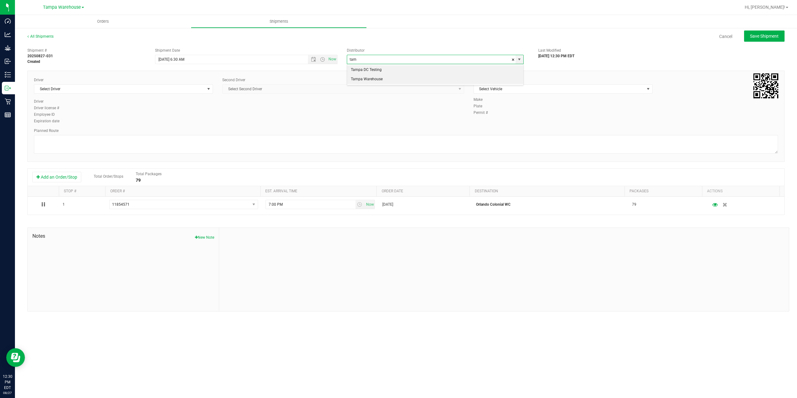
click at [371, 80] on li "Tampa Warehouse" at bounding box center [435, 79] width 176 height 9
type input "Tampa Warehouse"
click at [144, 92] on span "Select Driver" at bounding box center [119, 89] width 171 height 9
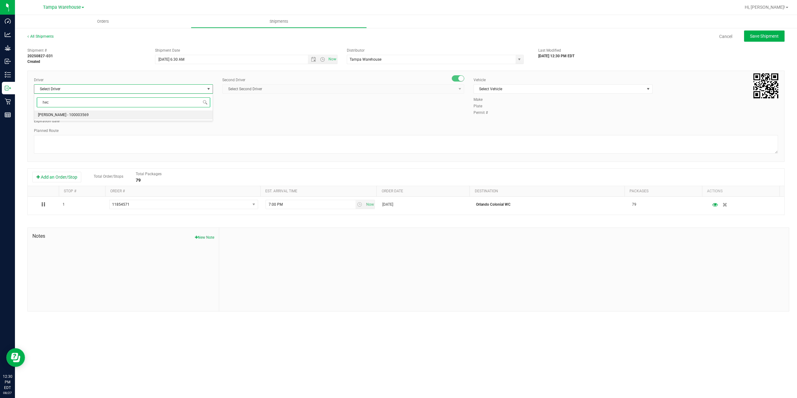
click at [90, 119] on li "[PERSON_NAME] - 100003569" at bounding box center [123, 115] width 178 height 9
type input "hec"
click at [264, 89] on span "Select Second Driver" at bounding box center [340, 89] width 234 height 9
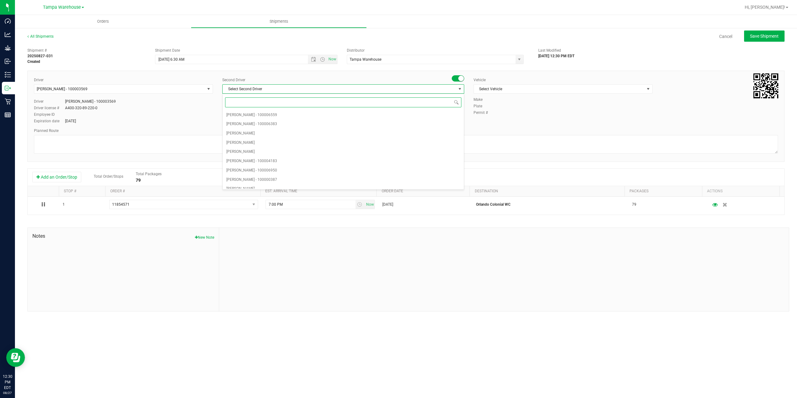
type input "z"
click at [269, 182] on span "[PERSON_NAME] - 100007761" at bounding box center [251, 184] width 51 height 8
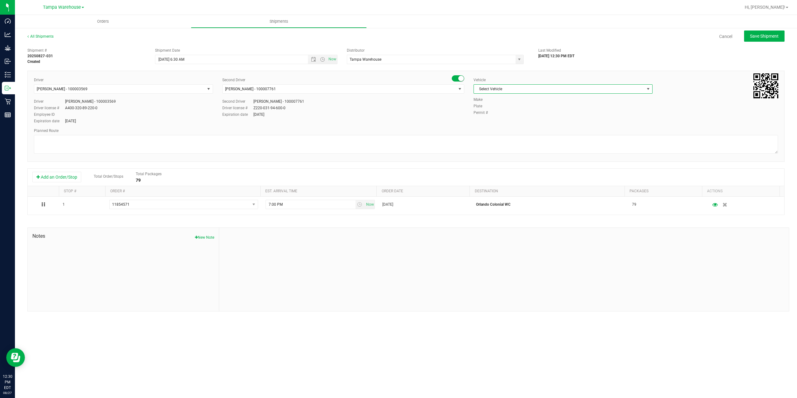
click at [531, 85] on span "Select Vehicle" at bounding box center [559, 89] width 171 height 9
click at [504, 163] on li "FL-EXPRESS-01" at bounding box center [563, 163] width 178 height 9
click at [447, 148] on textarea at bounding box center [406, 144] width 744 height 19
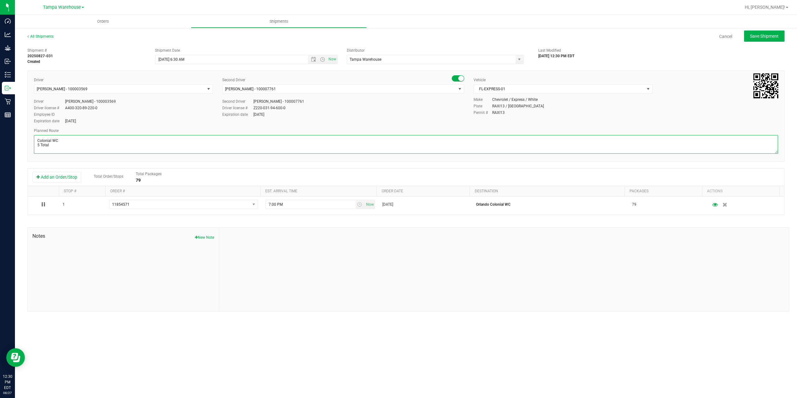
paste textarea "Deltona [PERSON_NAME][GEOGRAPHIC_DATA] WC Colonial [PERSON_NAME][GEOGRAPHIC_DAT…"
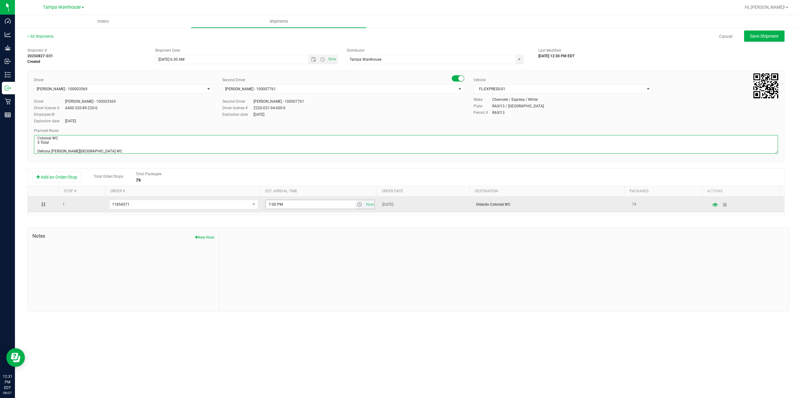
click at [357, 206] on span "select" at bounding box center [359, 204] width 5 height 5
type textarea "Colonial WC 5 Total Deltona WC Oviedo WC Colonial WC Orlando WC Clermont WC Win…"
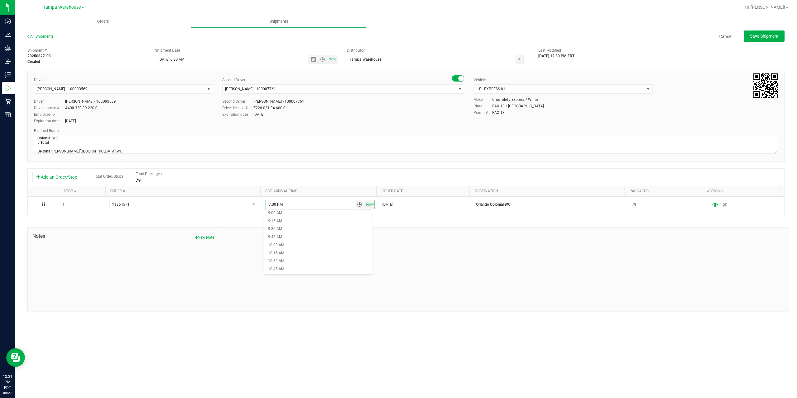
scroll to position [343, 0]
click at [296, 240] on li "11:30 AM" at bounding box center [317, 241] width 107 height 8
click at [480, 233] on div at bounding box center [504, 269] width 570 height 83
click at [764, 40] on button "Save Shipment" at bounding box center [764, 36] width 40 height 11
type input "[DATE] 10:30 AM"
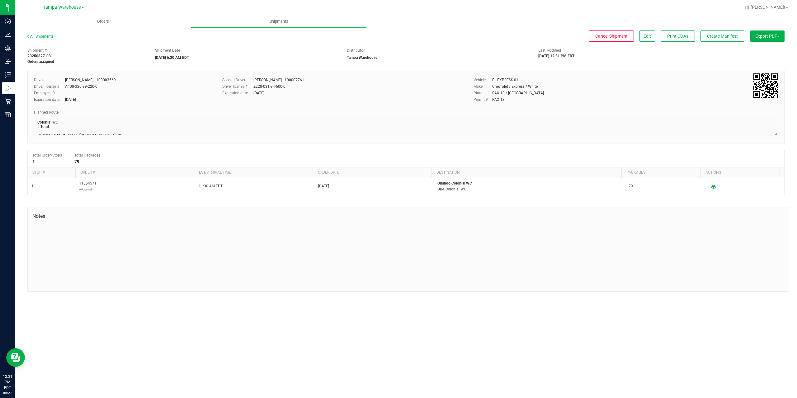
click at [764, 40] on button "Export PDF" at bounding box center [767, 36] width 34 height 11
click at [761, 50] on span "Manifest by Package ID" at bounding box center [759, 50] width 40 height 4
click at [731, 35] on span "Create Manifest" at bounding box center [722, 36] width 31 height 5
click at [731, 35] on span "Ship Transfer" at bounding box center [724, 36] width 26 height 5
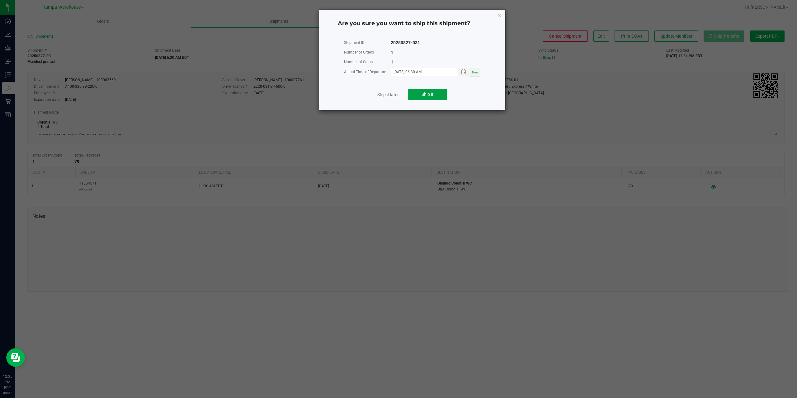
click at [433, 96] on span "Ship it" at bounding box center [428, 94] width 12 height 5
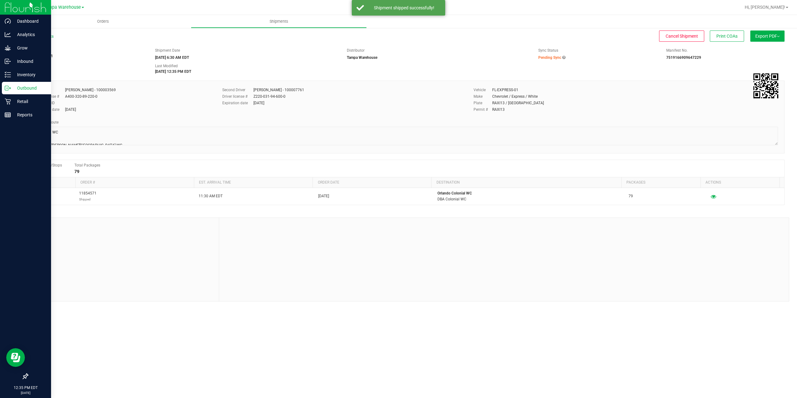
click at [9, 88] on icon at bounding box center [8, 88] width 6 height 6
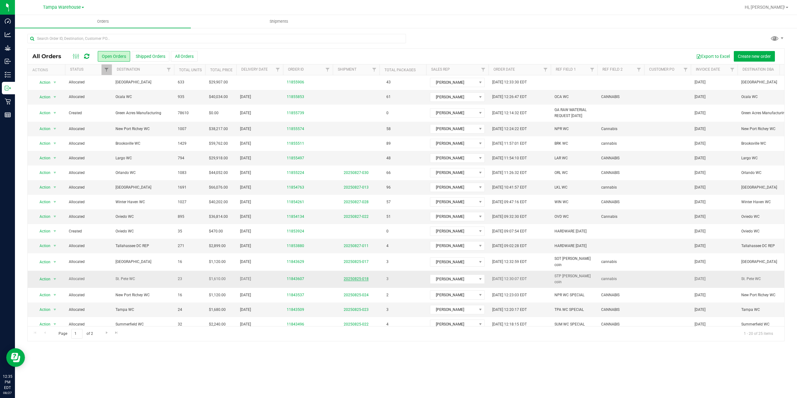
click at [352, 277] on link "20250825-018" at bounding box center [356, 279] width 25 height 4
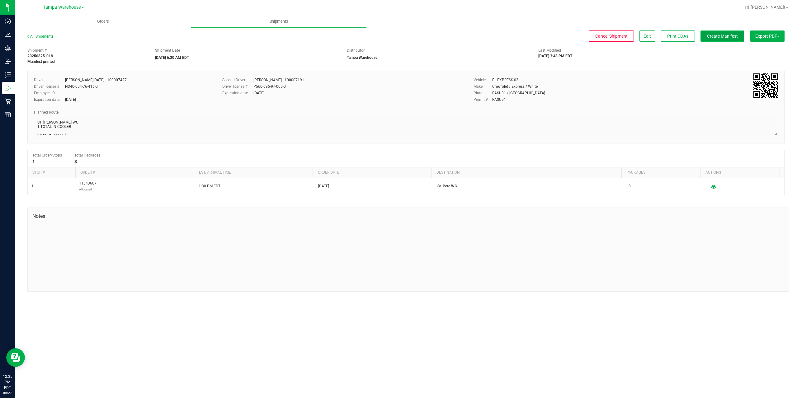
click at [722, 34] on span "Create Manifest" at bounding box center [722, 36] width 31 height 5
click at [722, 38] on span "Ship Transfer" at bounding box center [724, 36] width 26 height 5
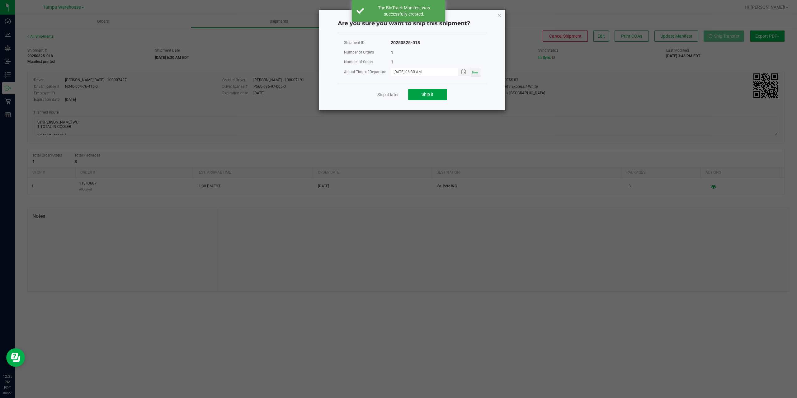
click at [440, 95] on button "Ship it" at bounding box center [427, 94] width 39 height 11
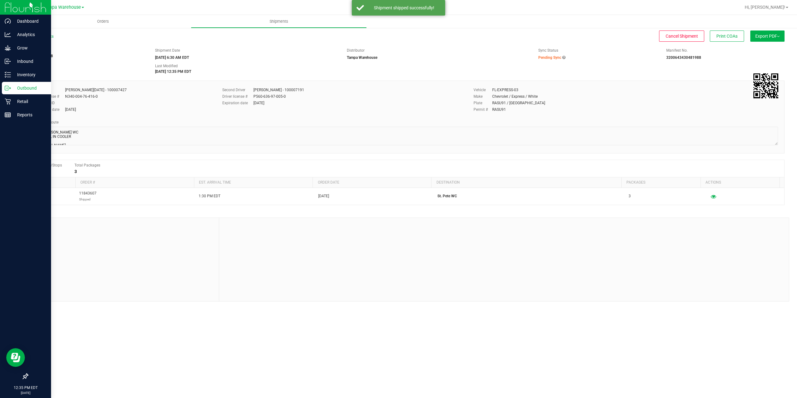
click at [8, 88] on icon at bounding box center [8, 88] width 6 height 6
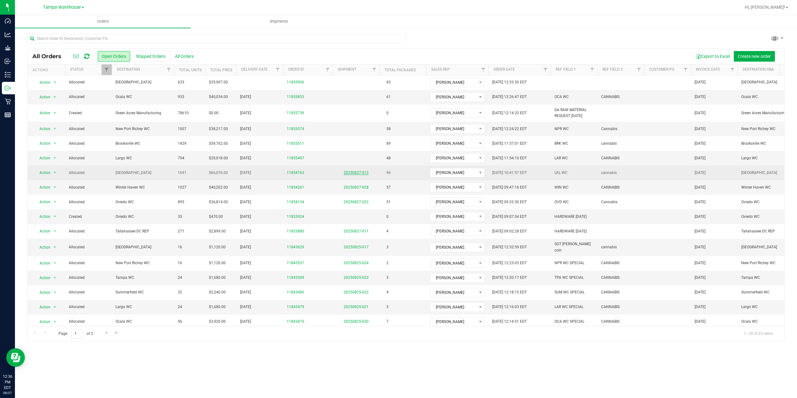
click at [357, 174] on link "20250827-013" at bounding box center [356, 173] width 25 height 4
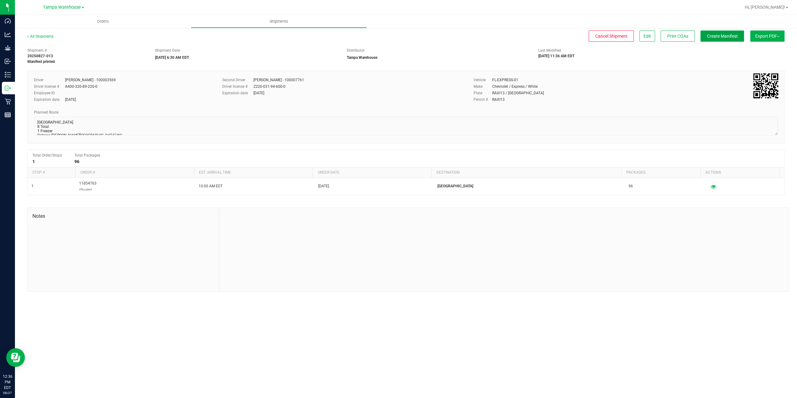
click at [720, 38] on span "Create Manifest" at bounding box center [722, 36] width 31 height 5
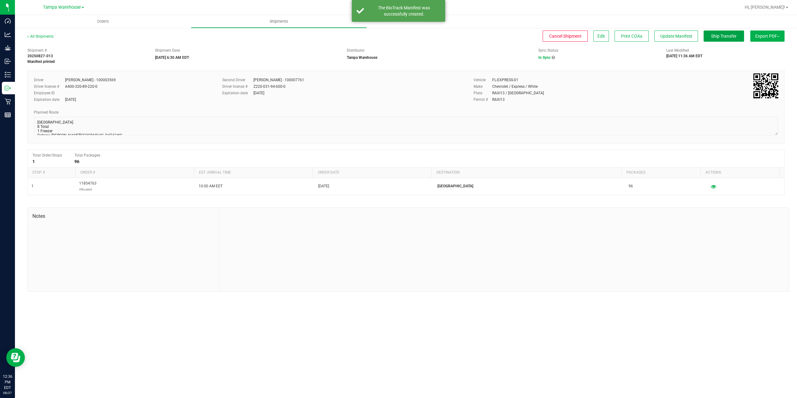
click at [720, 38] on span "Ship Transfer" at bounding box center [724, 36] width 26 height 5
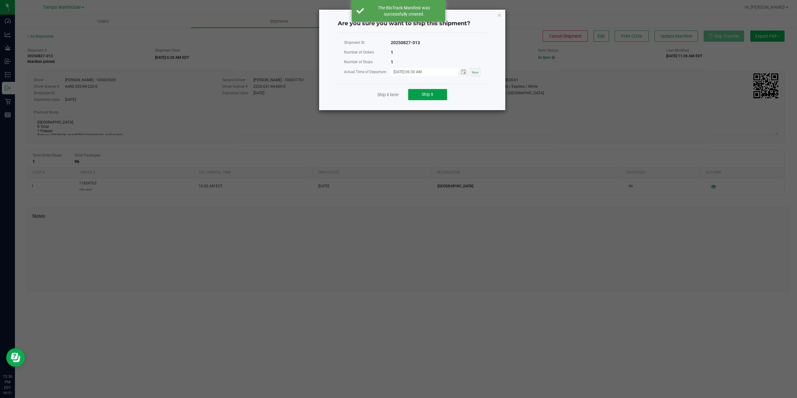
click at [425, 97] on span "Ship it" at bounding box center [428, 94] width 12 height 5
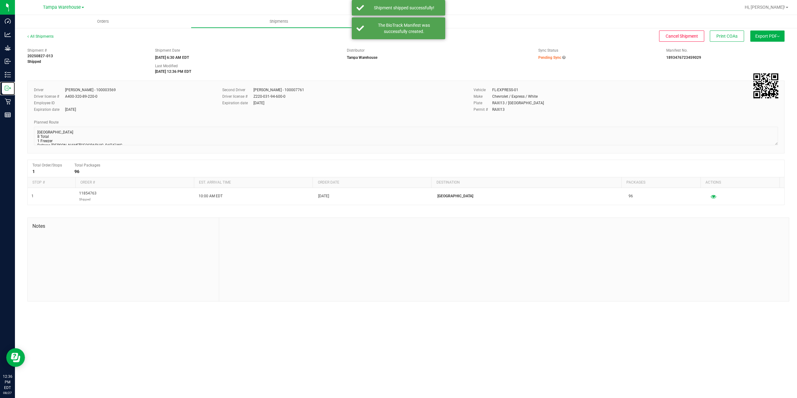
click at [8, 90] on icon at bounding box center [6, 88] width 3 height 4
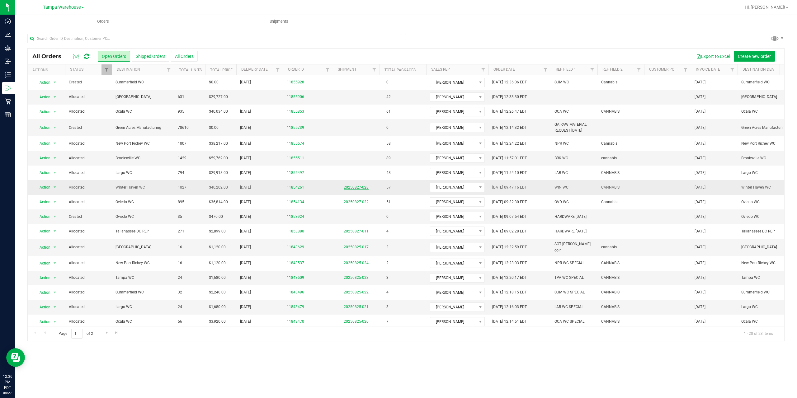
click at [359, 189] on link "20250827-028" at bounding box center [356, 187] width 25 height 4
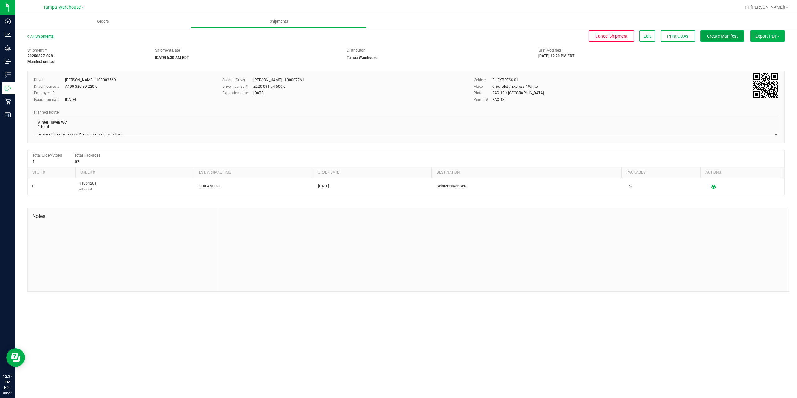
click at [731, 37] on span "Create Manifest" at bounding box center [722, 36] width 31 height 5
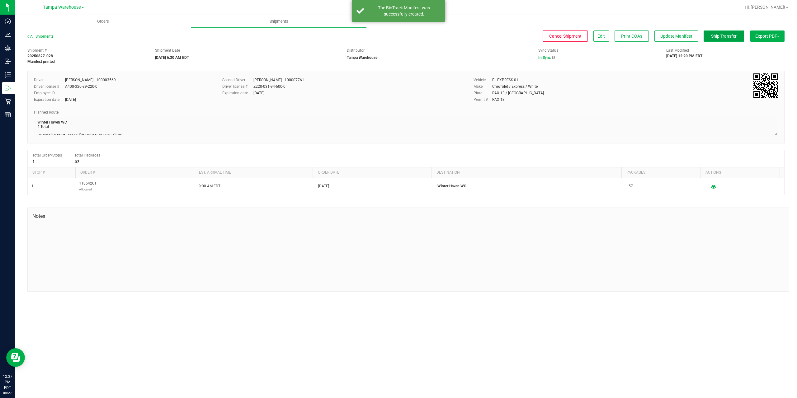
click at [731, 37] on span "Ship Transfer" at bounding box center [724, 36] width 26 height 5
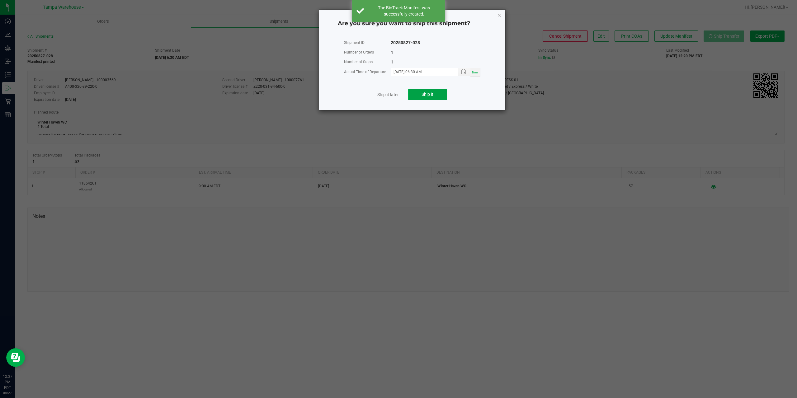
click at [447, 92] on button "Ship it" at bounding box center [427, 94] width 39 height 11
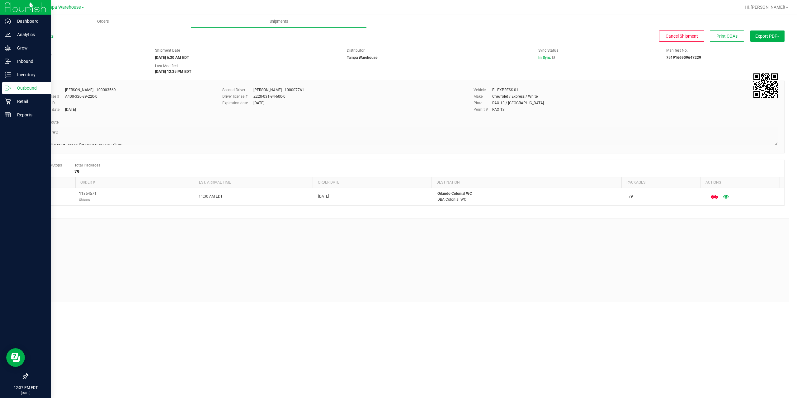
click at [6, 91] on icon at bounding box center [8, 88] width 6 height 6
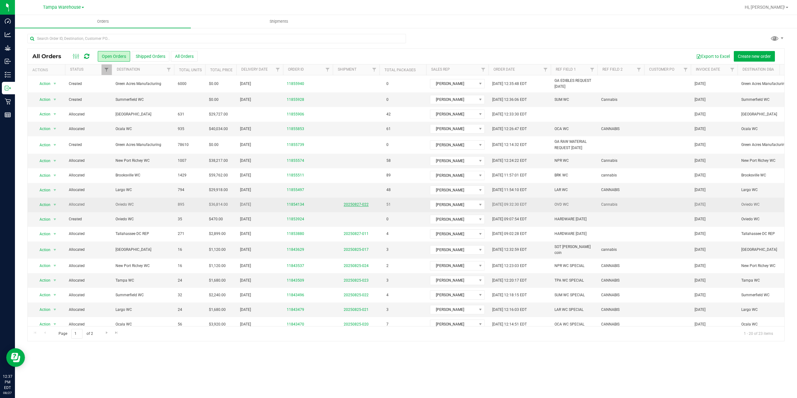
click at [362, 206] on link "20250827-022" at bounding box center [356, 204] width 25 height 4
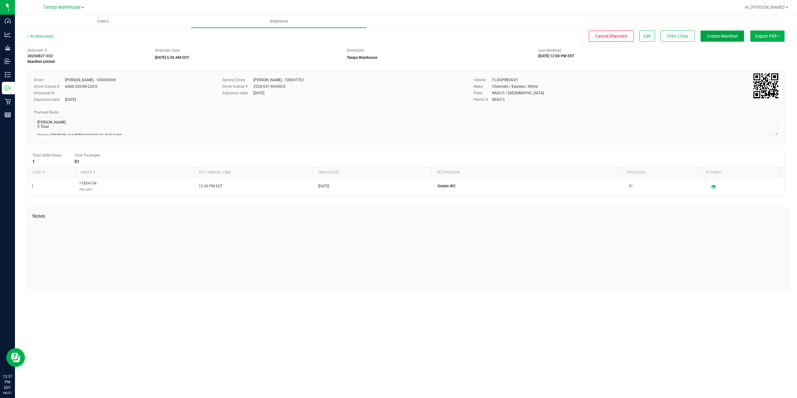
click at [722, 36] on span "Create Manifest" at bounding box center [722, 36] width 31 height 5
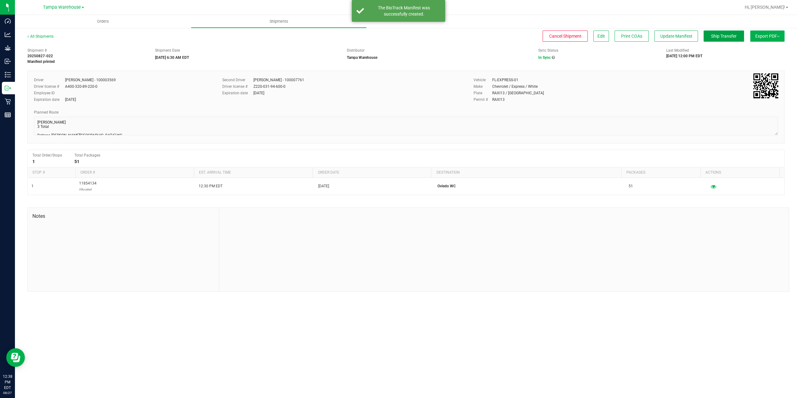
click at [722, 36] on span "Ship Transfer" at bounding box center [724, 36] width 26 height 5
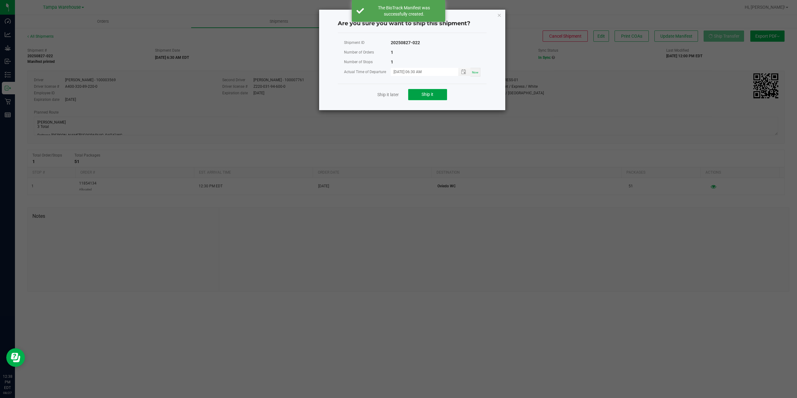
click at [442, 93] on button "Ship it" at bounding box center [427, 94] width 39 height 11
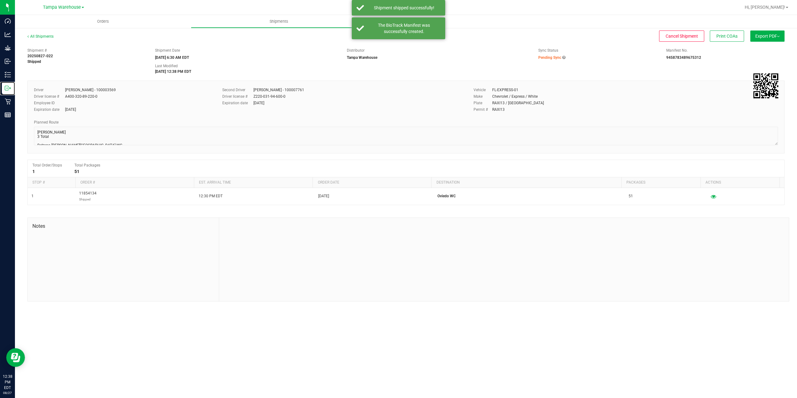
click at [0, 0] on p "Outbound" at bounding box center [0, 0] width 0 height 0
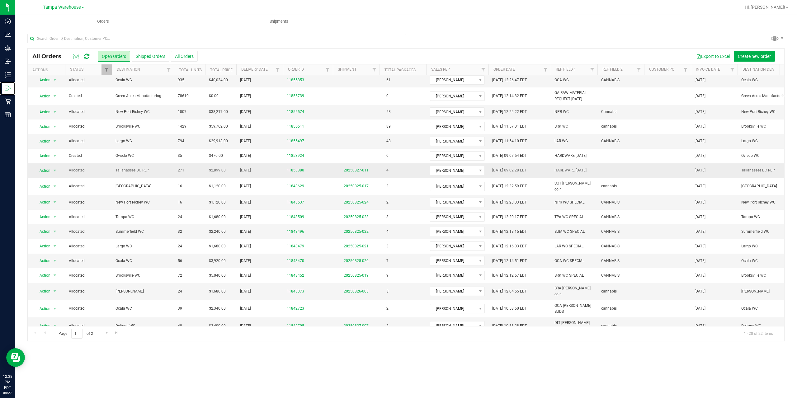
scroll to position [51, 0]
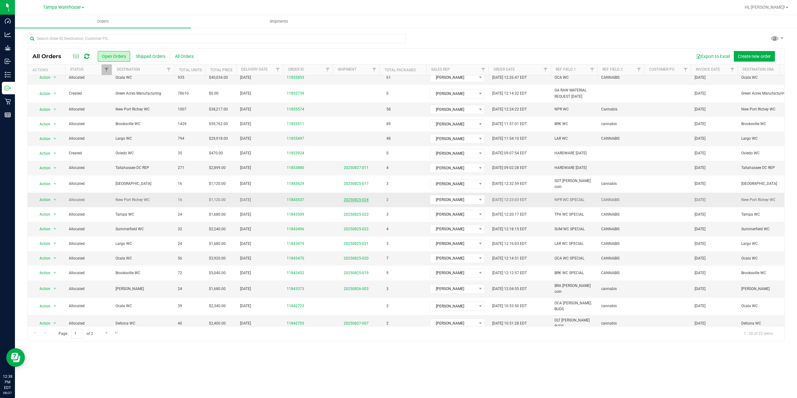
click at [351, 198] on link "20250825-024" at bounding box center [356, 200] width 25 height 4
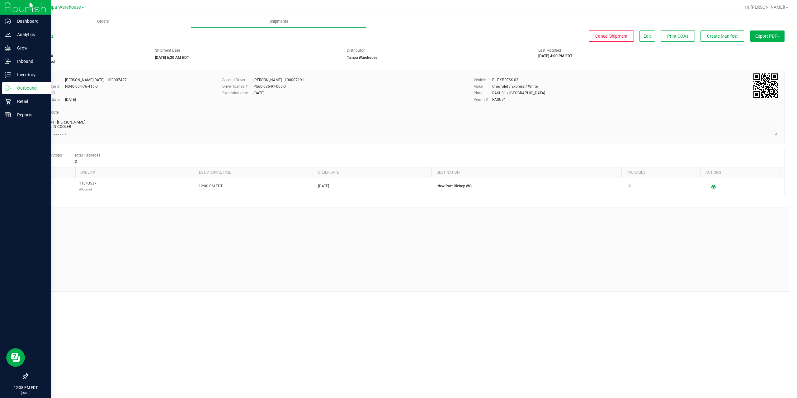
click at [4, 88] on div "Outbound" at bounding box center [26, 88] width 49 height 12
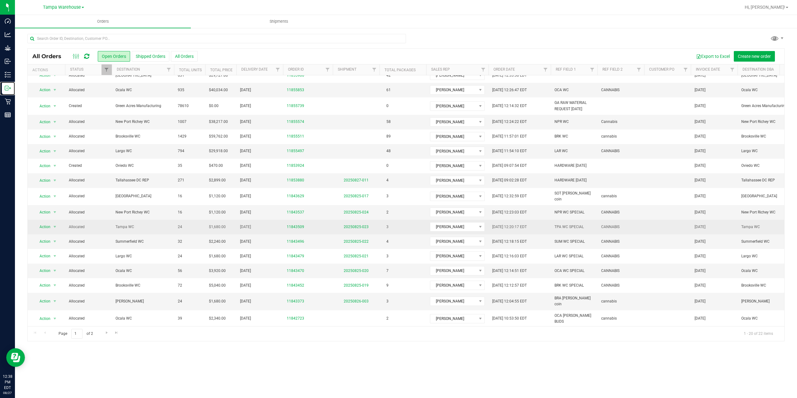
scroll to position [51, 0]
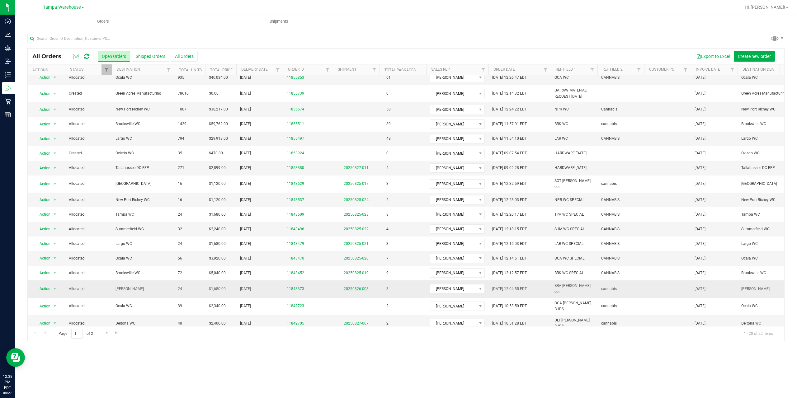
click at [363, 287] on link "20250826-003" at bounding box center [356, 289] width 25 height 4
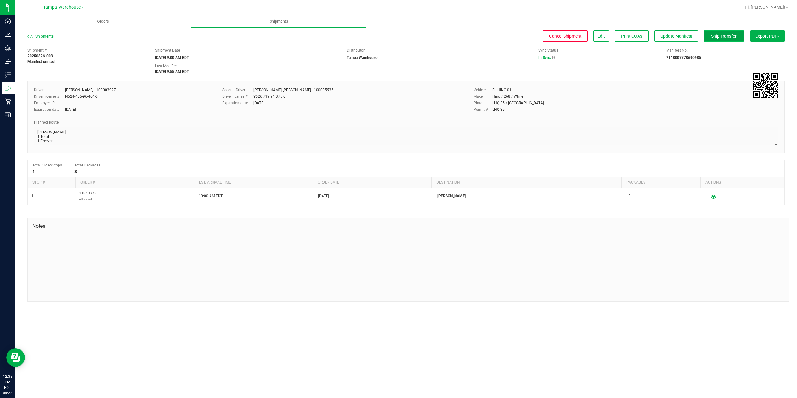
click at [716, 38] on span "Ship Transfer" at bounding box center [724, 36] width 26 height 5
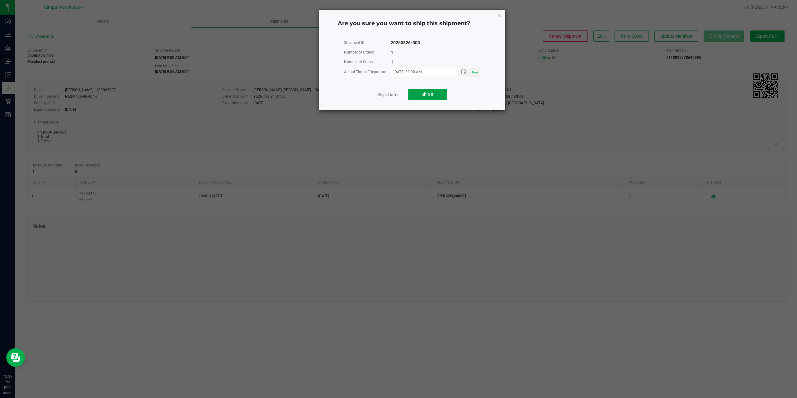
click at [426, 93] on span "Ship it" at bounding box center [428, 94] width 12 height 5
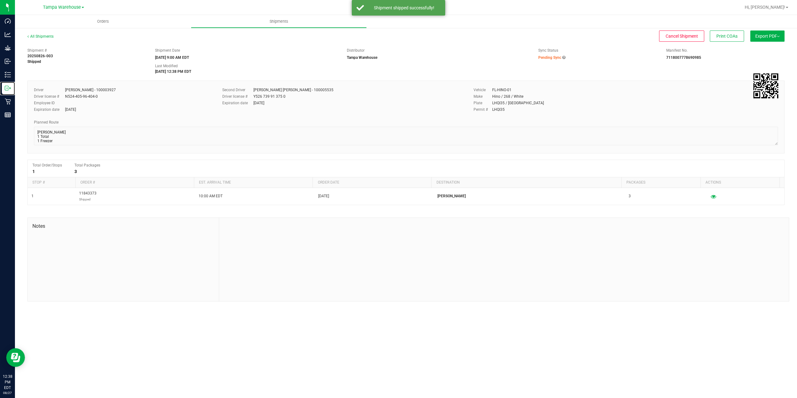
click at [6, 88] on icon at bounding box center [8, 88] width 6 height 6
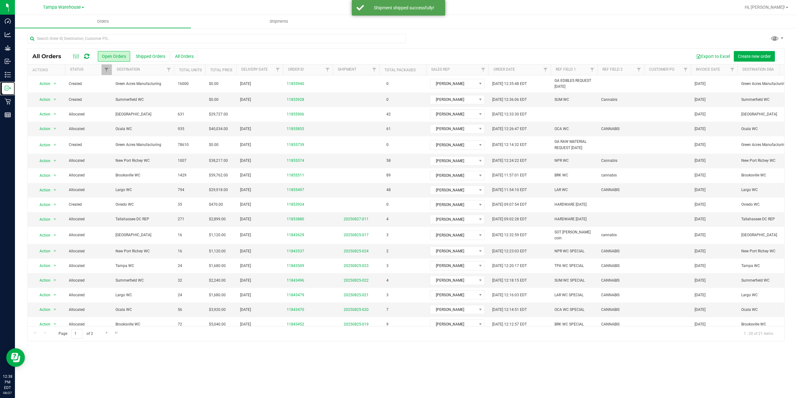
scroll to position [51, 0]
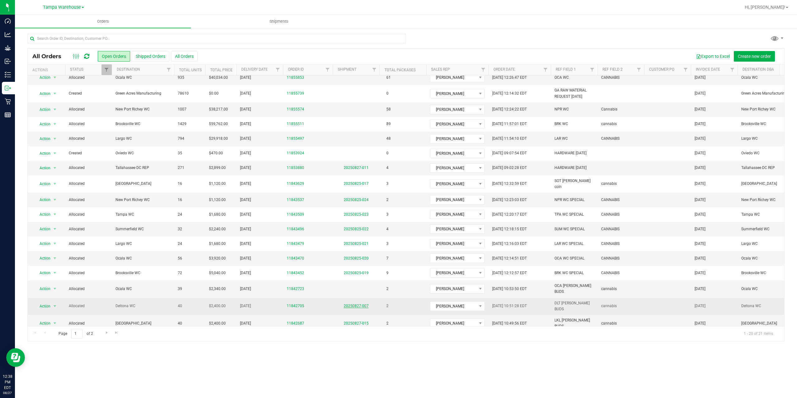
click at [353, 304] on link "20250827-007" at bounding box center [356, 306] width 25 height 4
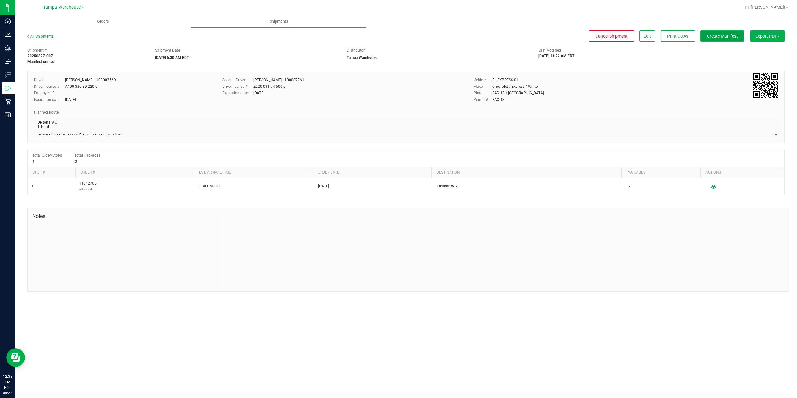
click at [726, 39] on button "Create Manifest" at bounding box center [723, 36] width 44 height 11
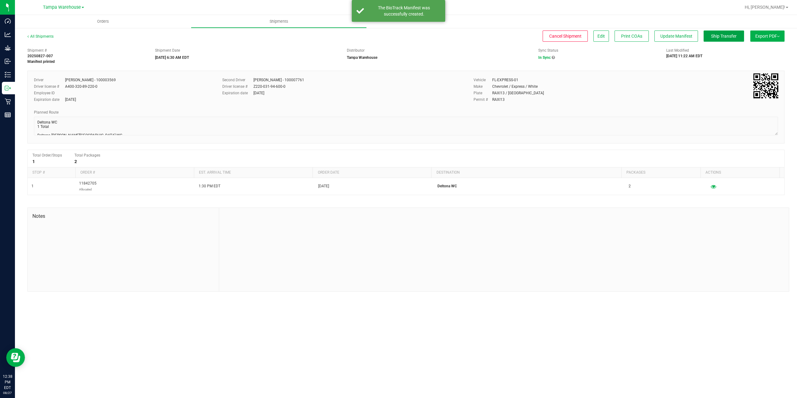
click at [726, 39] on button "Ship Transfer" at bounding box center [724, 36] width 40 height 11
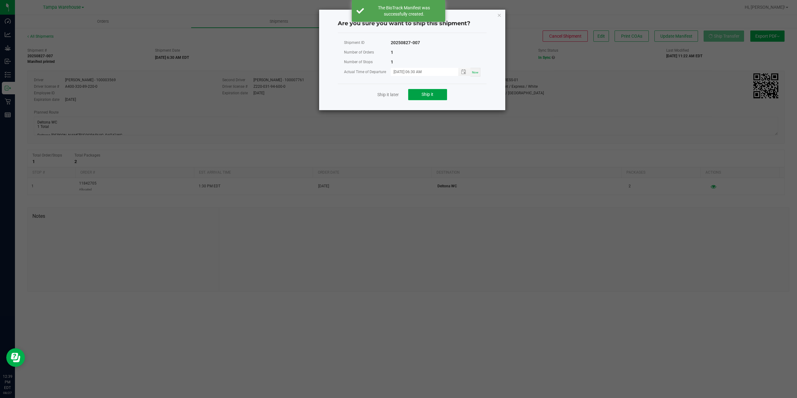
click at [414, 97] on button "Ship it" at bounding box center [427, 94] width 39 height 11
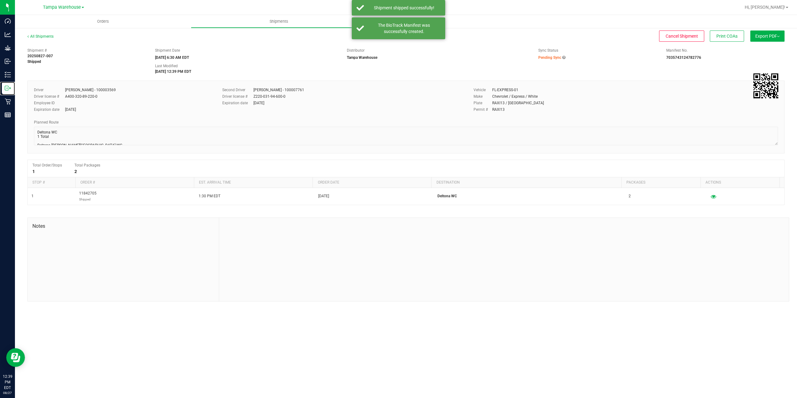
click at [7, 88] on circle at bounding box center [7, 88] width 1 height 1
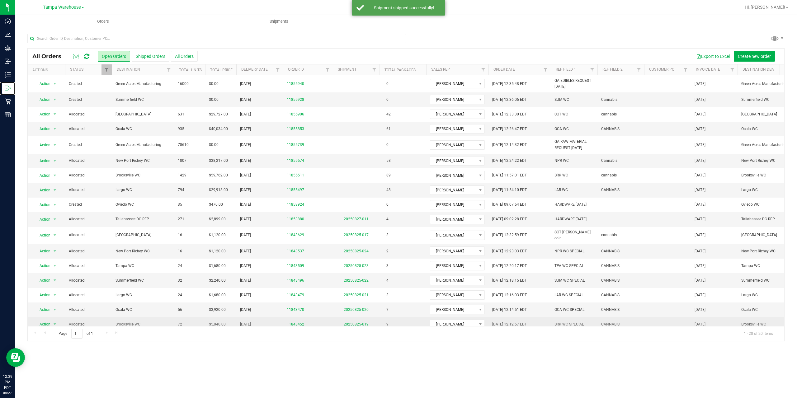
scroll to position [54, 0]
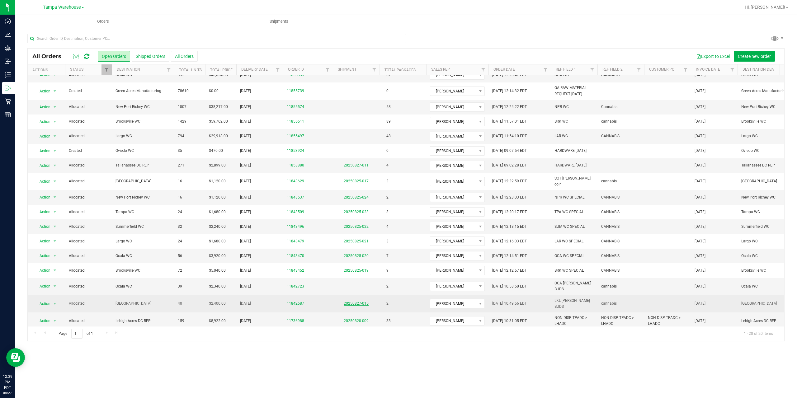
click at [364, 301] on link "20250827-015" at bounding box center [356, 303] width 25 height 4
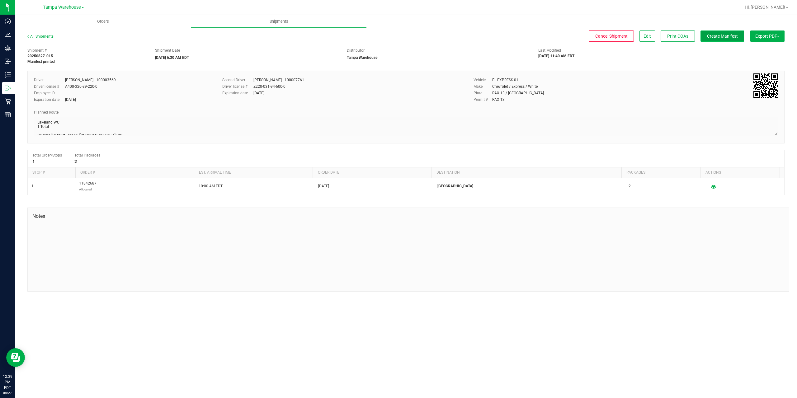
click at [714, 38] on span "Create Manifest" at bounding box center [722, 36] width 31 height 5
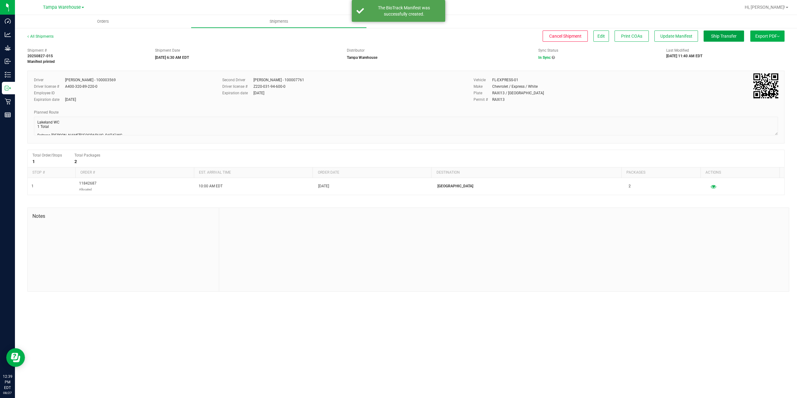
click at [714, 38] on span "Ship Transfer" at bounding box center [724, 36] width 26 height 5
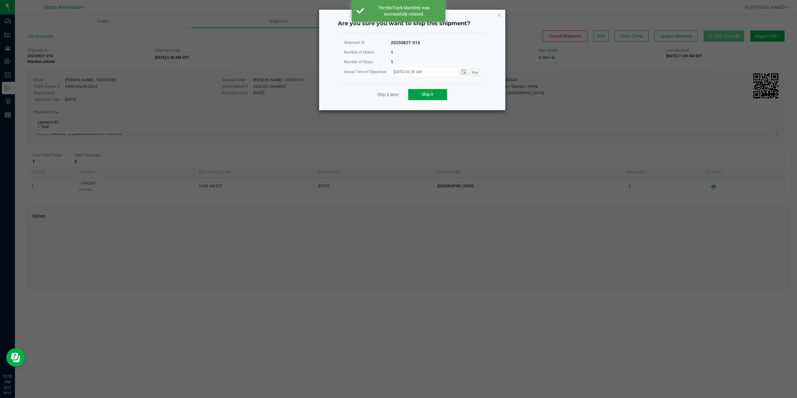
click at [413, 96] on button "Ship it" at bounding box center [427, 94] width 39 height 11
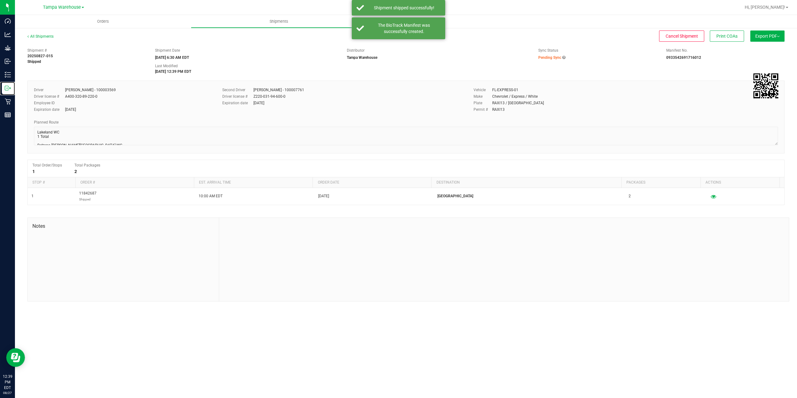
click at [9, 86] on icon at bounding box center [8, 88] width 6 height 6
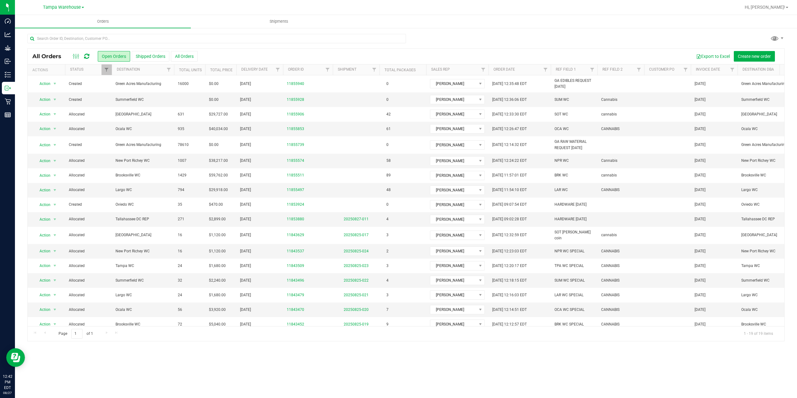
click at [85, 54] on icon at bounding box center [86, 56] width 5 height 6
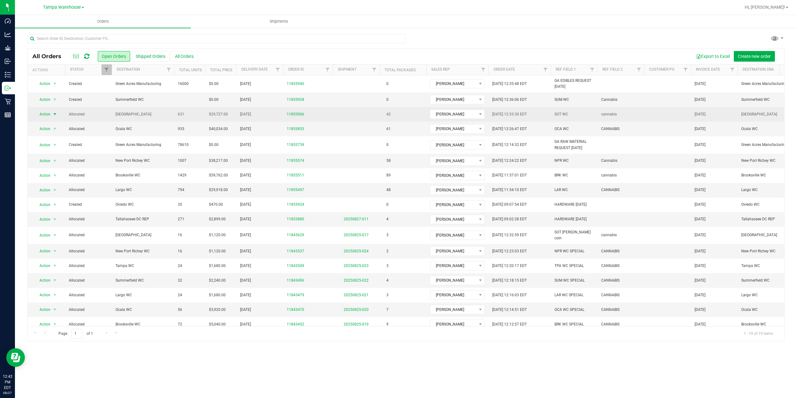
click at [54, 115] on span "select" at bounding box center [54, 114] width 5 height 5
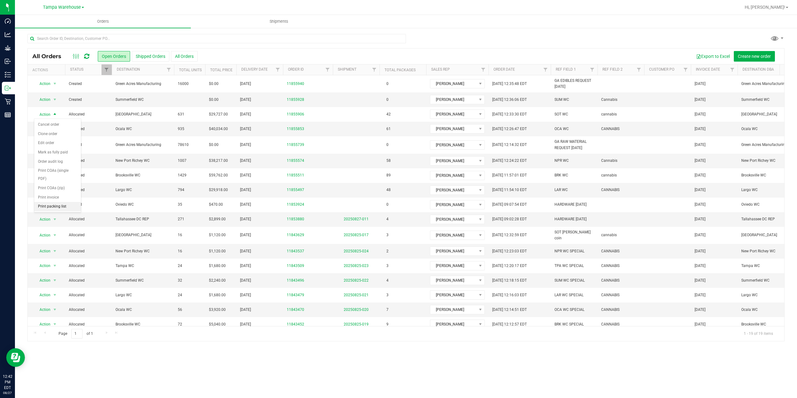
click at [71, 206] on li "Print packing list" at bounding box center [57, 206] width 47 height 9
click at [85, 59] on icon at bounding box center [86, 56] width 5 height 6
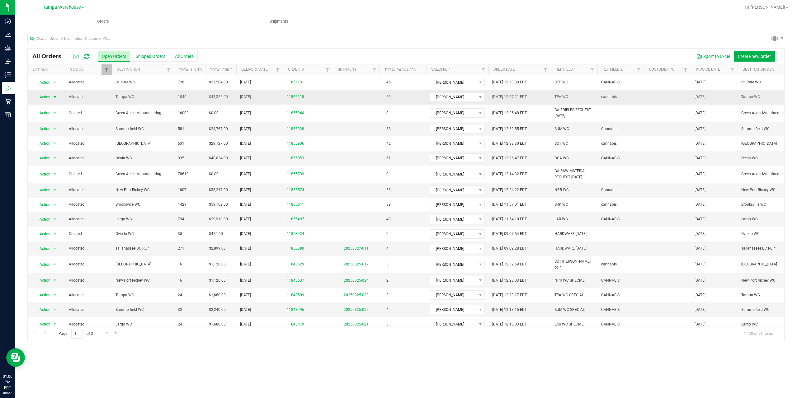
click at [52, 99] on span "select" at bounding box center [55, 97] width 8 height 9
click at [60, 191] on li "Print packing list" at bounding box center [57, 189] width 47 height 9
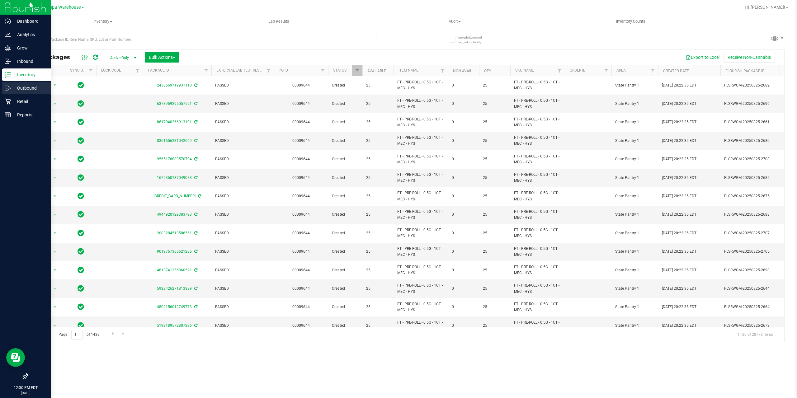
click at [10, 90] on icon at bounding box center [8, 88] width 6 height 6
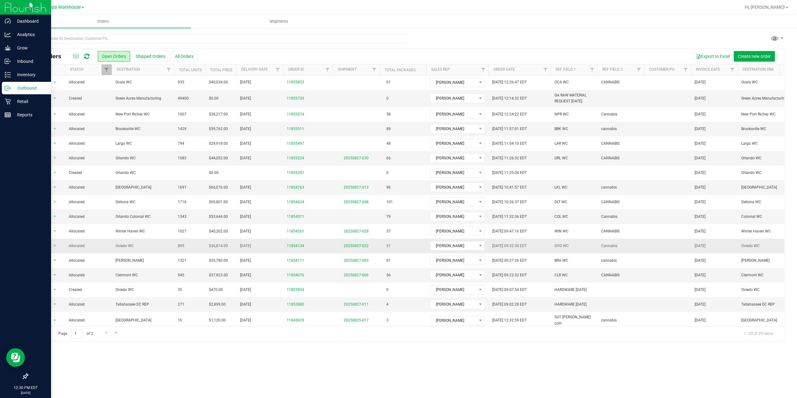
scroll to position [49, 0]
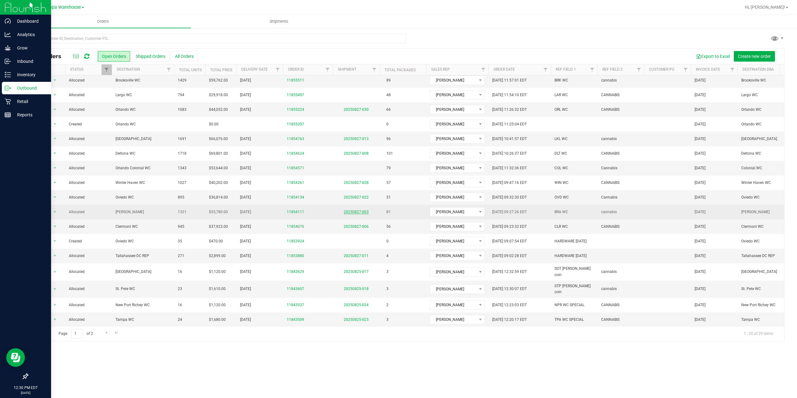
click at [357, 214] on link "20250827-003" at bounding box center [356, 212] width 25 height 4
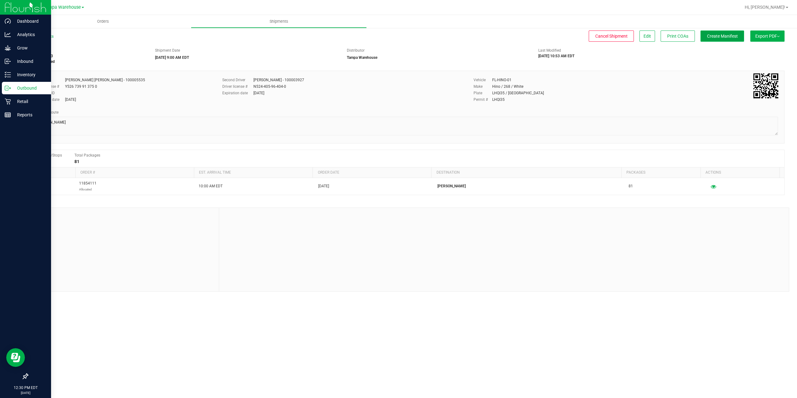
click at [722, 36] on span "Create Manifest" at bounding box center [722, 36] width 31 height 5
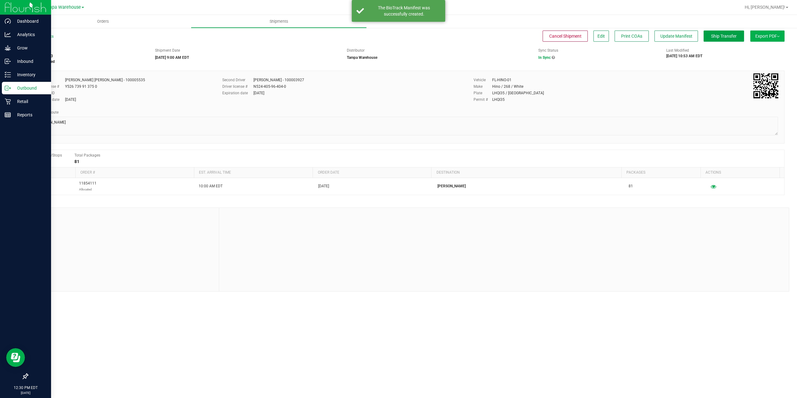
click at [722, 36] on span "Ship Transfer" at bounding box center [724, 36] width 26 height 5
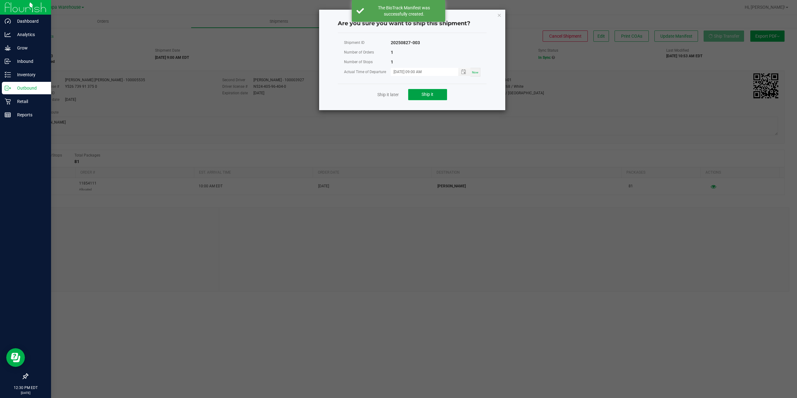
click at [419, 94] on button "Ship it" at bounding box center [427, 94] width 39 height 11
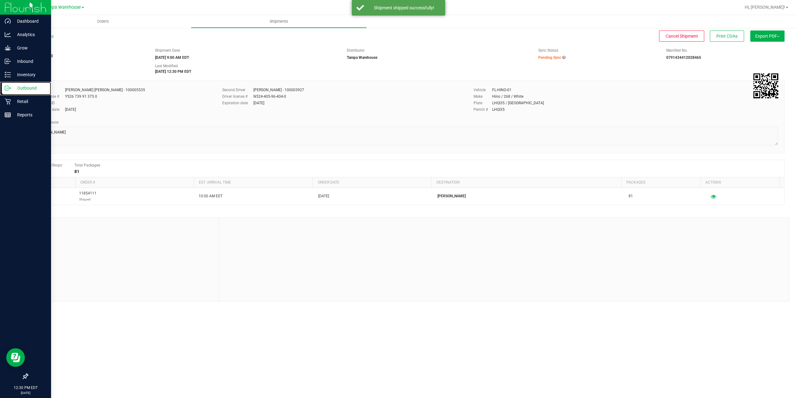
click at [11, 90] on icon at bounding box center [8, 88] width 6 height 6
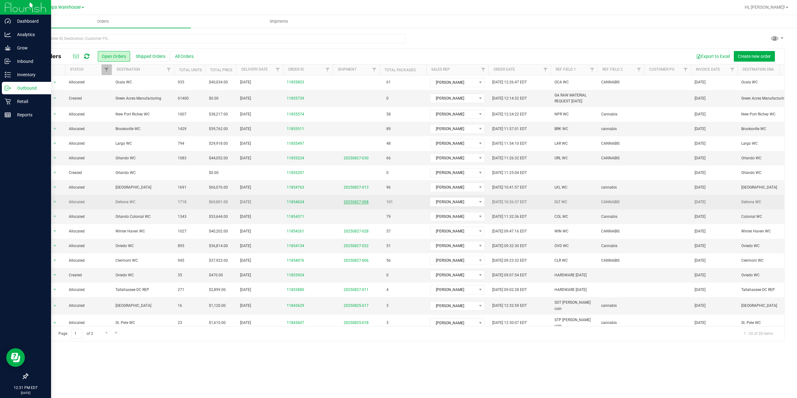
click at [352, 203] on link "20250827-008" at bounding box center [356, 202] width 25 height 4
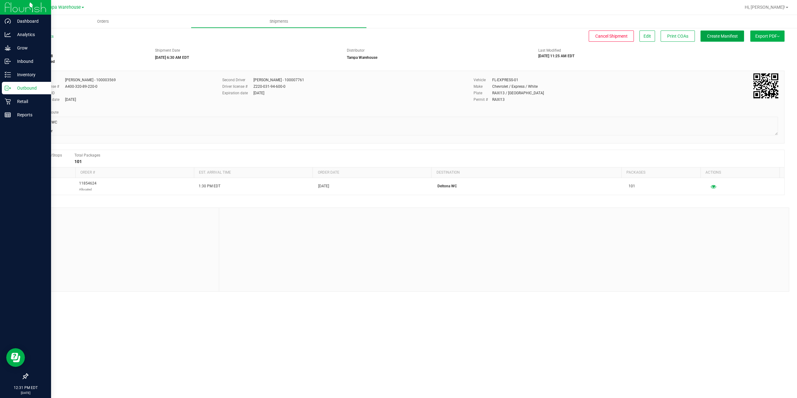
click at [714, 39] on button "Create Manifest" at bounding box center [723, 36] width 44 height 11
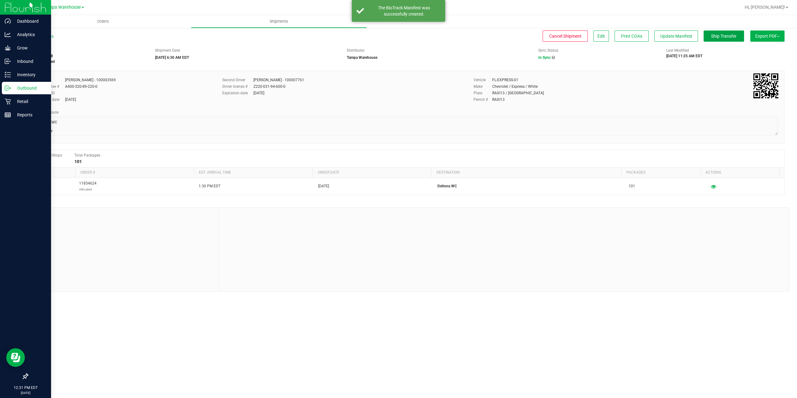
click at [714, 39] on button "Ship Transfer" at bounding box center [724, 36] width 40 height 11
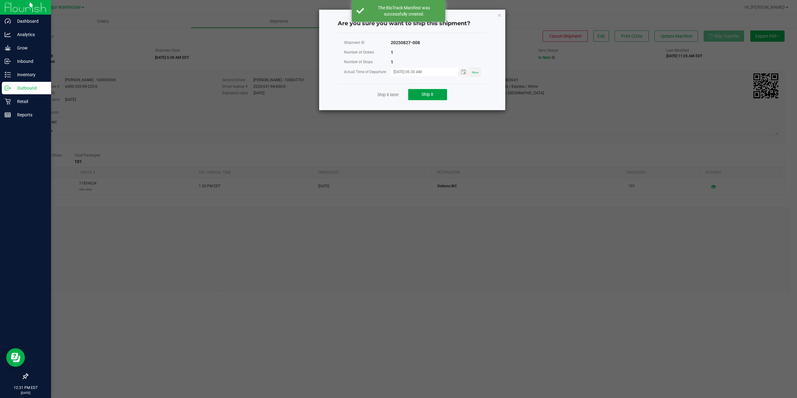
click at [415, 99] on button "Ship it" at bounding box center [427, 94] width 39 height 11
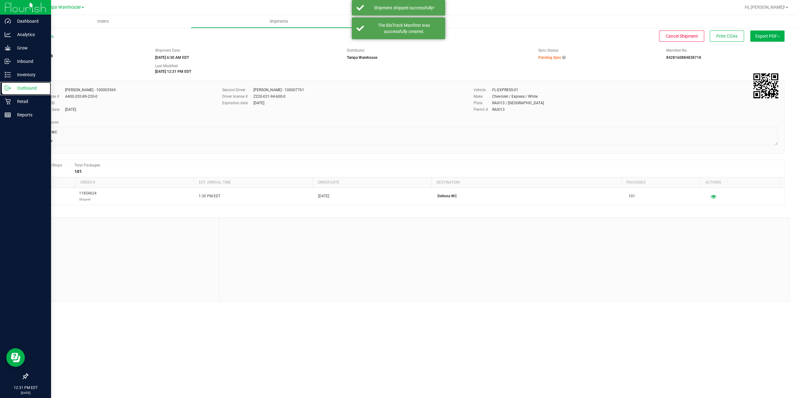
click at [9, 86] on icon at bounding box center [8, 88] width 6 height 6
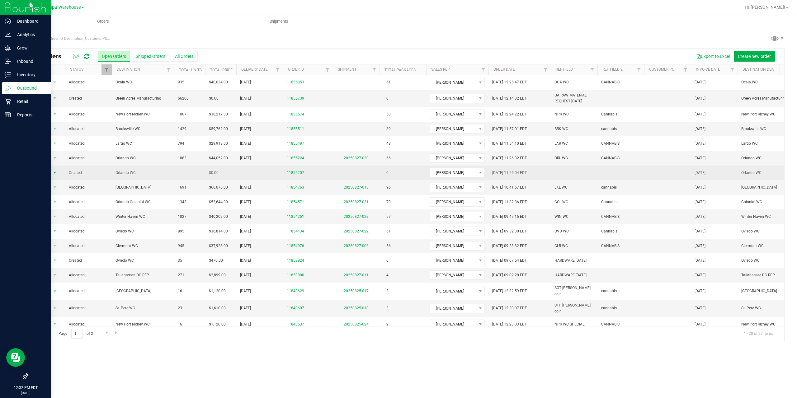
click at [51, 173] on span "select" at bounding box center [55, 172] width 8 height 9
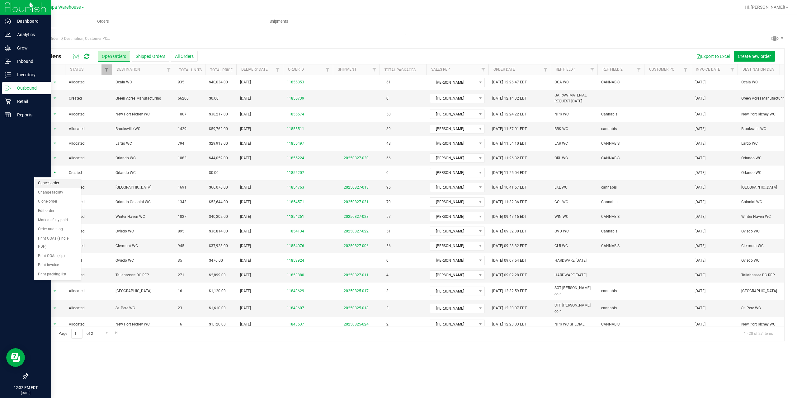
click at [52, 184] on li "Cancel order" at bounding box center [57, 183] width 47 height 9
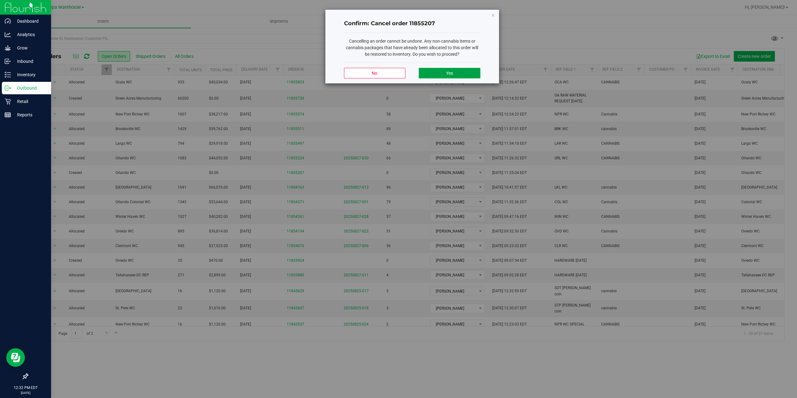
click at [443, 76] on button "Yes" at bounding box center [449, 73] width 61 height 11
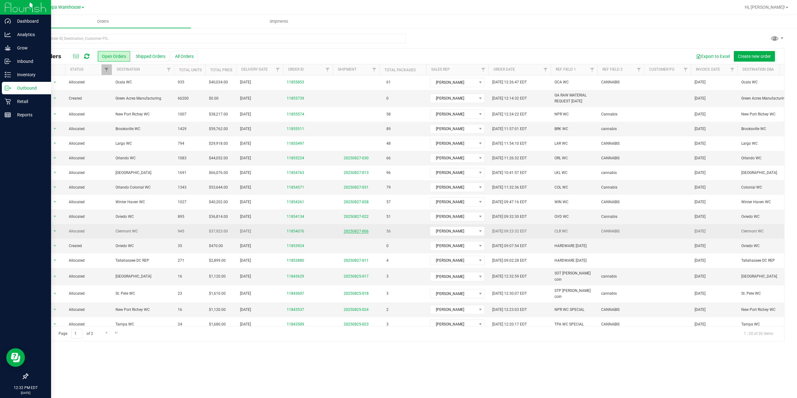
click at [358, 232] on link "20250827-006" at bounding box center [356, 231] width 25 height 4
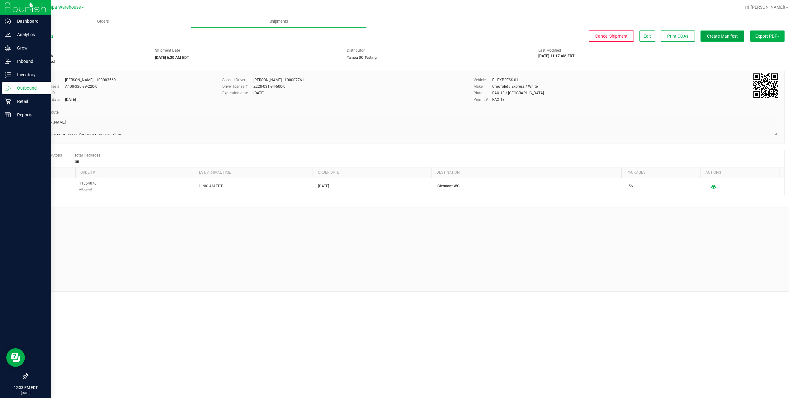
click at [729, 34] on span "Create Manifest" at bounding box center [722, 36] width 31 height 5
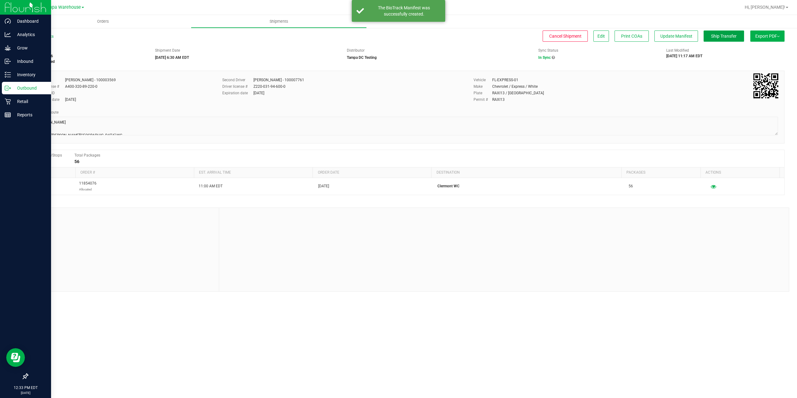
click at [728, 35] on span "Ship Transfer" at bounding box center [724, 36] width 26 height 5
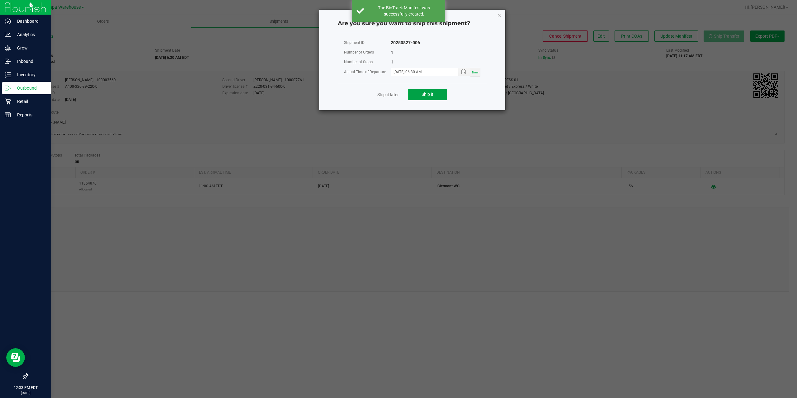
click at [418, 95] on button "Ship it" at bounding box center [427, 94] width 39 height 11
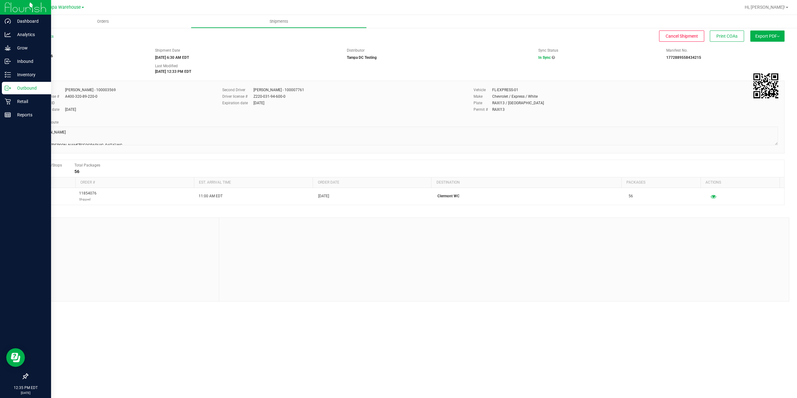
click at [7, 86] on icon at bounding box center [8, 88] width 6 height 6
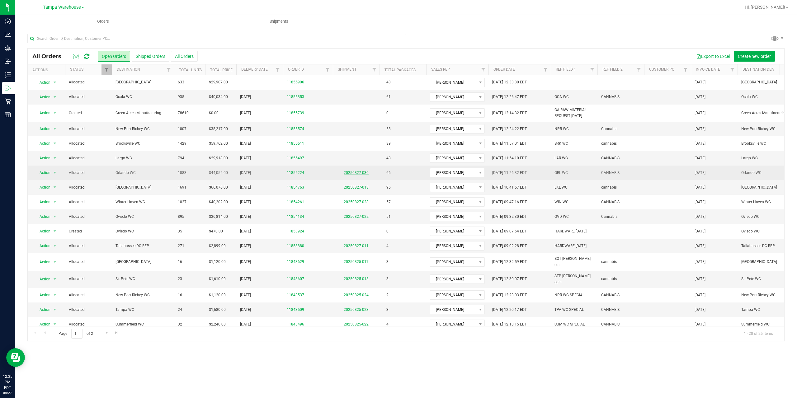
click at [362, 172] on link "20250827-030" at bounding box center [356, 173] width 25 height 4
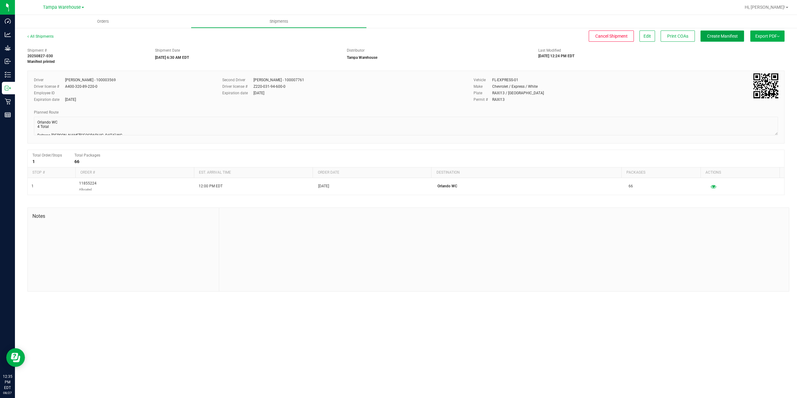
click at [734, 38] on span "Create Manifest" at bounding box center [722, 36] width 31 height 5
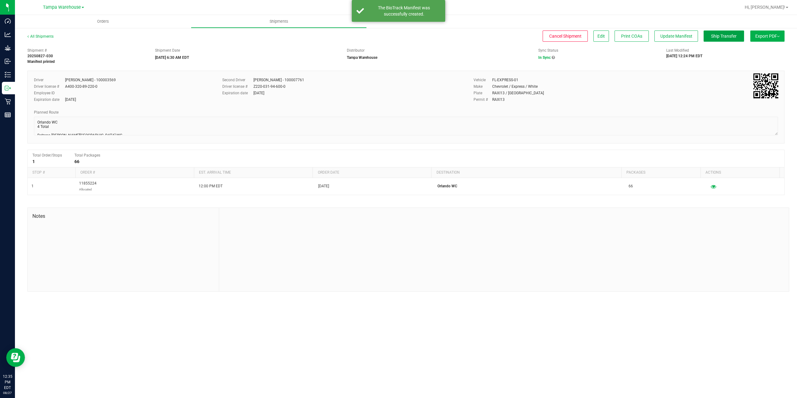
click at [734, 38] on span "Ship Transfer" at bounding box center [724, 36] width 26 height 5
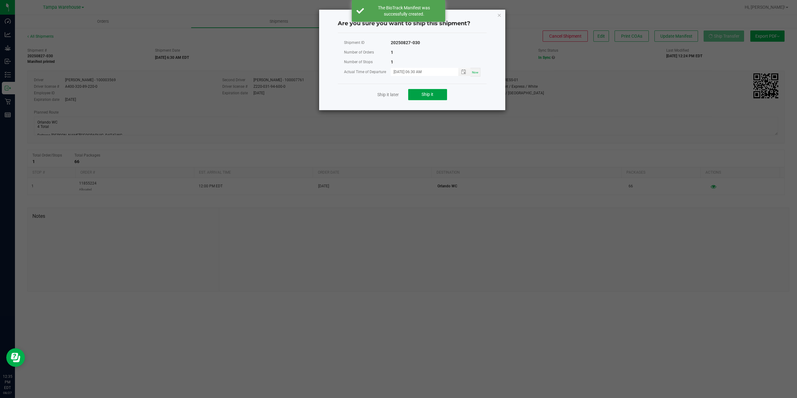
click at [439, 94] on button "Ship it" at bounding box center [427, 94] width 39 height 11
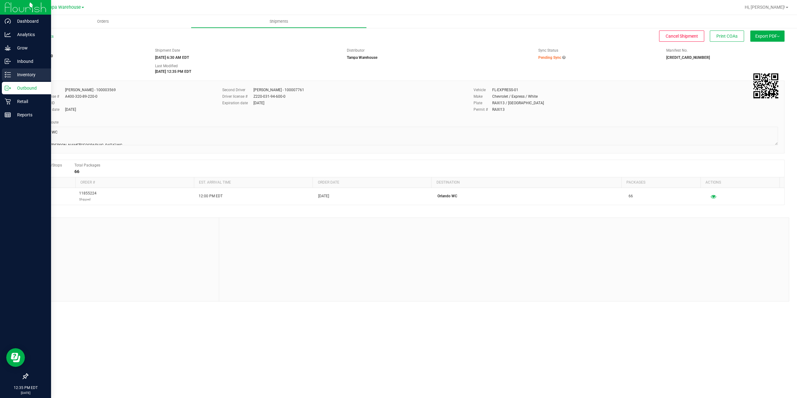
click at [29, 77] on p "Inventory" at bounding box center [29, 74] width 37 height 7
click at [13, 74] on p "Inventory" at bounding box center [29, 74] width 37 height 7
